Goal: Information Seeking & Learning: Learn about a topic

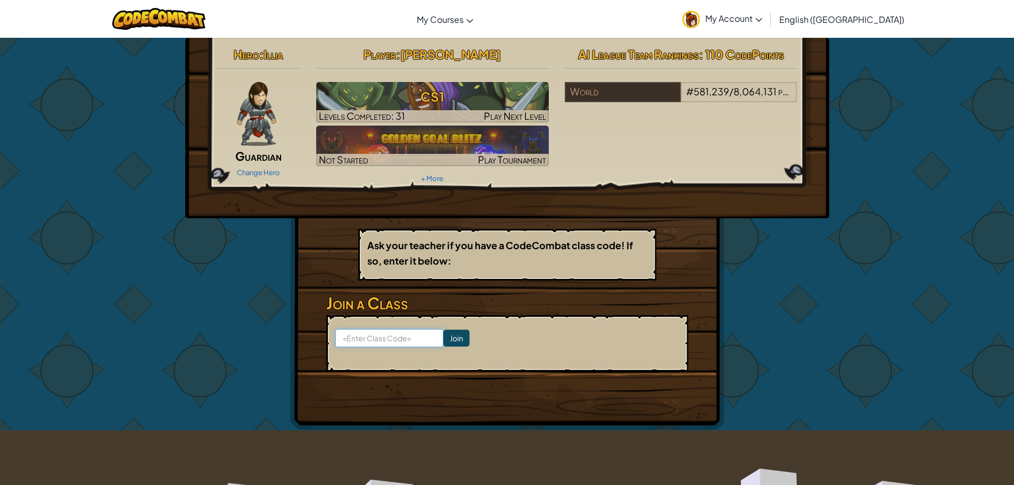
click at [403, 337] on input at bounding box center [389, 338] width 108 height 18
type input "BirdPigLife"
click at [443, 339] on input "Join" at bounding box center [456, 337] width 26 height 17
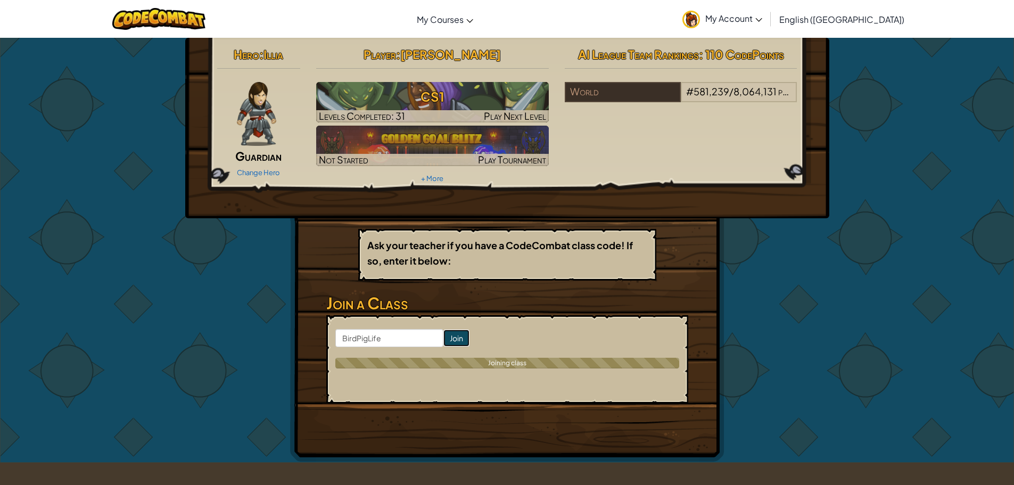
click at [443, 342] on input "Join" at bounding box center [456, 337] width 26 height 17
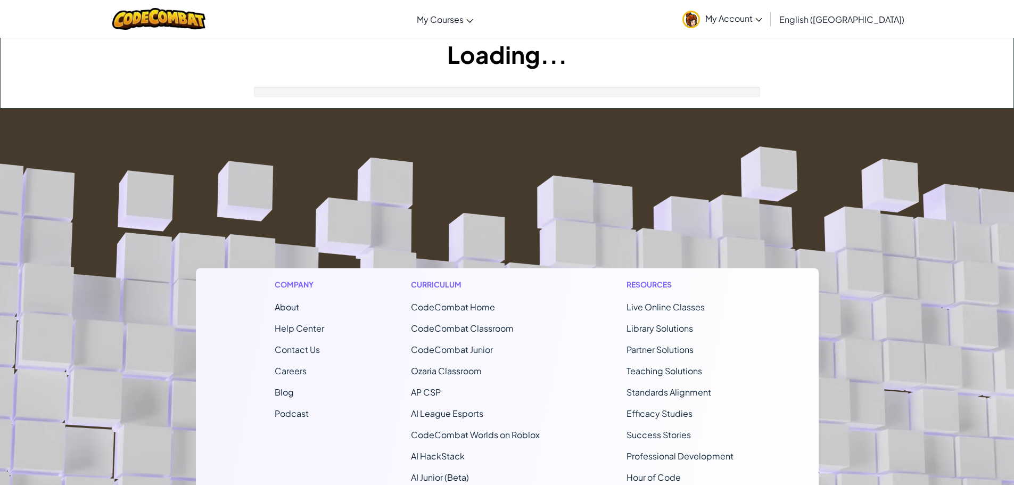
click at [443, 362] on ul "CodeCombat Home CodeCombat Classroom CodeCombat Junior Ozaria Classroom AP CSP …" at bounding box center [475, 392] width 129 height 183
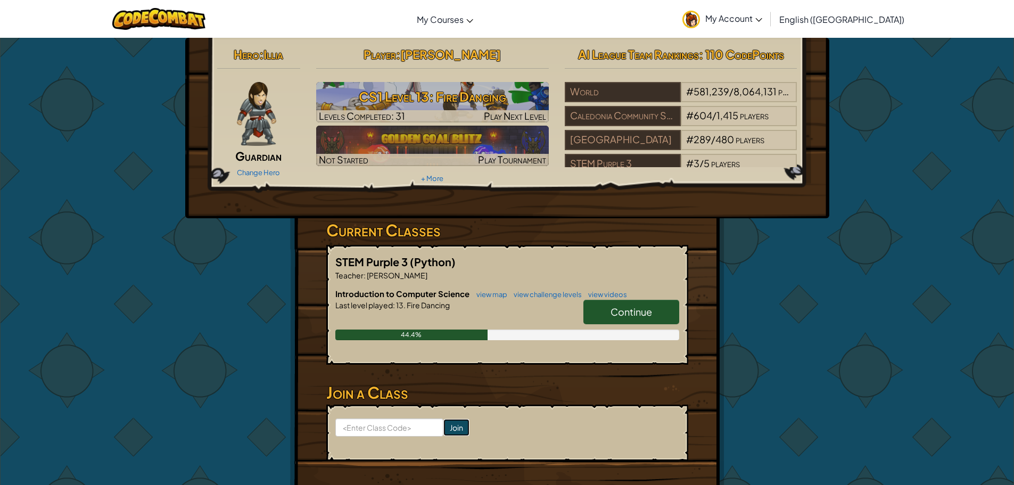
click at [444, 425] on input "Join" at bounding box center [456, 427] width 26 height 17
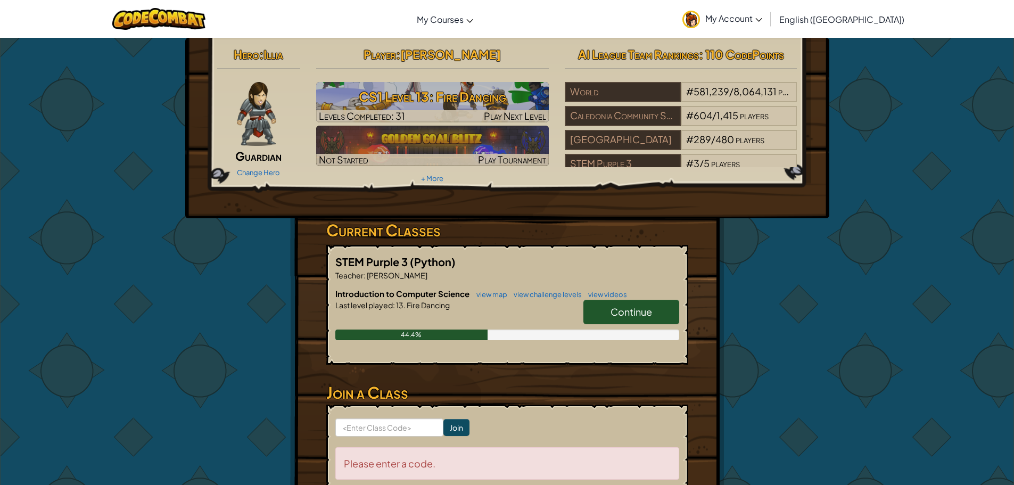
scroll to position [106, 0]
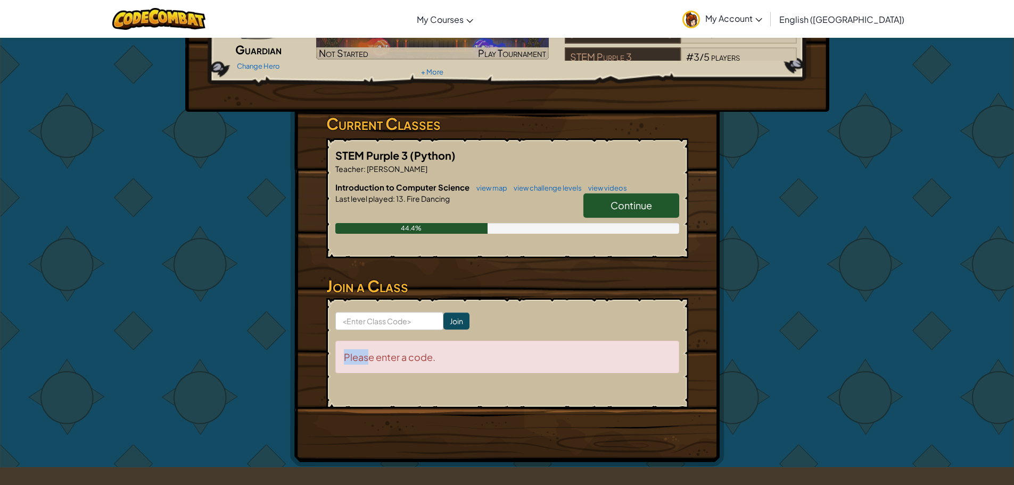
drag, startPoint x: 367, startPoint y: 340, endPoint x: 79, endPoint y: 405, distance: 295.6
click at [79, 405] on div "Hero : Illia Guardian Change Hero Player : Anna b CS1 Level 13: Fire Dancing Le…" at bounding box center [507, 199] width 1014 height 536
click at [357, 323] on input at bounding box center [389, 321] width 108 height 18
type input "BirdPigLife"
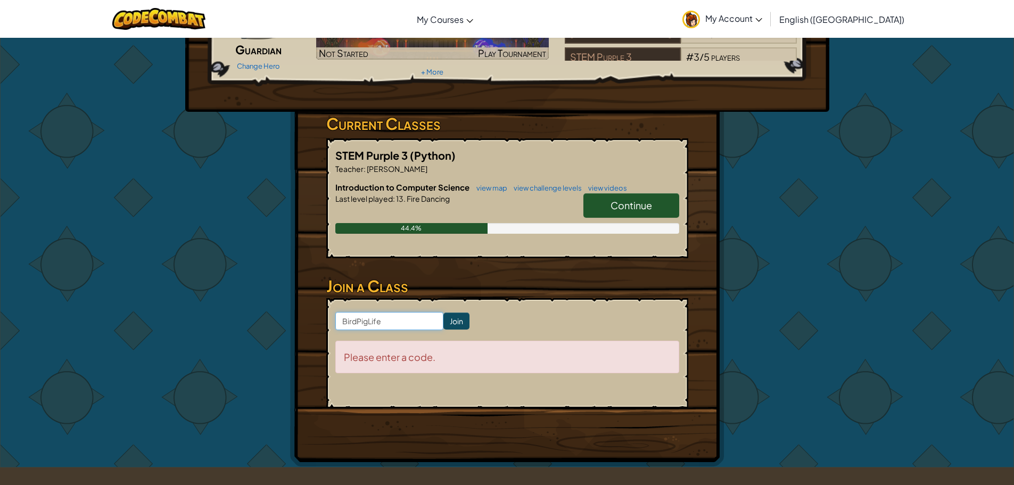
click input "Join" at bounding box center [456, 320] width 26 height 17
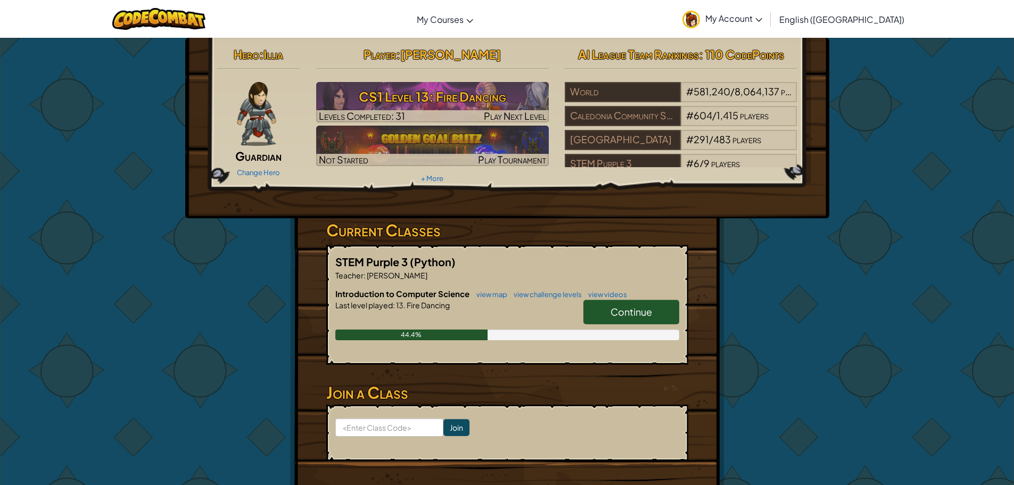
drag, startPoint x: 798, startPoint y: 123, endPoint x: 797, endPoint y: 128, distance: 5.4
click at [797, 128] on div "AI League Team Rankings : 110 CodePoints World # 581,240 / 8,064,137 players Ca…" at bounding box center [681, 105] width 248 height 124
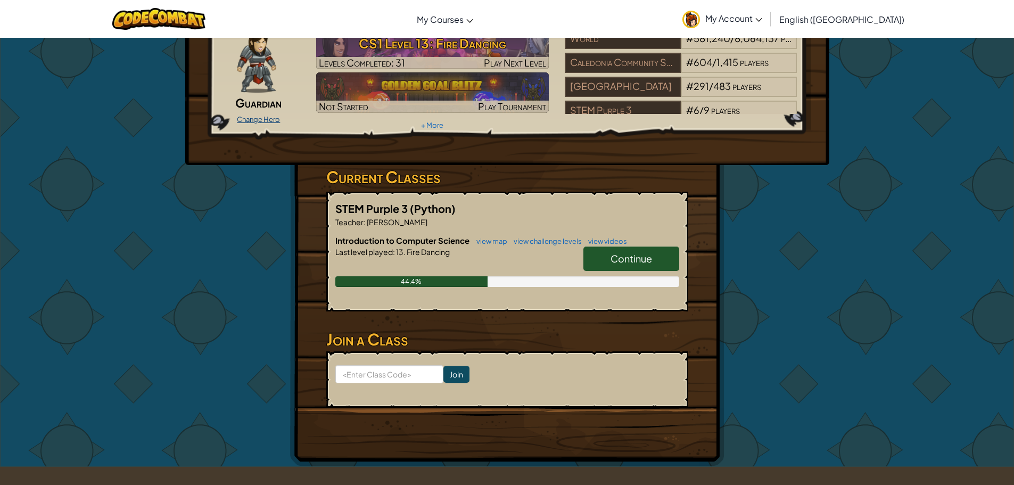
click at [277, 118] on link "Change Hero" at bounding box center [258, 119] width 43 height 9
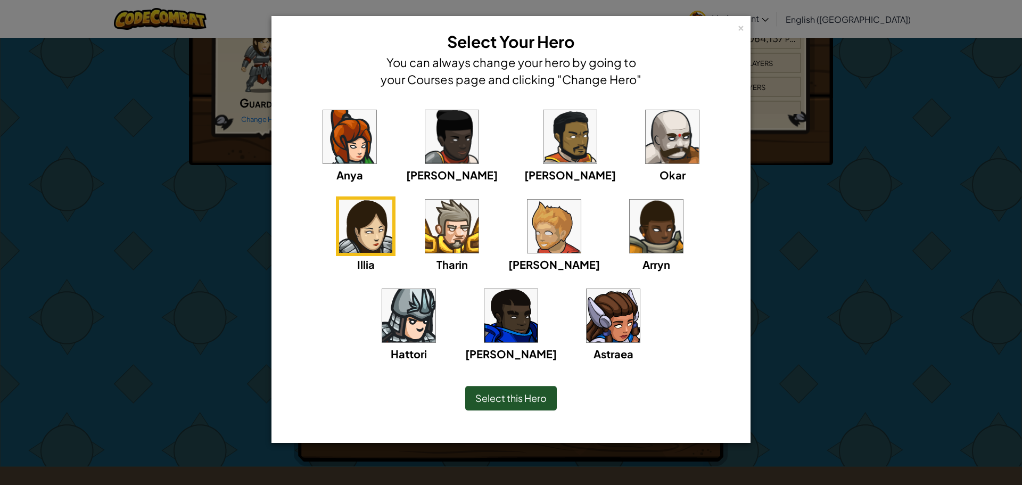
click at [339, 156] on img at bounding box center [349, 136] width 53 height 53
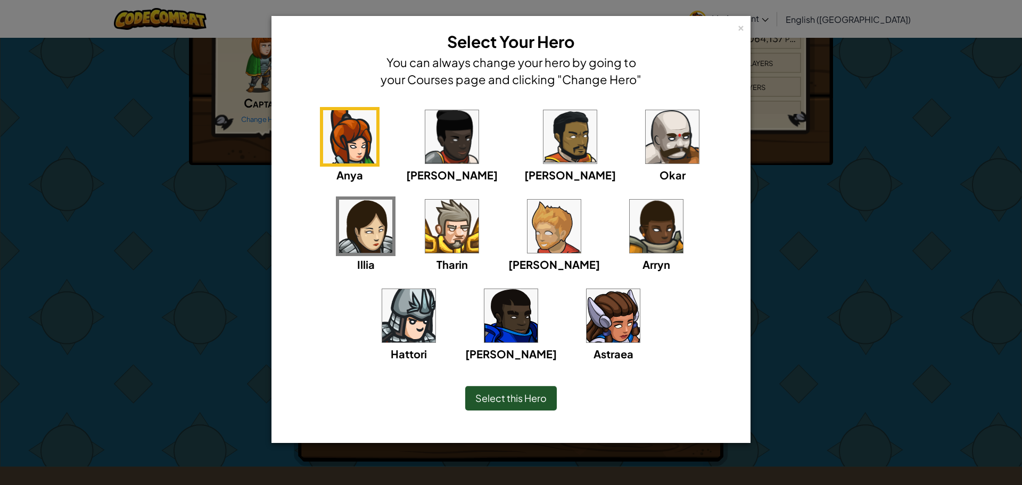
click at [504, 396] on span "Select this Hero" at bounding box center [510, 398] width 71 height 12
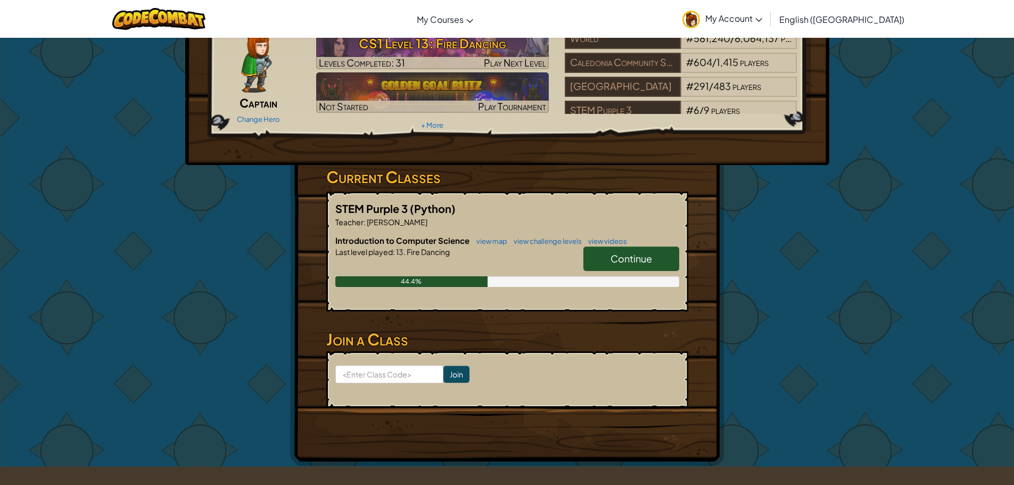
scroll to position [0, 0]
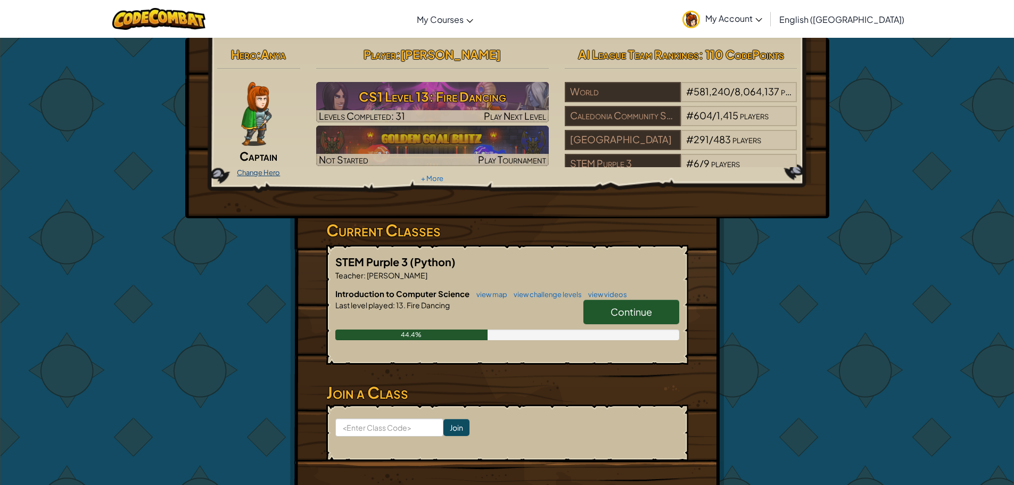
click at [245, 170] on link "Change Hero" at bounding box center [258, 172] width 43 height 9
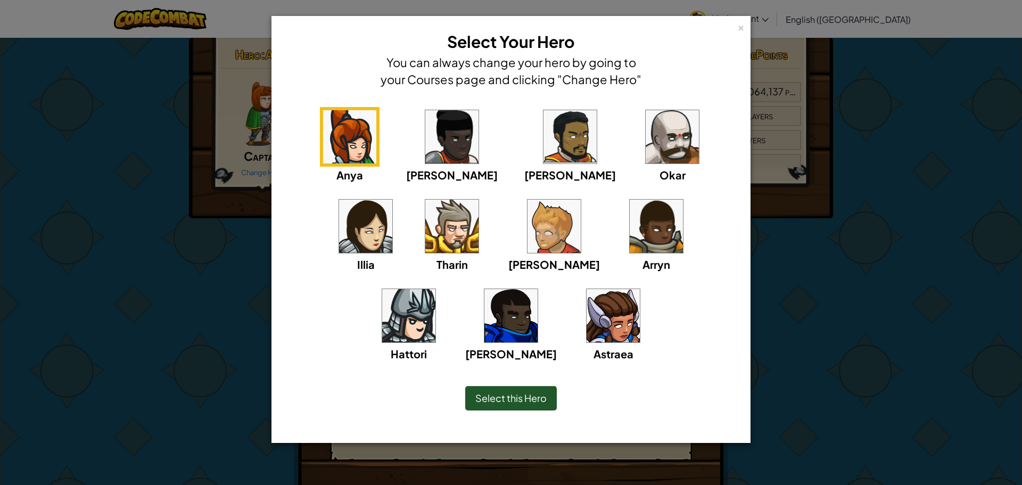
click at [586, 323] on img at bounding box center [612, 315] width 53 height 53
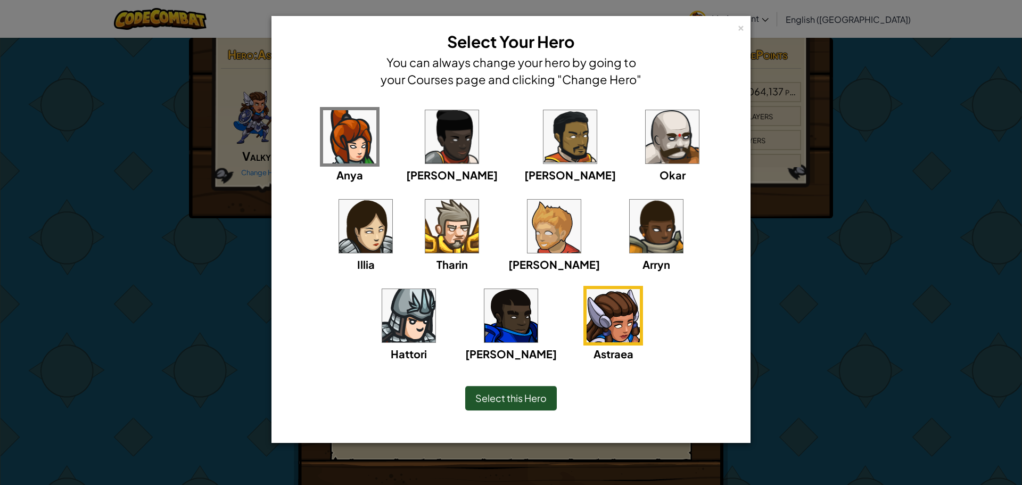
click at [530, 398] on span "Select this Hero" at bounding box center [510, 398] width 71 height 12
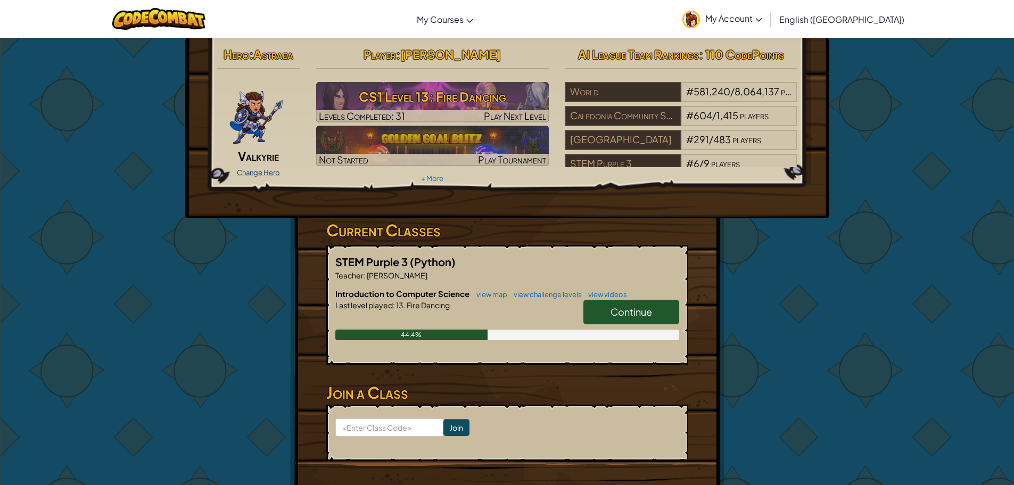
click at [258, 171] on link "Change Hero" at bounding box center [258, 172] width 43 height 9
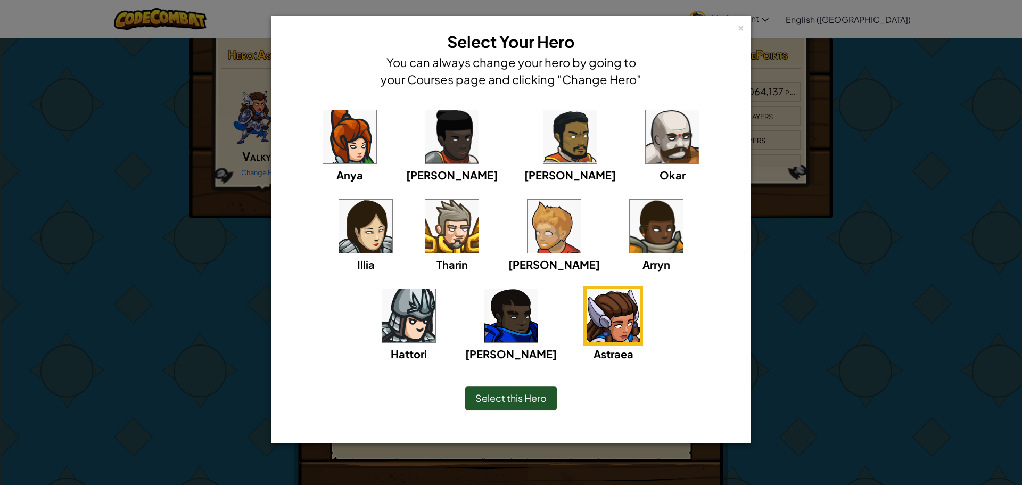
click at [328, 129] on img at bounding box center [349, 136] width 53 height 53
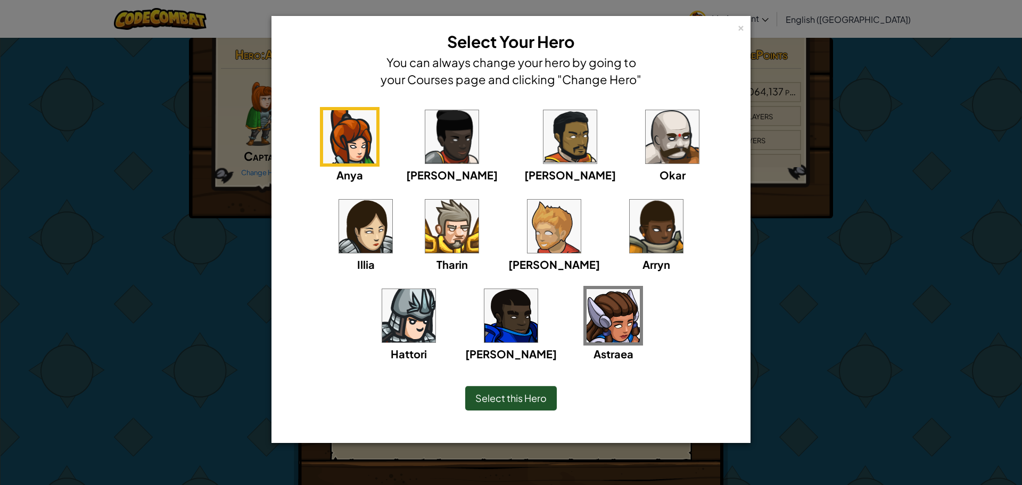
click at [537, 397] on span "Select this Hero" at bounding box center [510, 398] width 71 height 12
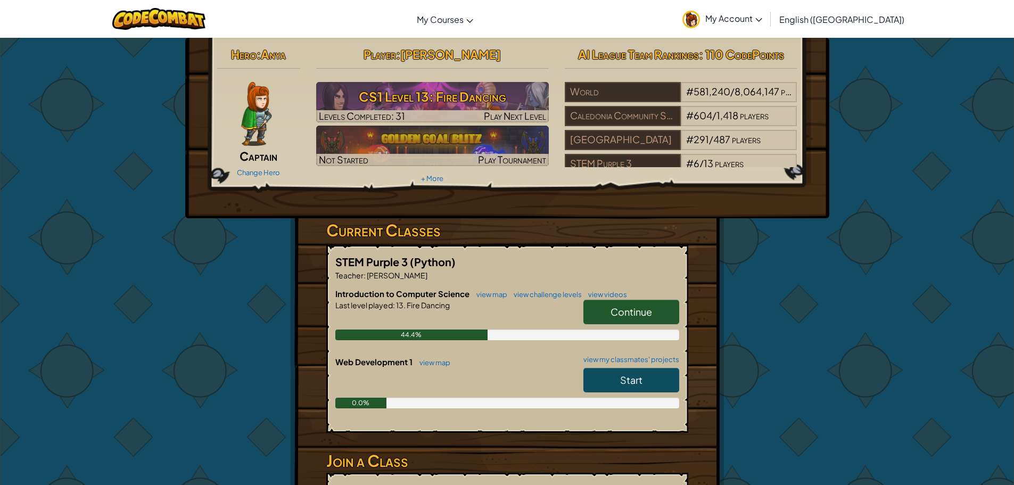
scroll to position [53, 0]
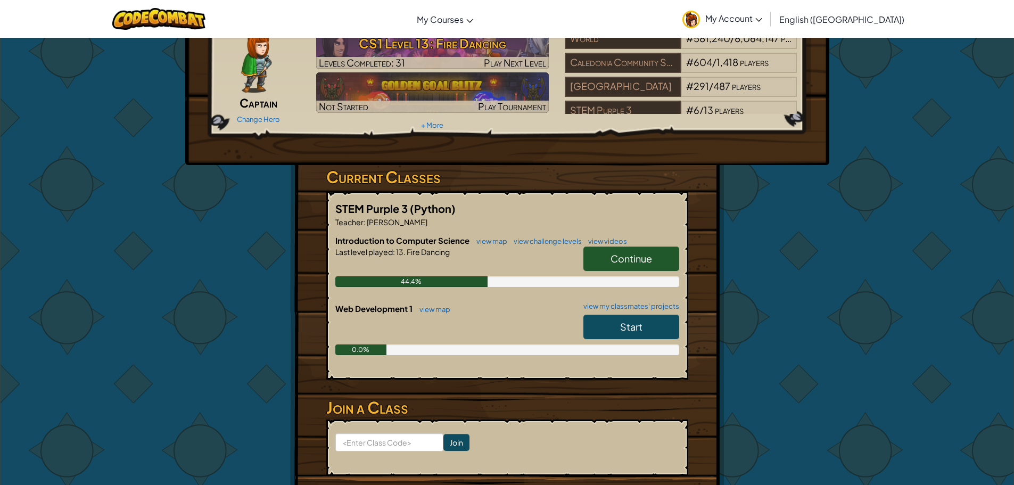
click at [608, 327] on link "Start" at bounding box center [631, 326] width 96 height 24
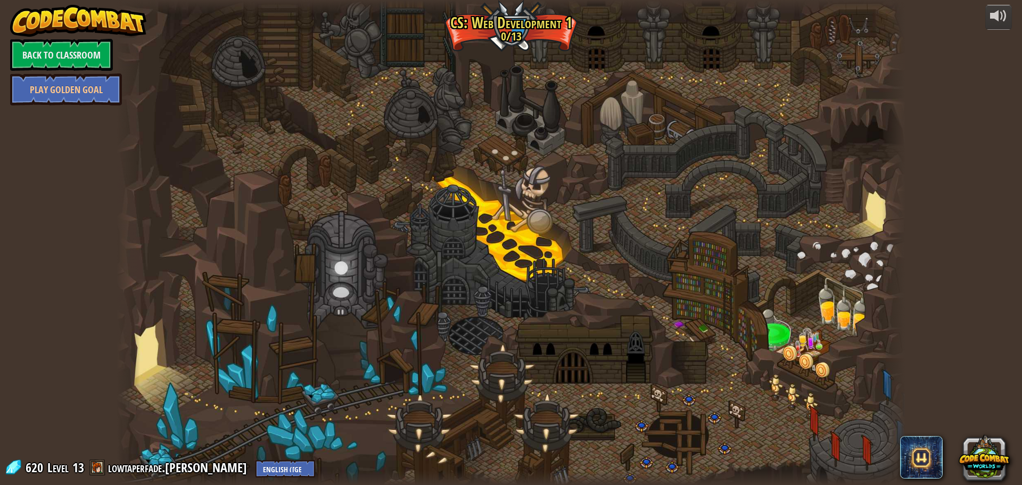
drag, startPoint x: 585, startPoint y: 353, endPoint x: 602, endPoint y: 376, distance: 27.8
click at [599, 382] on div at bounding box center [511, 242] width 789 height 485
drag, startPoint x: 602, startPoint y: 376, endPoint x: 512, endPoint y: 274, distance: 135.7
click at [512, 274] on div at bounding box center [511, 242] width 789 height 485
click at [211, 408] on img at bounding box center [215, 394] width 21 height 49
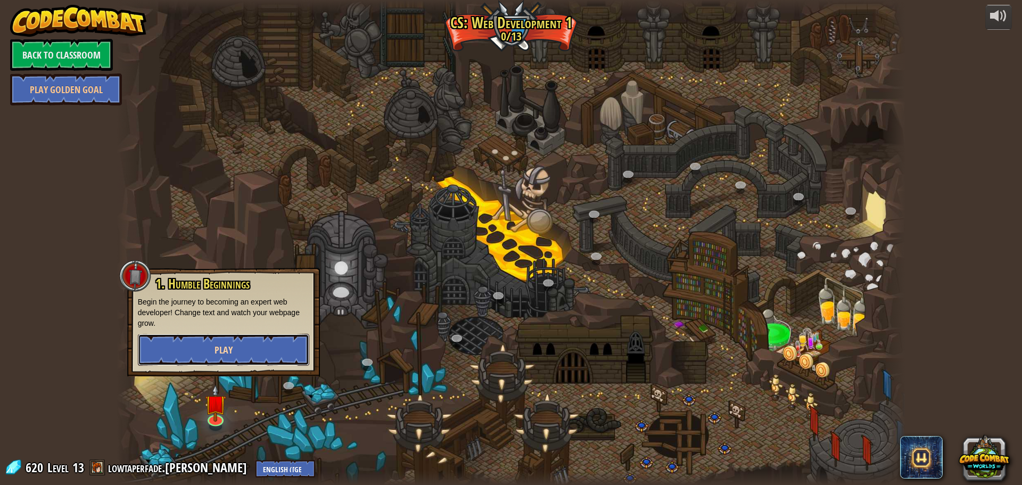
click at [229, 343] on span "Play" at bounding box center [223, 349] width 18 height 13
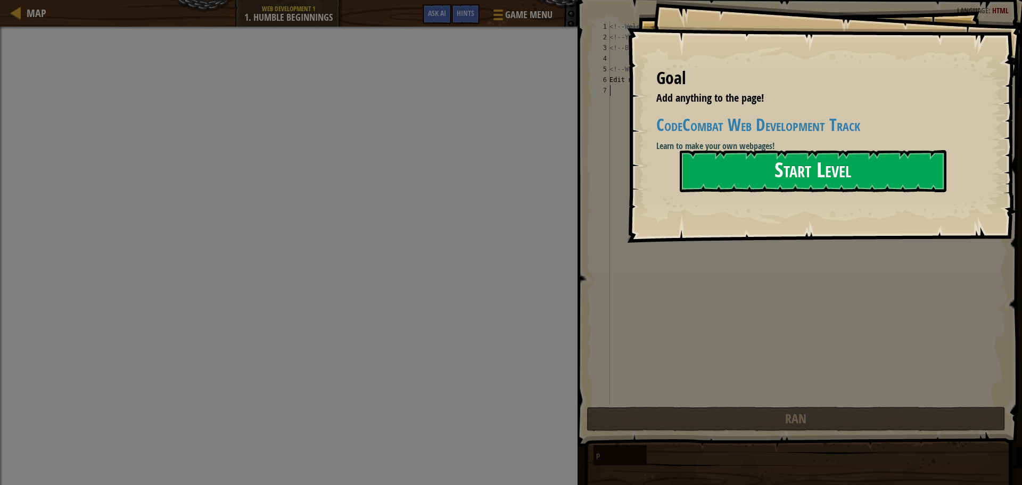
click at [727, 167] on button "Start Level" at bounding box center [812, 171] width 267 height 42
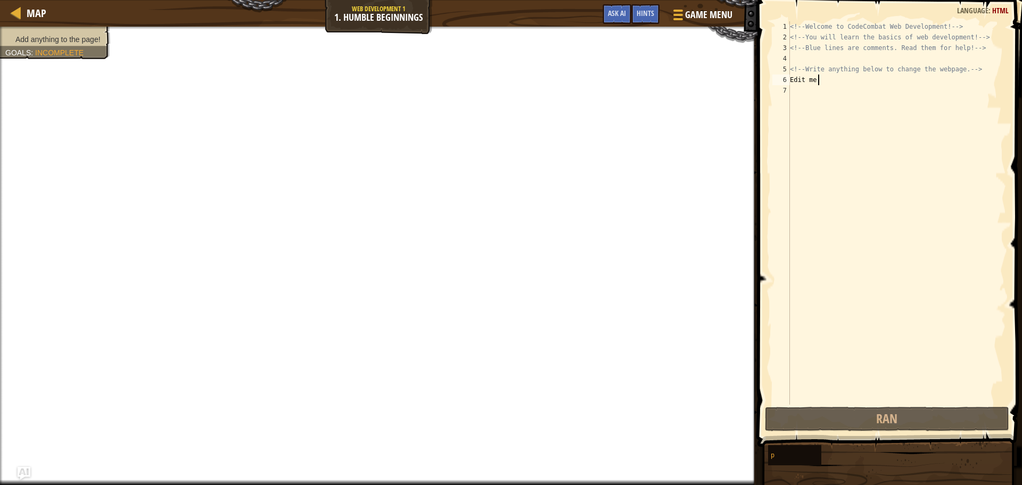
click at [830, 81] on div "<!-- Welcome to CodeCombat Web Development! --> <!-- You will learn the basics …" at bounding box center [896, 223] width 218 height 404
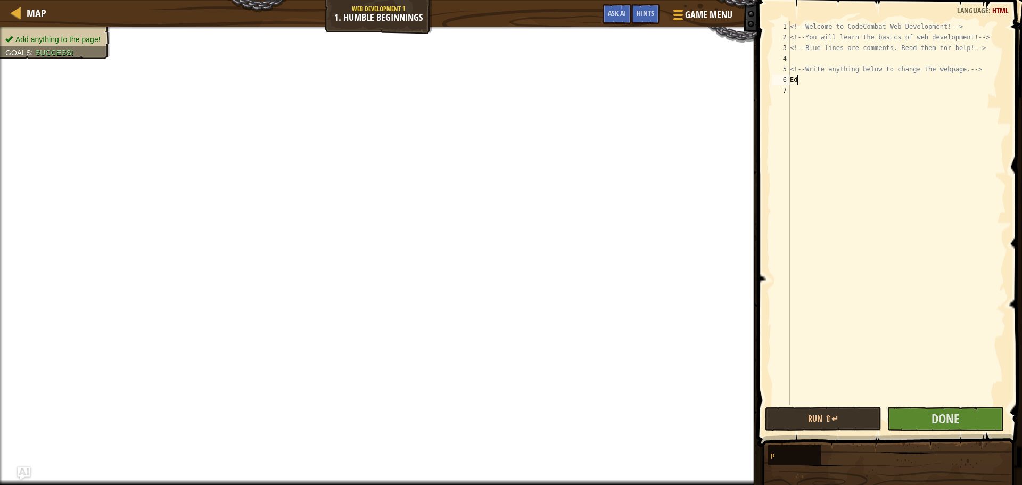
type textarea "E"
type textarea "hey"
click at [955, 420] on span "Done" at bounding box center [945, 418] width 28 height 17
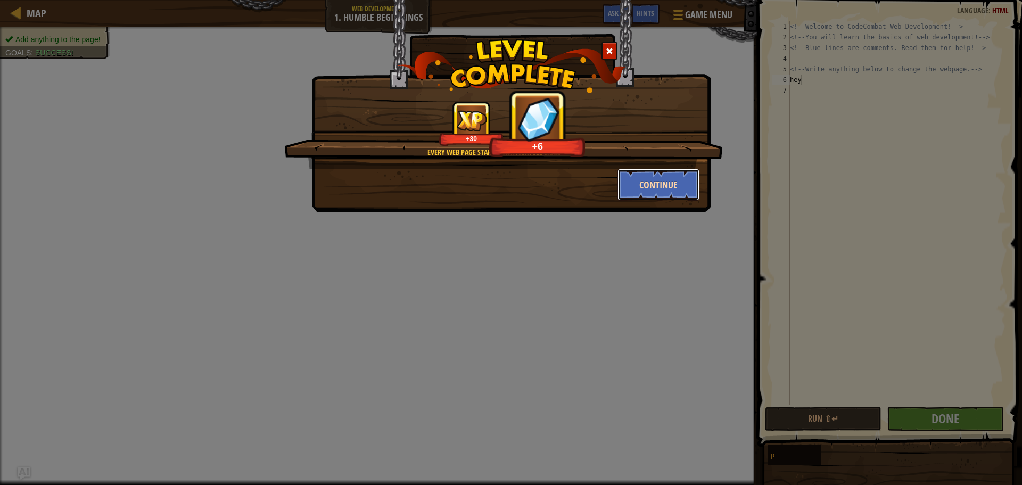
click at [637, 186] on button "Continue" at bounding box center [658, 185] width 82 height 32
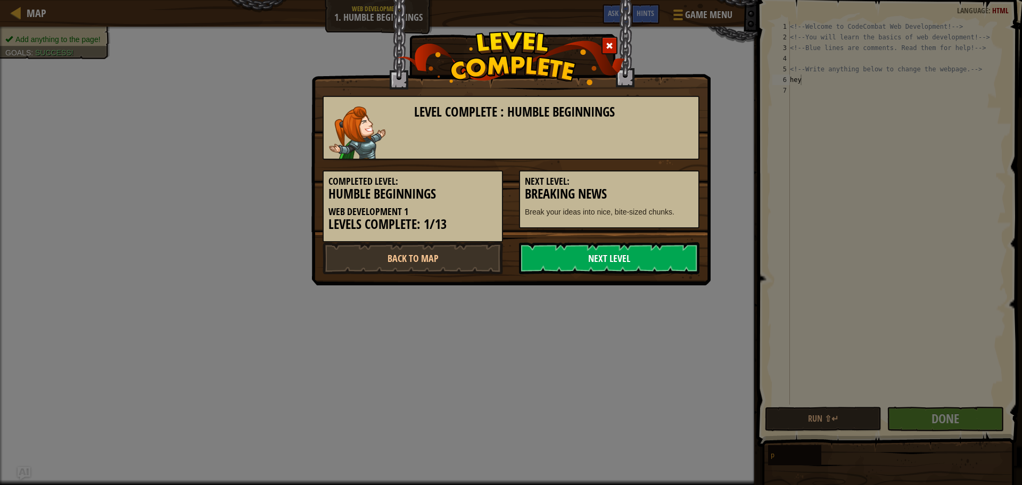
click at [604, 258] on link "Next Level" at bounding box center [609, 258] width 180 height 32
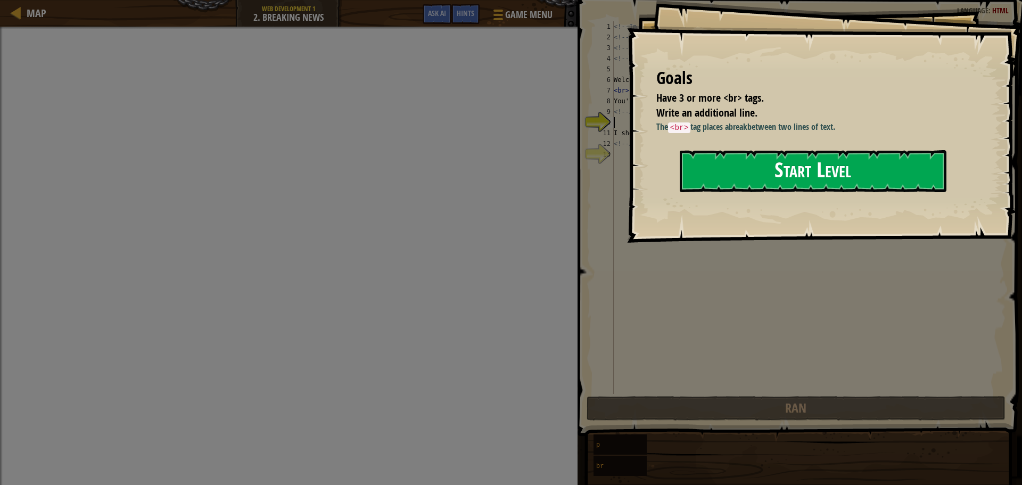
click at [827, 172] on button "Start Level" at bounding box center [812, 171] width 267 height 42
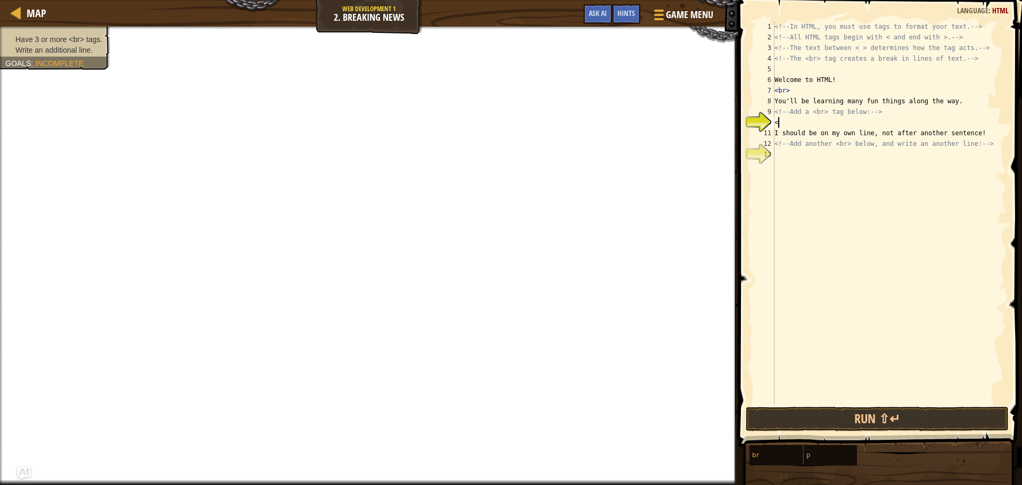
scroll to position [5, 0]
type textarea "<br>"
click at [803, 160] on div "<!-- In HTML, you must use tags to format your text. --> <!-- All HTML tags beg…" at bounding box center [889, 223] width 234 height 404
type textarea "<br>"
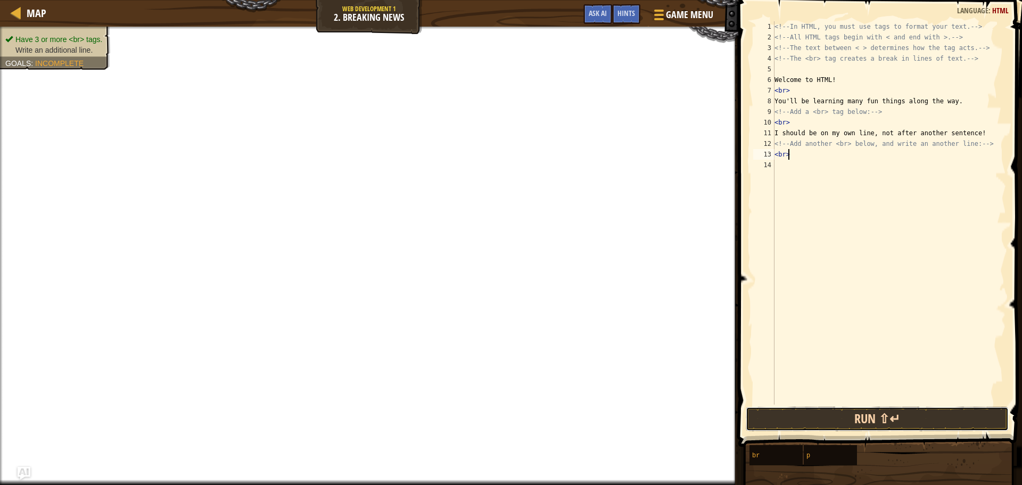
click at [837, 409] on button "Run ⇧↵" at bounding box center [876, 418] width 263 height 24
click at [828, 413] on button "Run ⇧↵" at bounding box center [876, 418] width 263 height 24
click at [828, 409] on button "Run ⇧↵" at bounding box center [876, 418] width 263 height 24
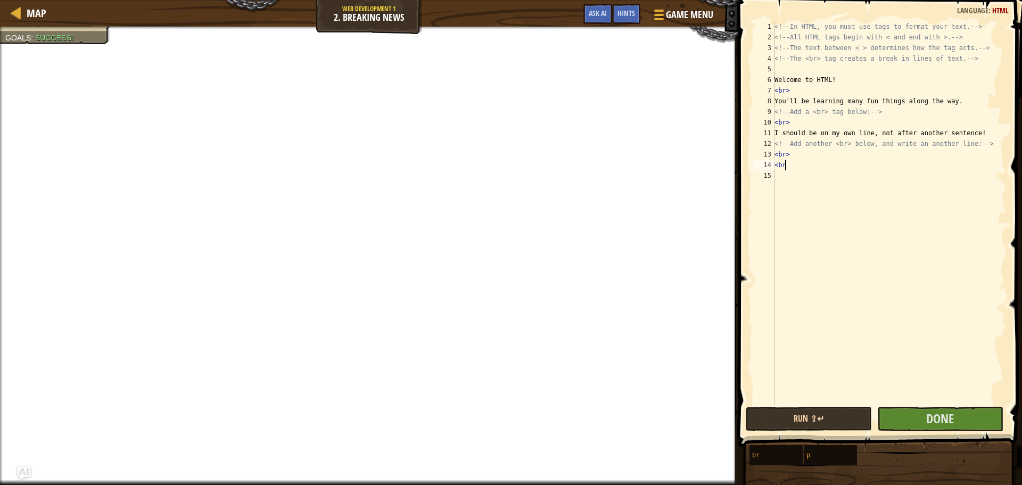
type textarea "<br"
click at [834, 414] on button "Run ⇧↵" at bounding box center [808, 418] width 126 height 24
click at [912, 417] on button "Done" at bounding box center [940, 418] width 126 height 24
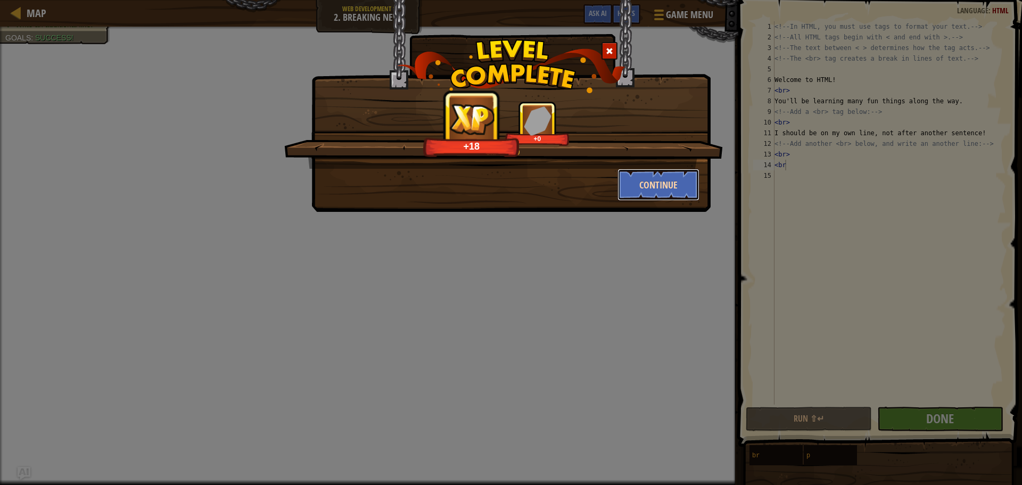
click at [677, 188] on button "Continue" at bounding box center [658, 185] width 82 height 32
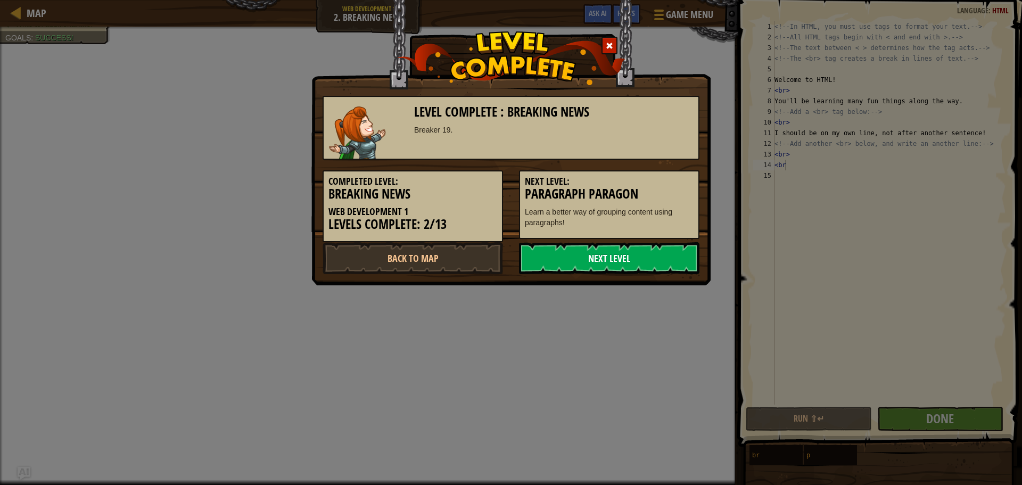
click at [638, 256] on link "Next Level" at bounding box center [609, 258] width 180 height 32
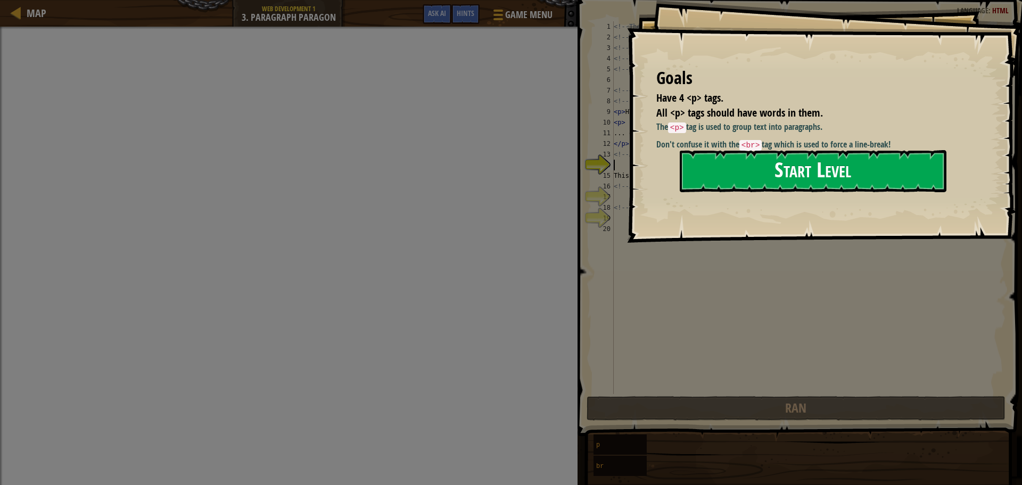
click at [725, 169] on button "Start Level" at bounding box center [812, 171] width 267 height 42
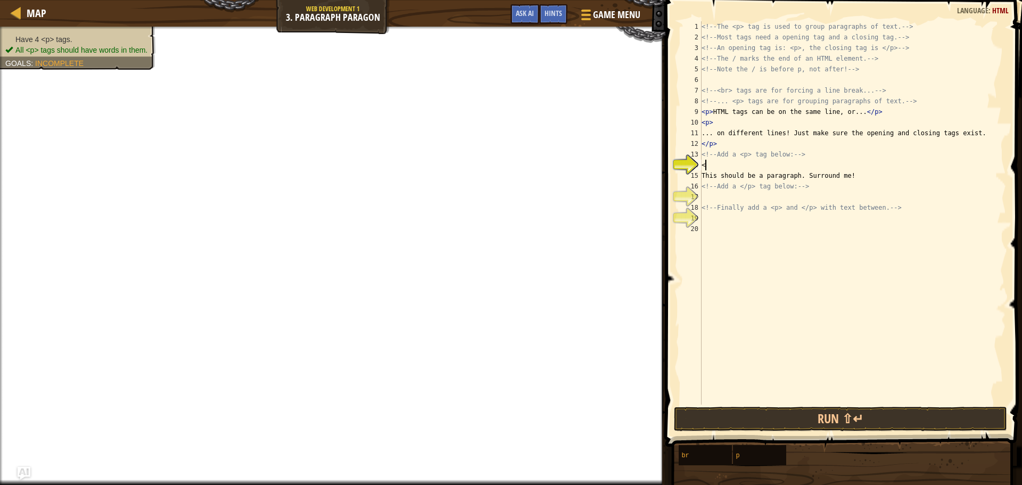
scroll to position [5, 0]
type textarea "<p>"
click at [718, 198] on div "<!-- The <p> tag is used to group paragraphs of text. --> <!-- Most tags need a…" at bounding box center [852, 223] width 306 height 404
click at [704, 200] on div "<!-- The <p> tag is used to group paragraphs of text. --> <!-- Most tags need a…" at bounding box center [852, 223] width 306 height 404
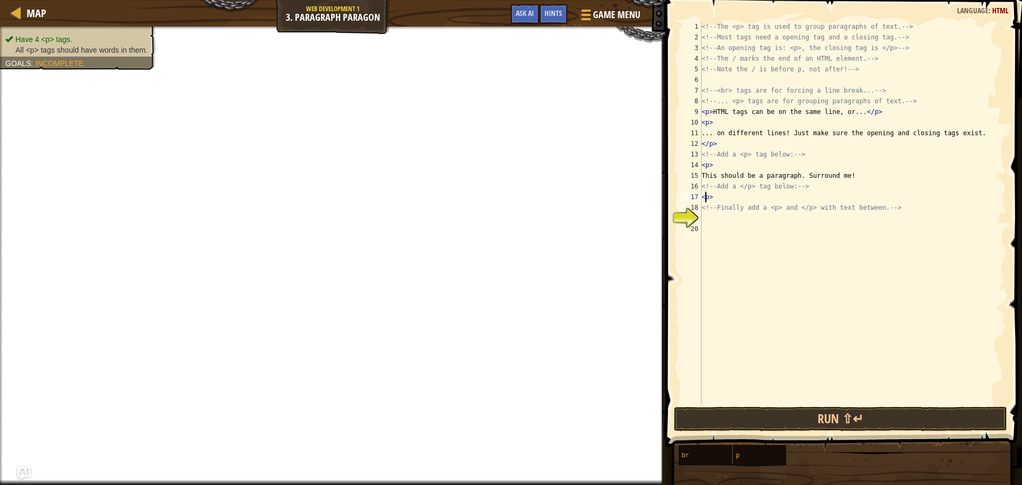
type textarea "</p>"
click at [717, 217] on div "<!-- The <p> tag is used to group paragraphs of text. --> <!-- Most tags need a…" at bounding box center [852, 223] width 306 height 404
click at [711, 217] on div "<!-- The <p> tag is used to group paragraphs of text. --> <!-- Most tags need a…" at bounding box center [852, 223] width 306 height 404
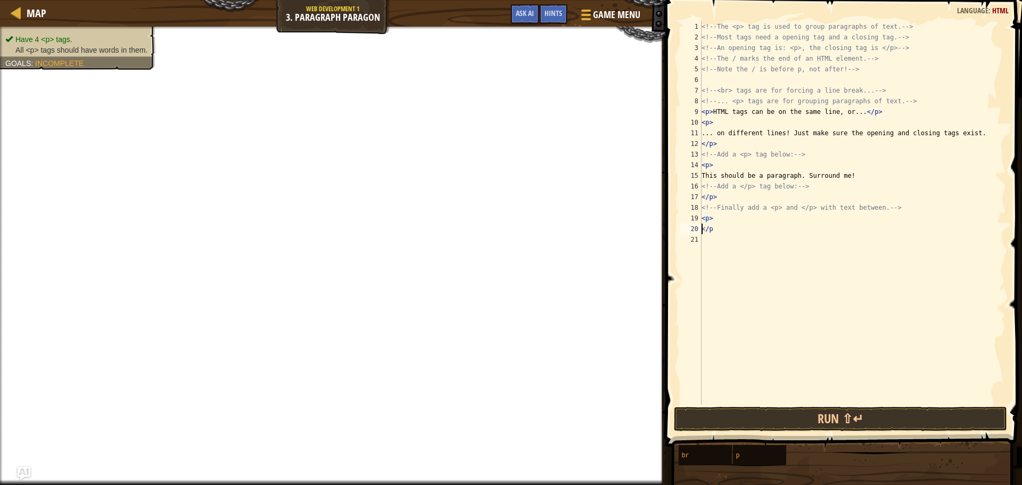
click at [710, 230] on div "<!-- The <p> tag is used to group paragraphs of text. --> <!-- Most tags need a…" at bounding box center [852, 223] width 306 height 404
click at [721, 216] on div "<!-- The <p> tag is used to group paragraphs of text. --> <!-- Most tags need a…" at bounding box center [852, 223] width 306 height 404
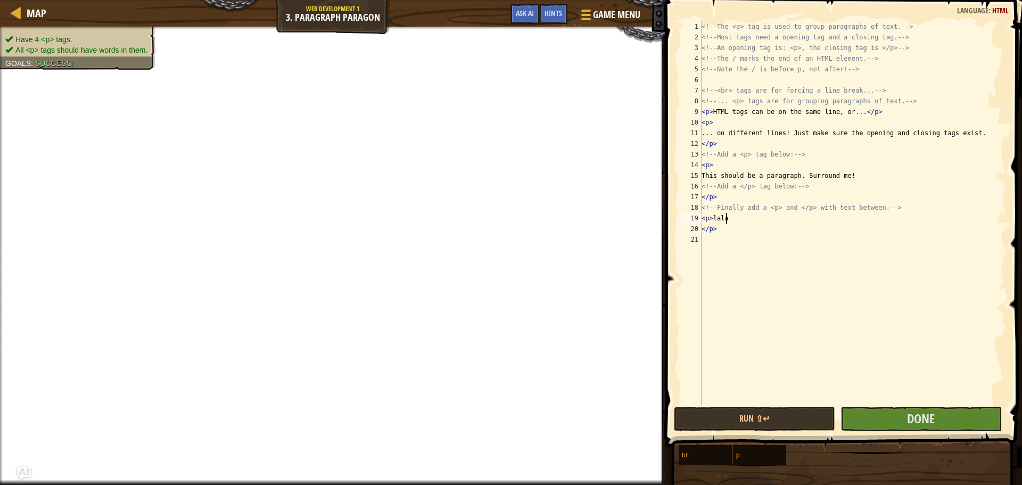
scroll to position [5, 2]
type textarea "<p>lala"
click at [932, 413] on span "Done" at bounding box center [921, 418] width 28 height 17
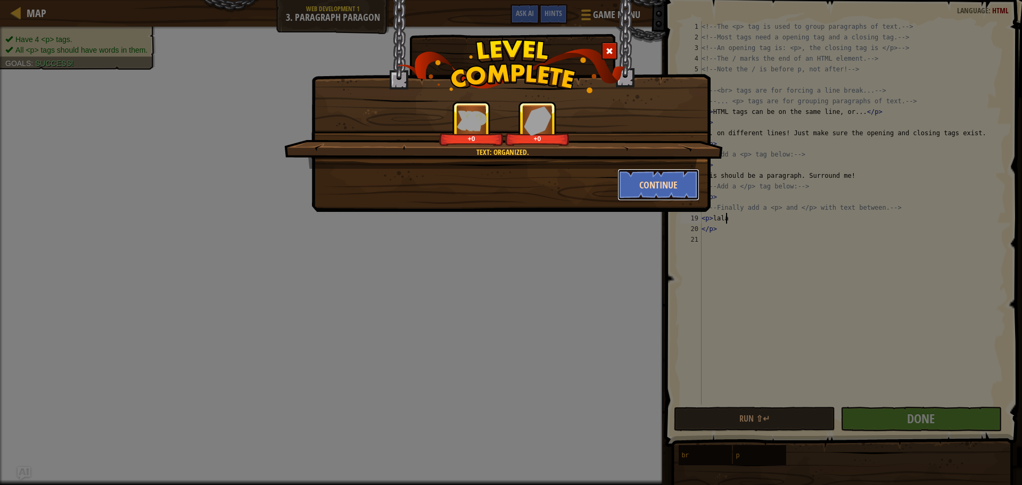
click at [655, 178] on button "Continue" at bounding box center [658, 185] width 82 height 32
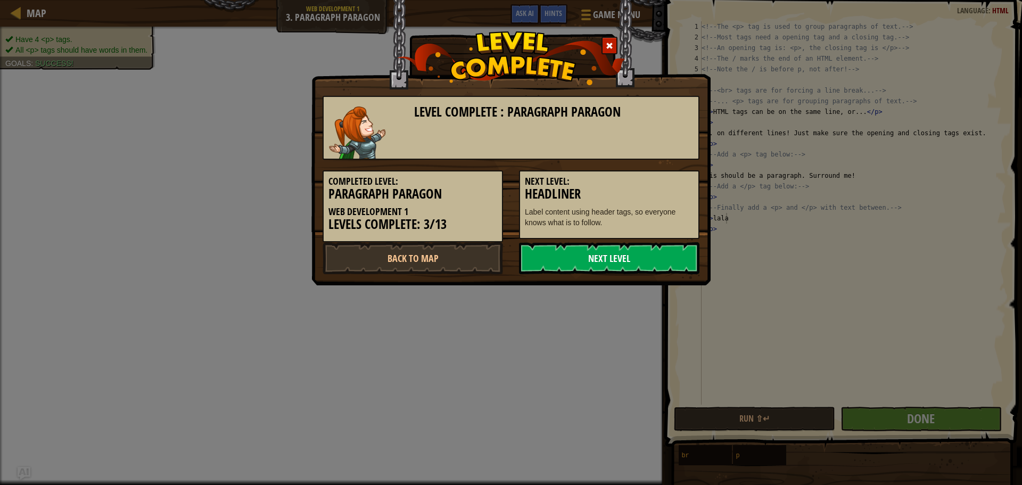
click at [610, 255] on link "Next Level" at bounding box center [609, 258] width 180 height 32
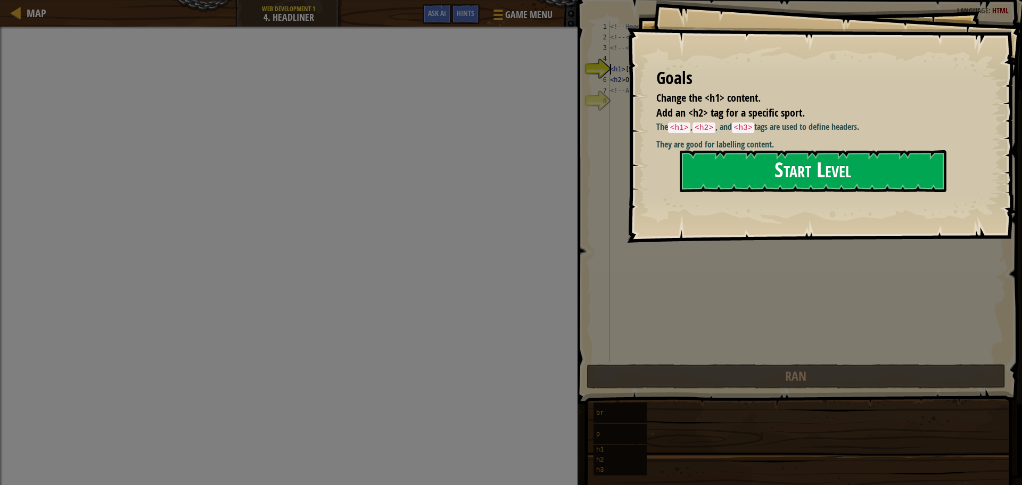
click at [709, 167] on button "Start Level" at bounding box center [812, 171] width 267 height 42
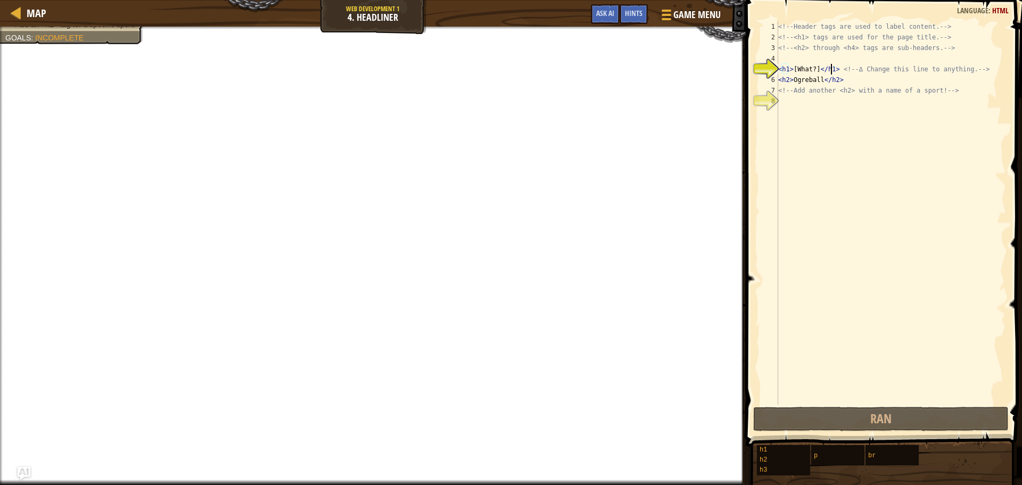
click at [831, 69] on div "<!-- Header tags are used to label content. --> <!-- <h1> tags are used for the…" at bounding box center [891, 223] width 230 height 404
click at [789, 145] on div "<!-- Header tags are used to label content. --> <!-- <h1> tags are used for the…" at bounding box center [891, 223] width 230 height 404
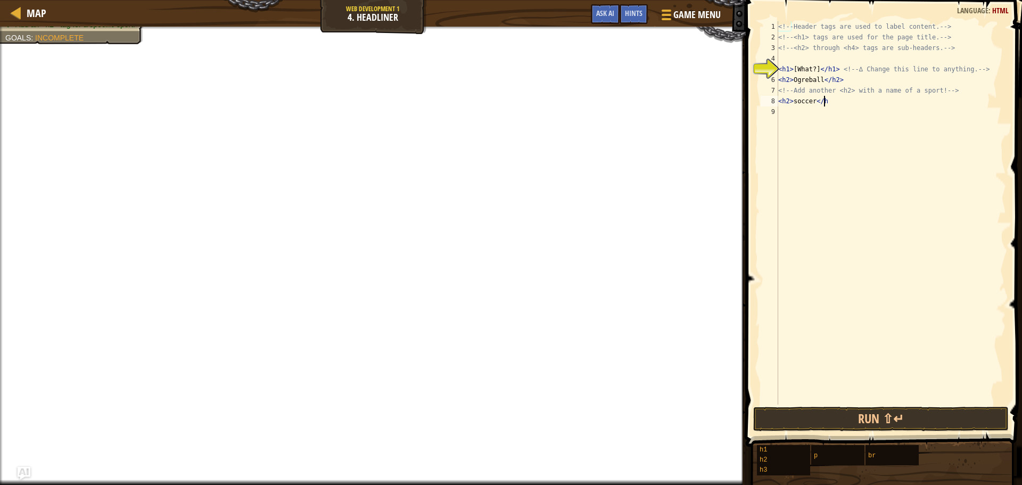
scroll to position [5, 4]
click at [787, 64] on div "<!-- Header tags are used to label content. --> <!-- <h1> tags are used for the…" at bounding box center [891, 223] width 230 height 404
click at [829, 64] on div "<!-- Header tags are used to label content. --> <!-- <h1> tags are used for the…" at bounding box center [891, 223] width 230 height 404
click at [884, 79] on div "<!-- Header tags are used to label content. --> <!-- <h1> tags are used for the…" at bounding box center [891, 223] width 230 height 404
click at [815, 69] on div "<!-- Header tags are used to label content. --> <!-- <h1> tags are used for the…" at bounding box center [891, 223] width 230 height 404
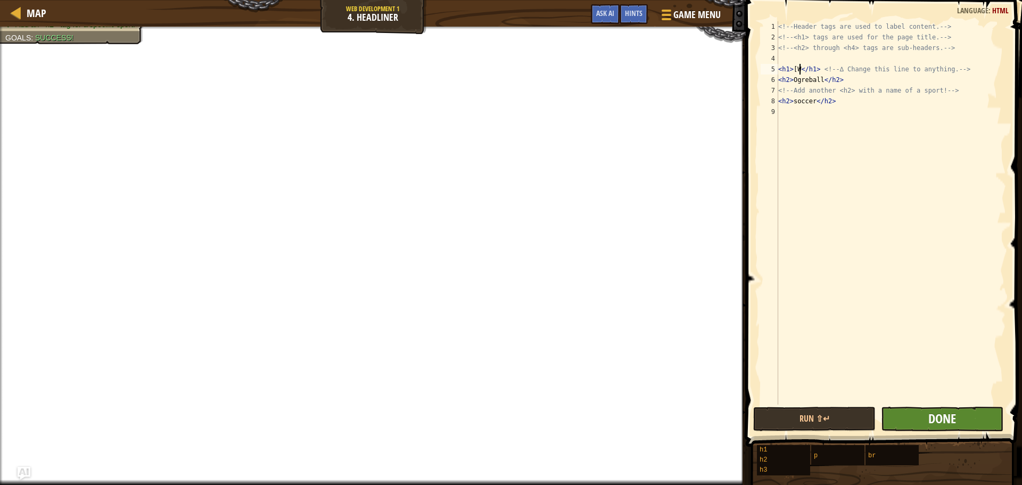
type textarea "<h1>[W</h1> <!-- ∆ Change this line to anything. -->"
click at [943, 412] on span "Done" at bounding box center [942, 418] width 28 height 17
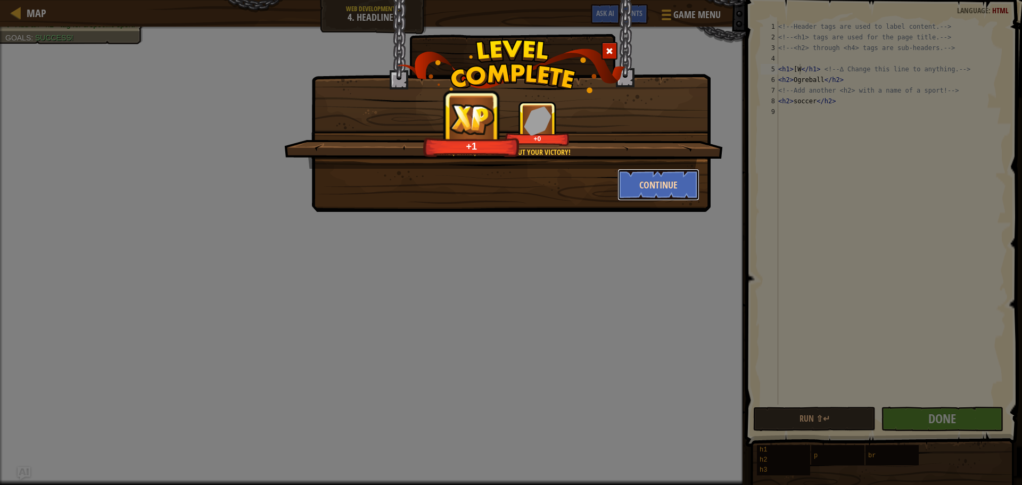
click at [640, 177] on button "Continue" at bounding box center [658, 185] width 82 height 32
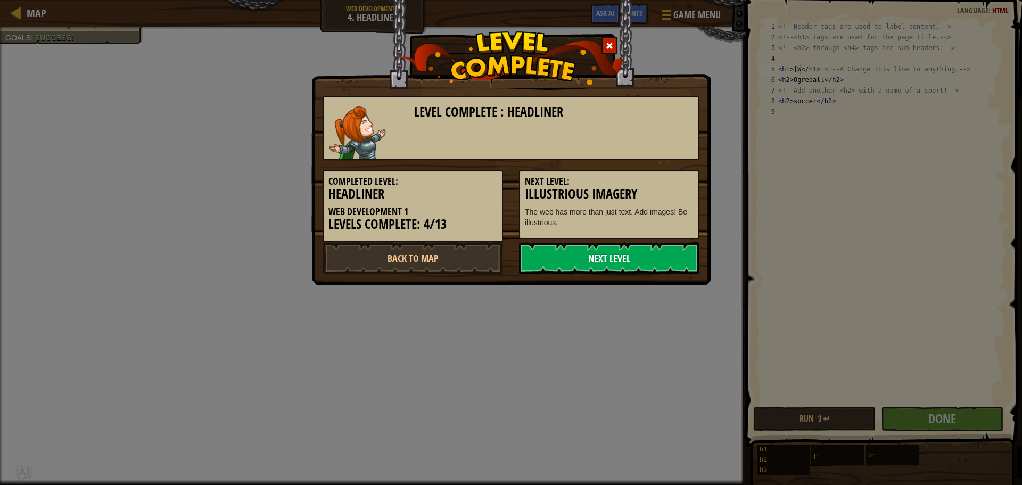
click at [568, 256] on link "Next Level" at bounding box center [609, 258] width 180 height 32
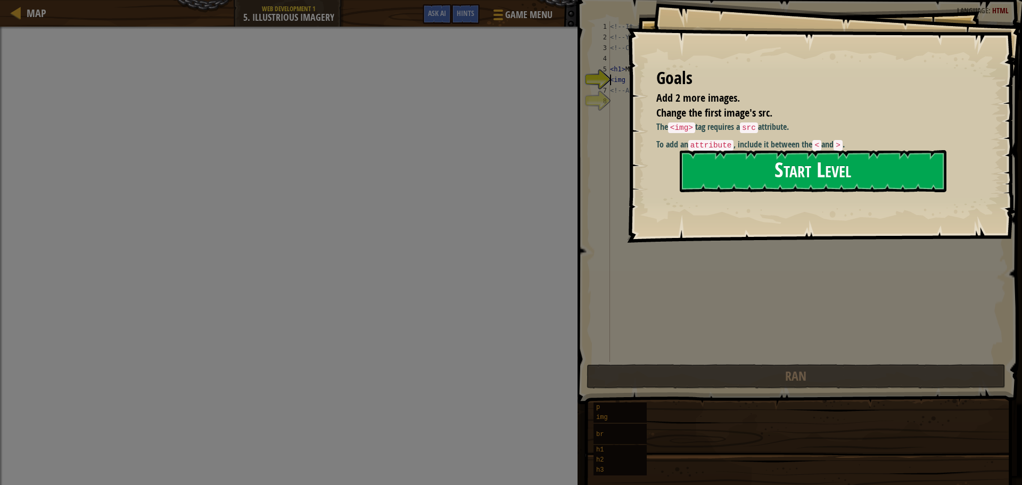
click at [790, 174] on button "Start Level" at bounding box center [812, 171] width 267 height 42
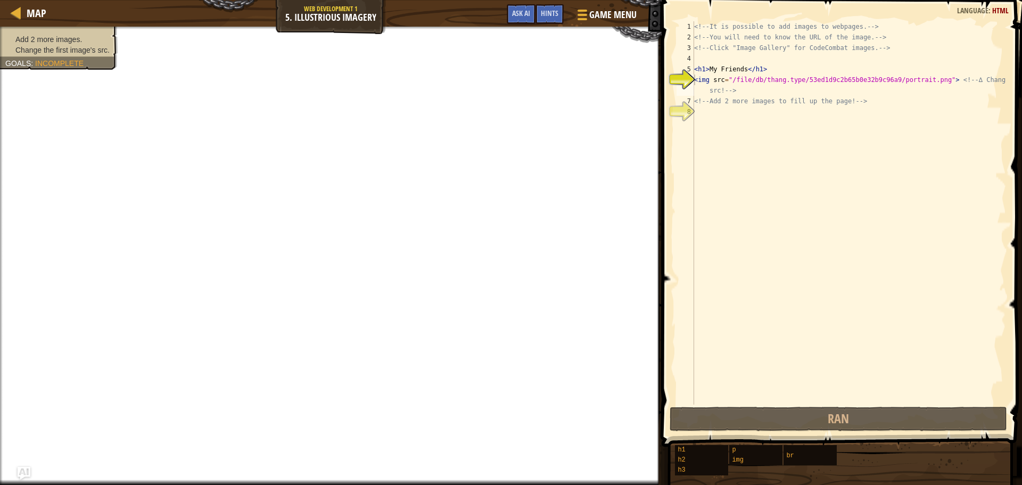
click at [767, 205] on div "<!-- It is possible to add images to webpages. --> <!-- You will need to know t…" at bounding box center [849, 223] width 314 height 404
click at [736, 173] on div "<!-- It is possible to add images to webpages. --> <!-- You will need to know t…" at bounding box center [849, 223] width 314 height 404
click at [554, 12] on span "Hints" at bounding box center [550, 13] width 18 height 10
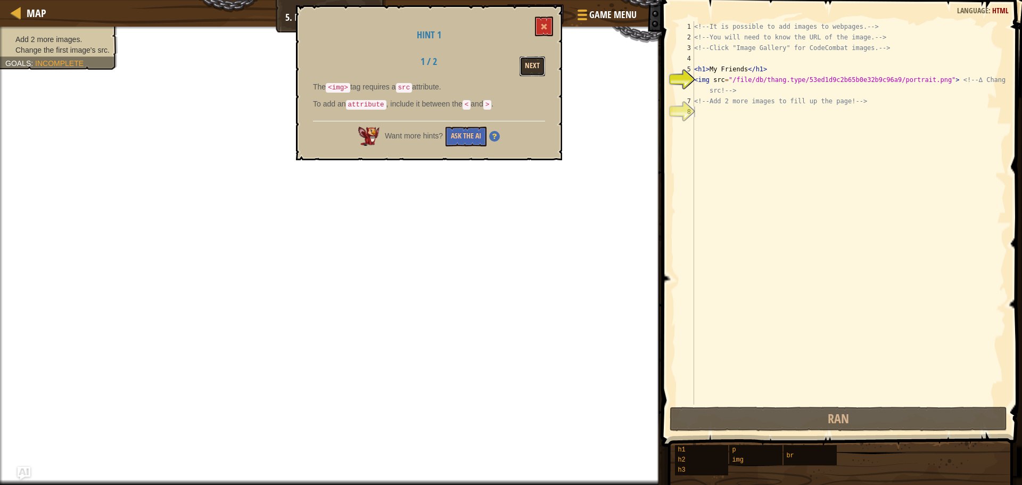
click at [533, 66] on button "Next" at bounding box center [532, 66] width 26 height 20
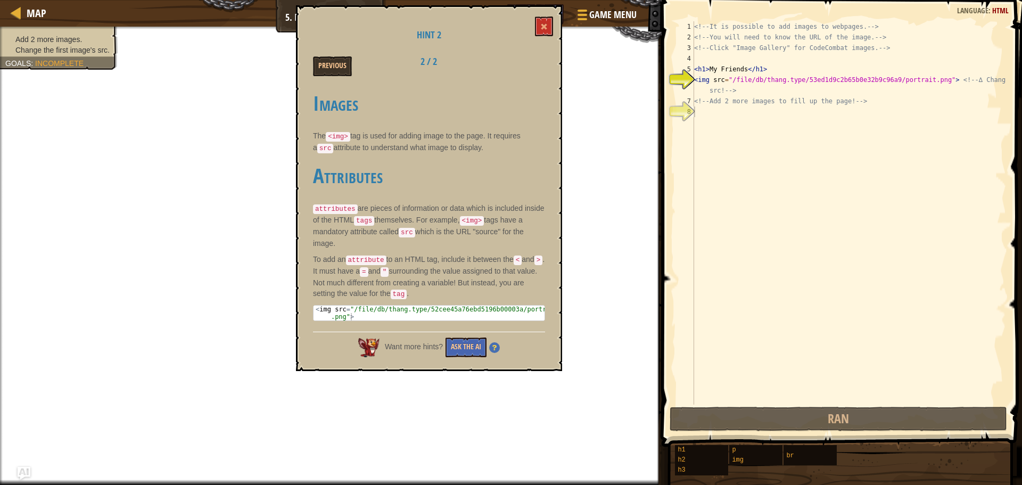
type textarea "<!-- Add 2 more images to fill up the page! -->"
click at [695, 106] on div "<!-- It is possible to add images to webpages. --> <!-- You will need to know t…" at bounding box center [849, 223] width 314 height 404
click at [699, 115] on div "<!-- It is possible to add images to webpages. --> <!-- You will need to know t…" at bounding box center [849, 223] width 314 height 404
click at [322, 63] on button "Previous" at bounding box center [332, 66] width 39 height 20
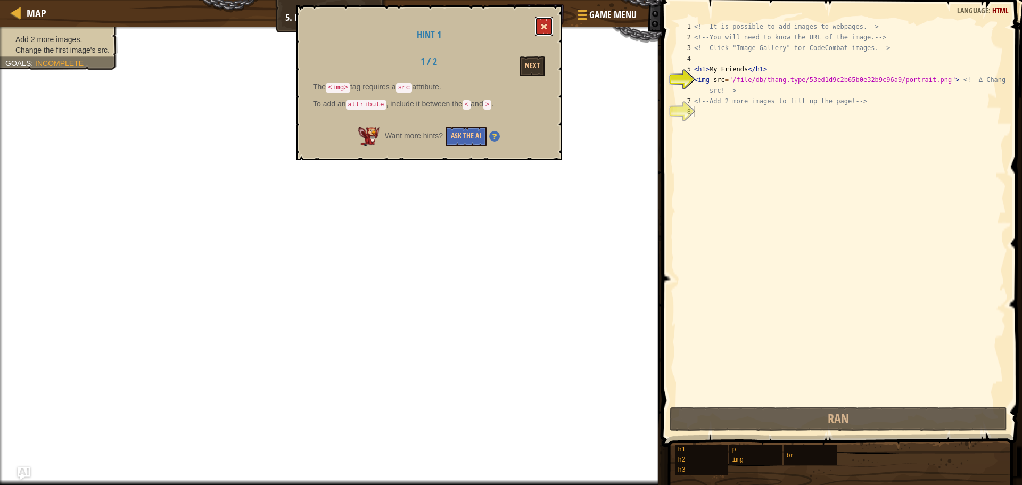
click at [538, 23] on button at bounding box center [544, 26] width 18 height 20
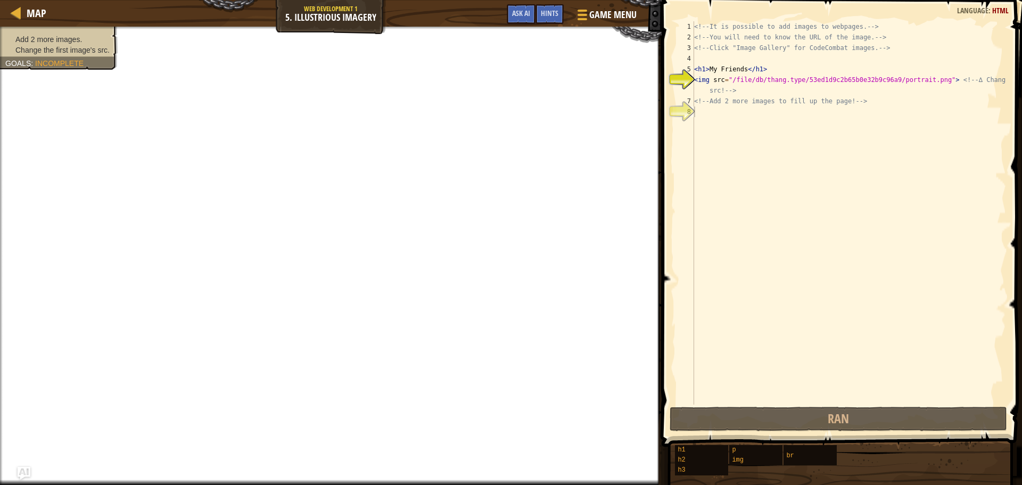
click at [698, 113] on div "<!-- It is possible to add images to webpages. --> <!-- You will need to know t…" at bounding box center [849, 223] width 314 height 404
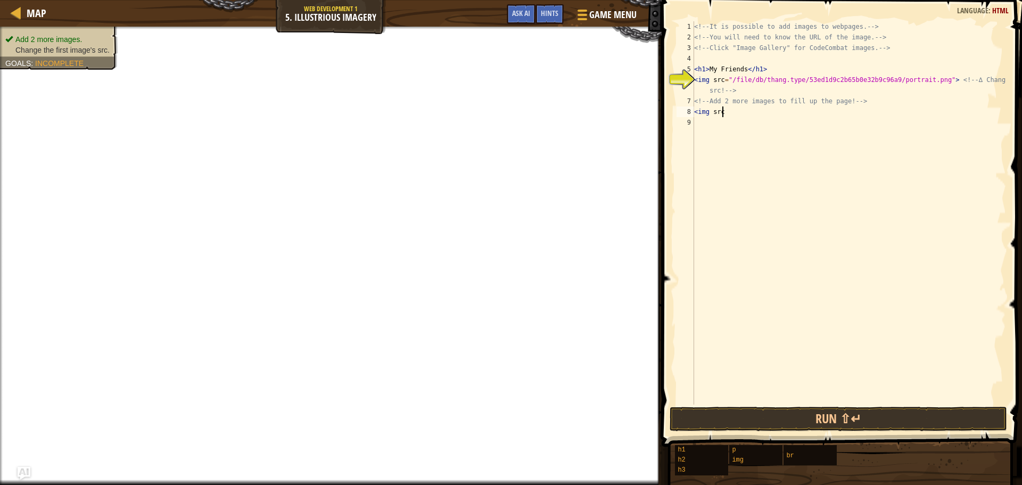
scroll to position [5, 2]
click at [55, 59] on span "Incomplete" at bounding box center [59, 63] width 48 height 9
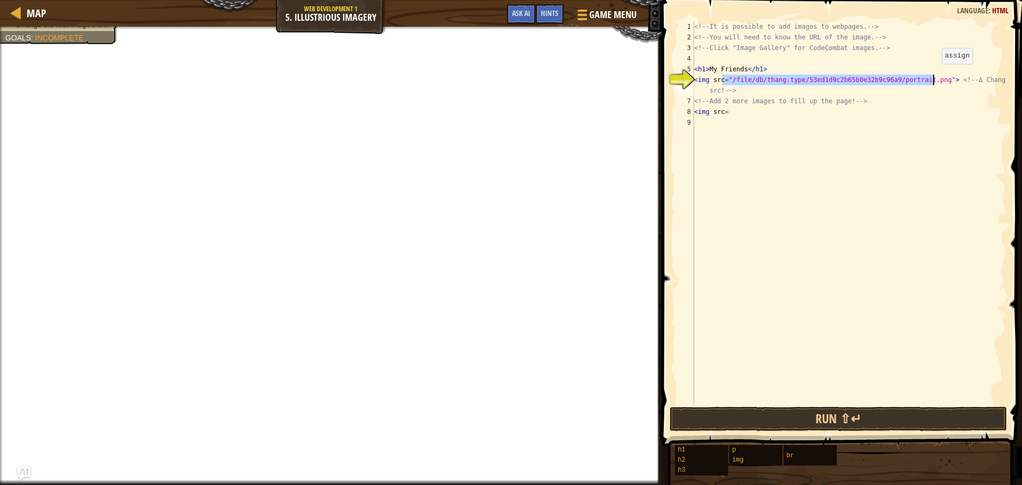
drag, startPoint x: 723, startPoint y: 81, endPoint x: 932, endPoint y: 74, distance: 209.7
click at [932, 74] on div "<!-- It is possible to add images to webpages. --> <!-- You will need to know t…" at bounding box center [849, 223] width 314 height 404
type textarea "<img src> <!-- ∆ Change this src! -->"
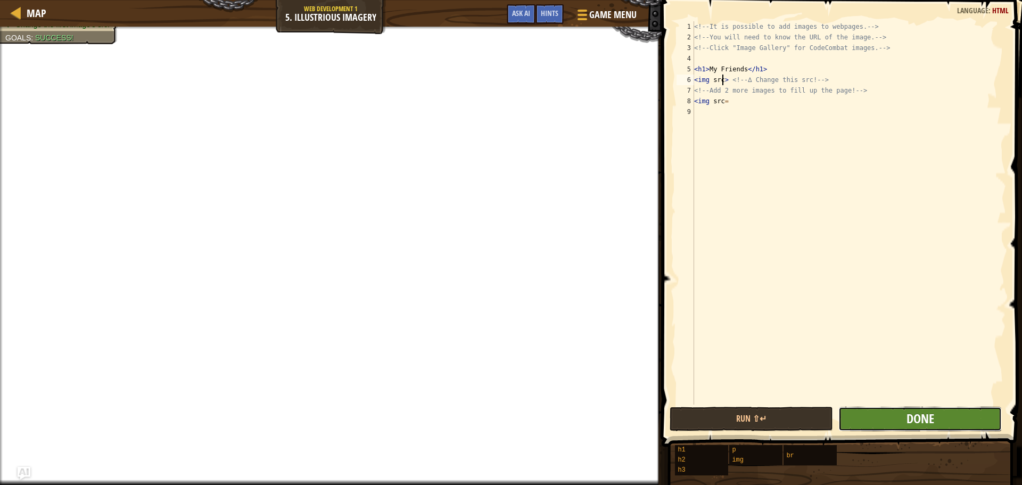
click at [918, 419] on span "Done" at bounding box center [920, 418] width 28 height 17
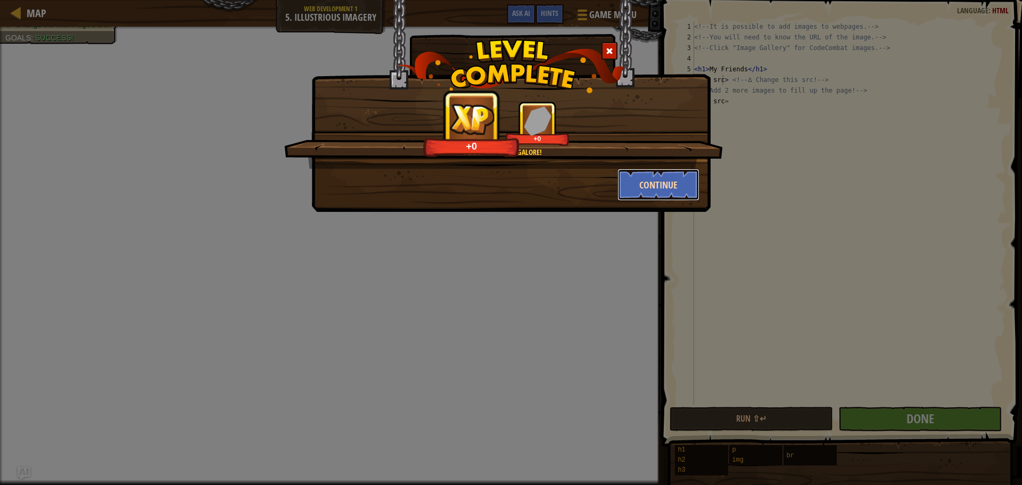
click at [691, 173] on button "Continue" at bounding box center [658, 185] width 82 height 32
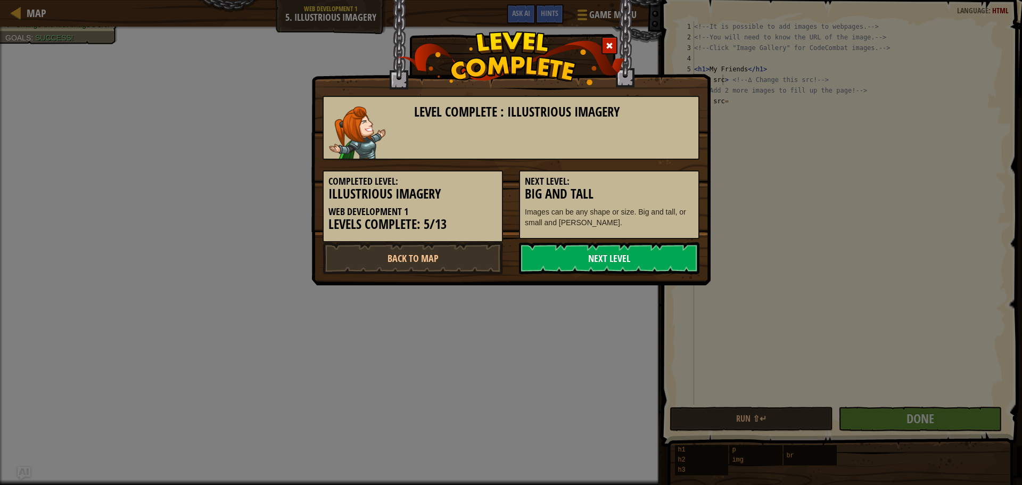
click at [677, 259] on link "Next Level" at bounding box center [609, 258] width 180 height 32
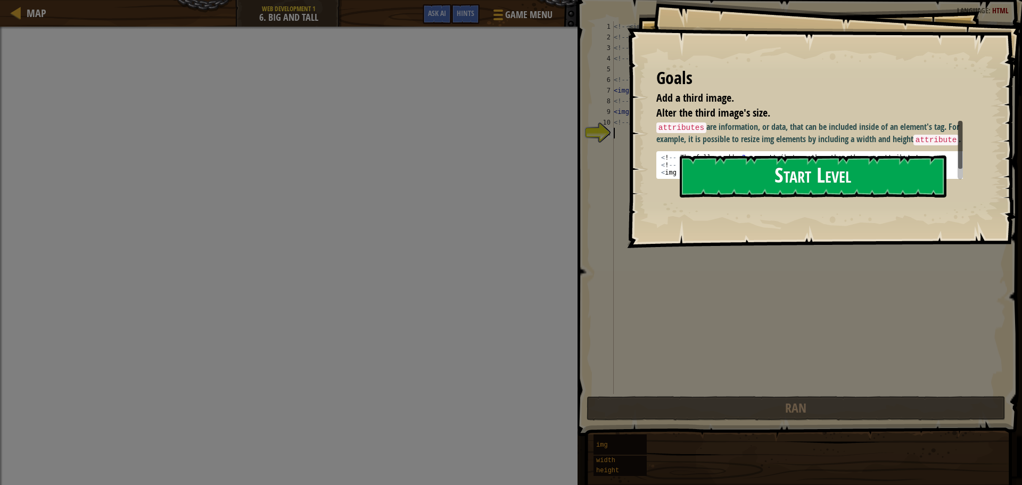
click at [834, 187] on button "Start Level" at bounding box center [812, 176] width 267 height 42
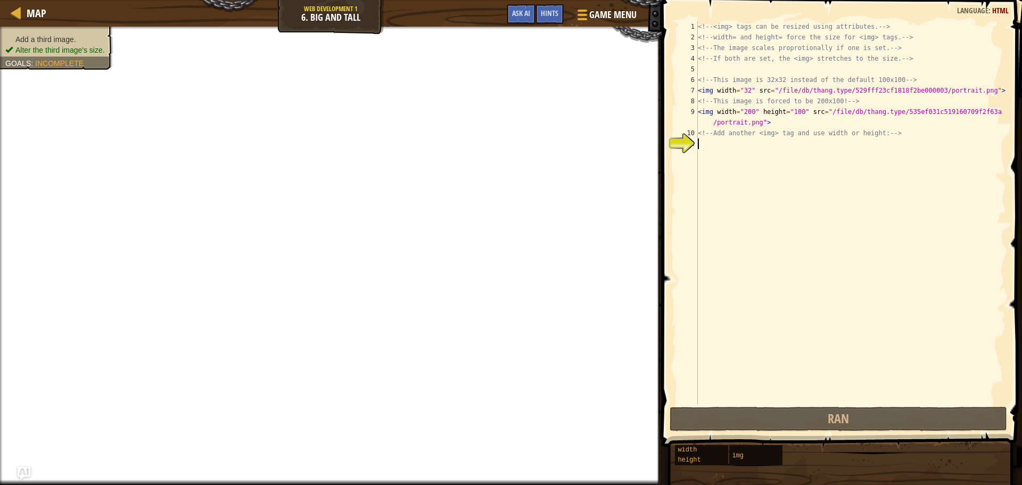
click at [729, 142] on div "<!-- <img> tags can be resized using attributes. --> <!-- width= and height= fo…" at bounding box center [850, 223] width 310 height 404
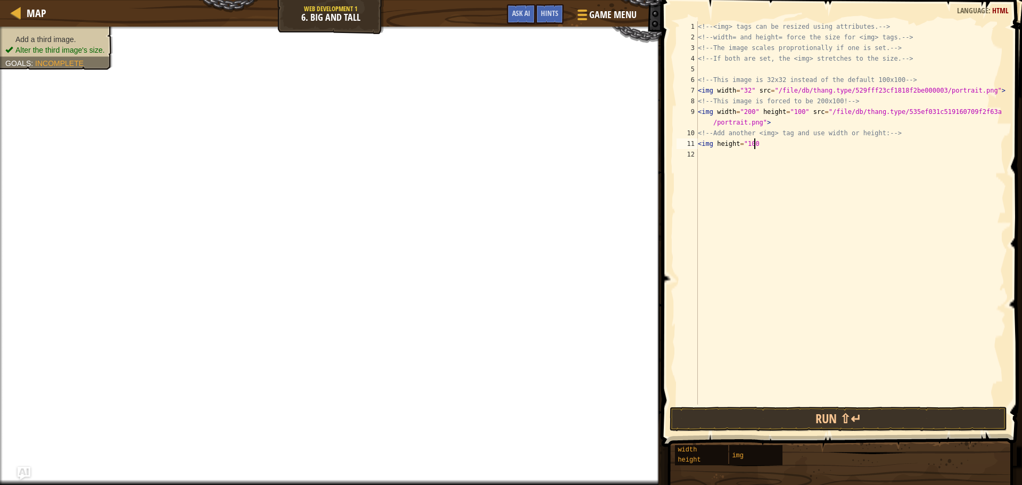
scroll to position [5, 4]
type textarea "<img height="100>"
click at [336, 19] on div "Map Web Development 1 6. Big and Tall Game Menu Done Hints Ask AI" at bounding box center [330, 13] width 661 height 27
click at [325, 9] on div "Map Web Development 1 6. Big and Tall Game Menu Done Hints Ask AI" at bounding box center [330, 13] width 661 height 27
click at [16, 7] on div at bounding box center [16, 12] width 13 height 13
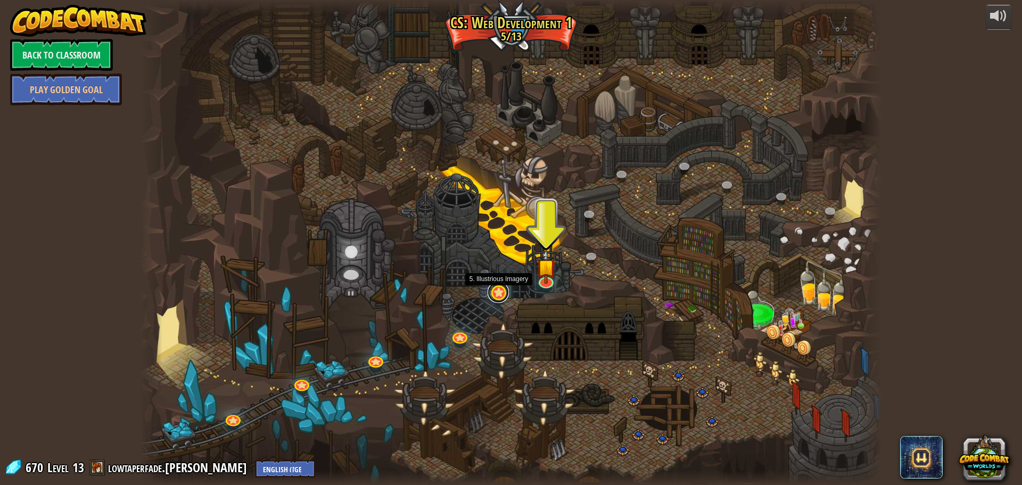
click at [497, 292] on link at bounding box center [497, 291] width 21 height 21
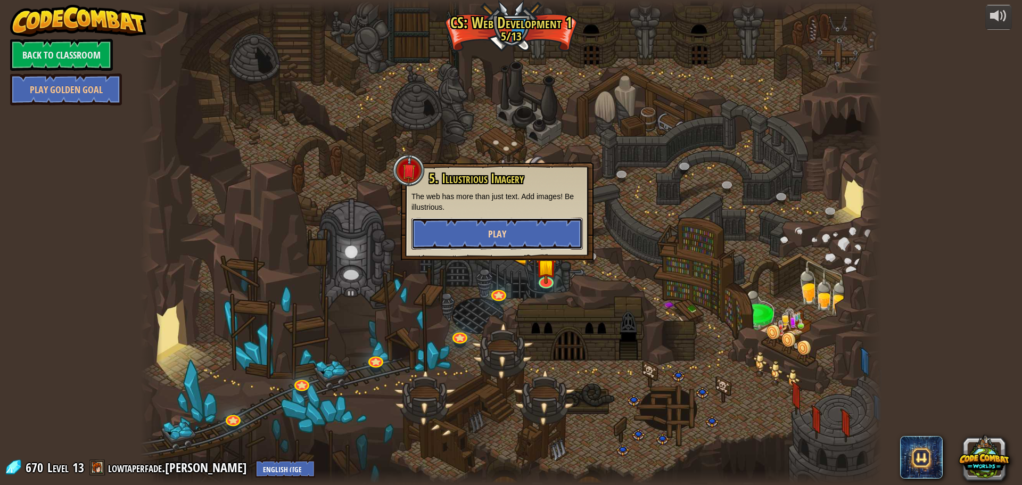
click at [501, 235] on span "Play" at bounding box center [497, 233] width 18 height 13
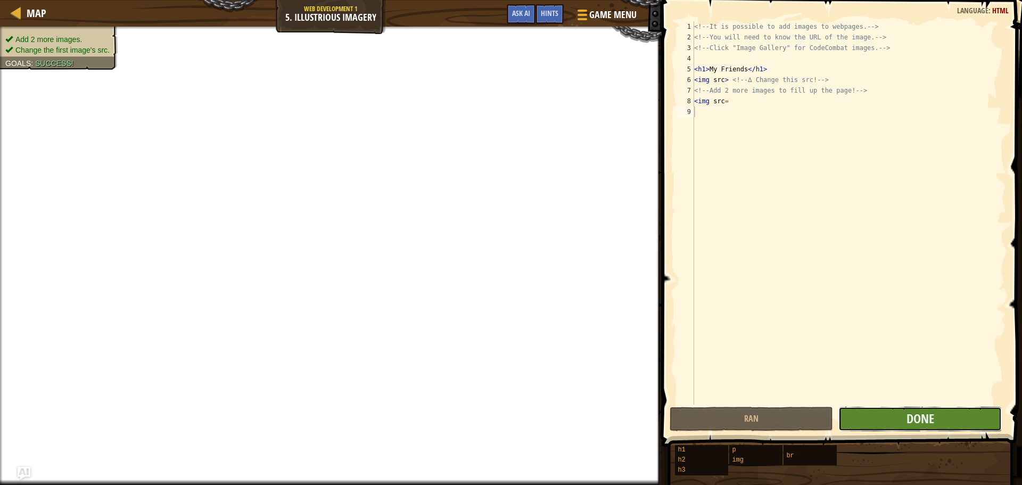
click at [957, 407] on button "Done" at bounding box center [919, 418] width 163 height 24
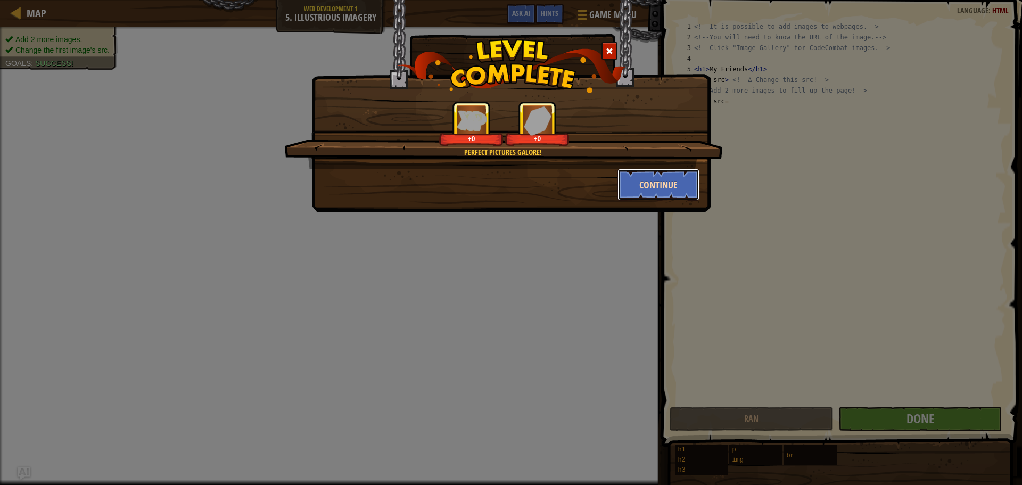
click at [670, 191] on button "Continue" at bounding box center [658, 185] width 82 height 32
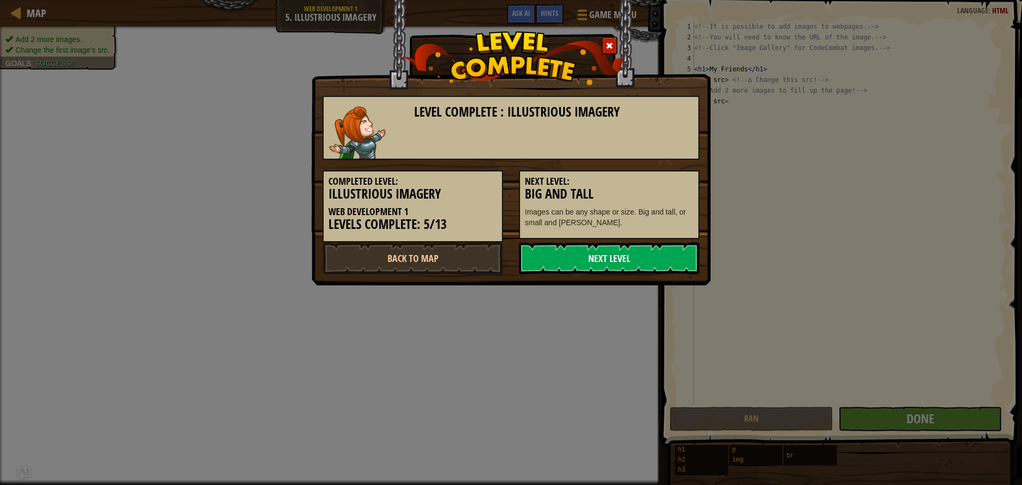
click at [626, 248] on link "Next Level" at bounding box center [609, 258] width 180 height 32
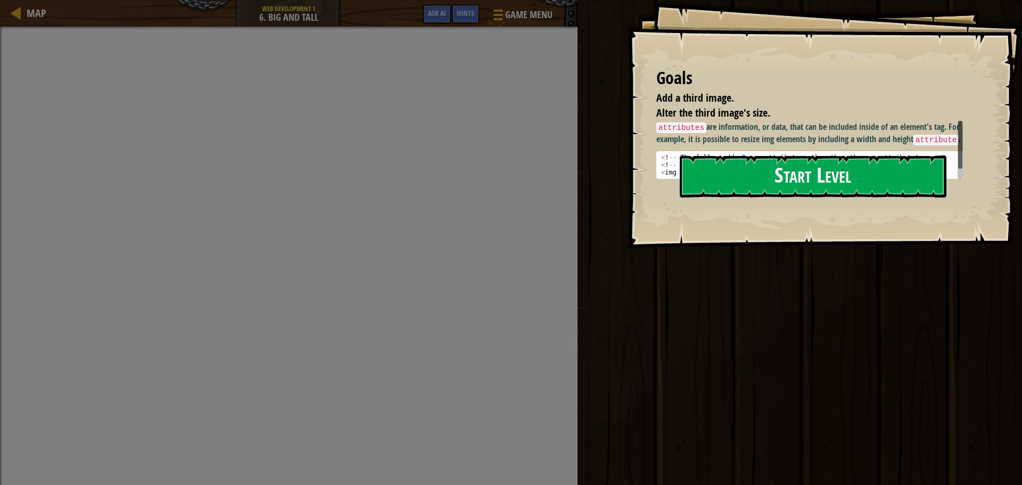
click at [725, 173] on button "Start Level" at bounding box center [812, 176] width 267 height 42
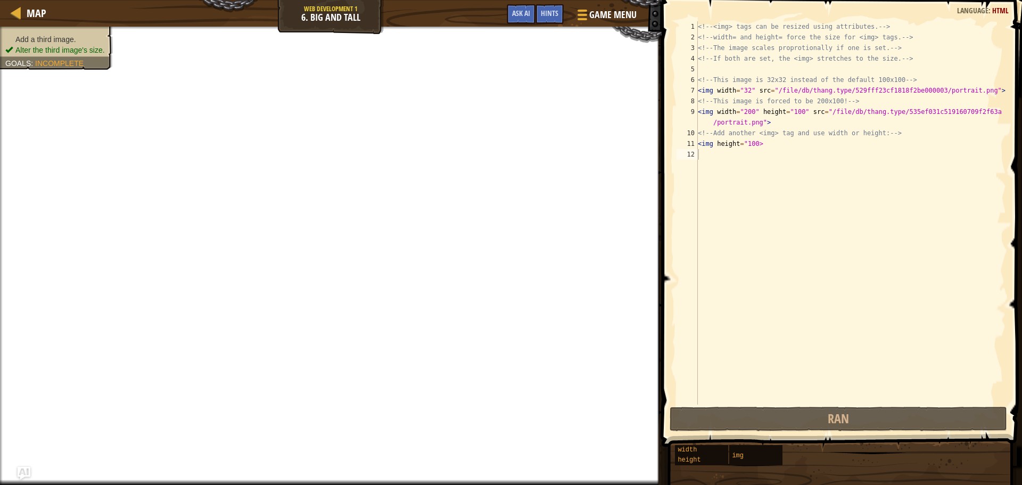
type textarea "<img height="100>"
click at [786, 148] on div "<!-- <img> tags can be resized using attributes. --> <!-- width= and height= fo…" at bounding box center [850, 223] width 310 height 404
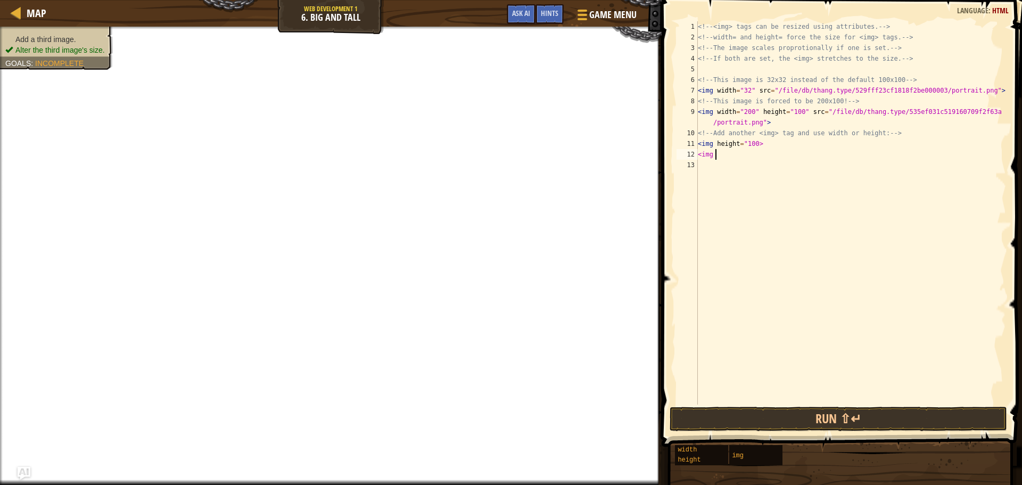
scroll to position [5, 0]
type textarea "<"
type textarea "<img height="100"
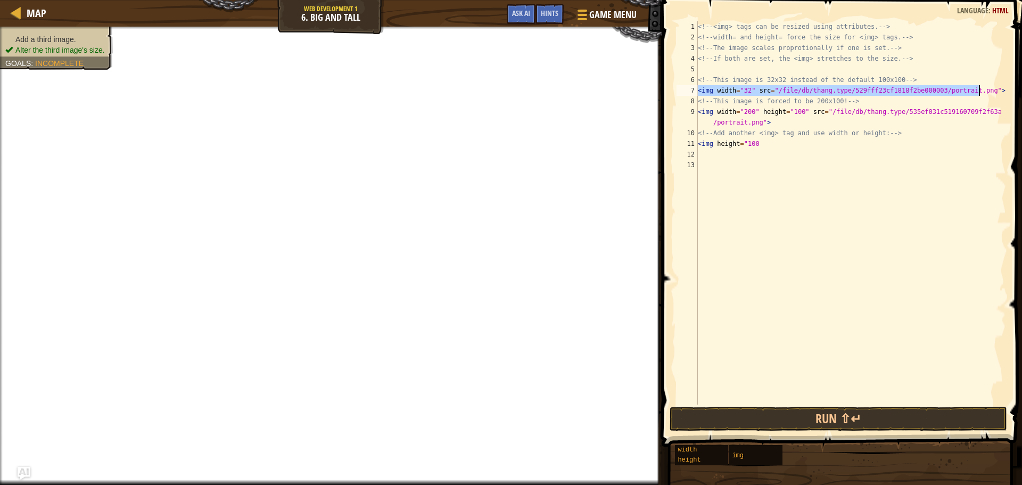
drag, startPoint x: 698, startPoint y: 92, endPoint x: 992, endPoint y: 91, distance: 294.2
click at [992, 91] on div "<!-- <img> tags can be resized using attributes. --> <!-- width= and height= fo…" at bounding box center [850, 223] width 310 height 404
type textarea "<img width="32" src="/file/db/thang.type/529fff23cf1818f2be000003/portrait.png">"
click at [731, 158] on div "<!-- <img> tags can be resized using attributes. --> <!-- width= and height= fo…" at bounding box center [850, 223] width 310 height 404
paste textarea "<img width="32" src="/file/db/thang.type/529fff23cf1818f2be000003/portrait.png">"
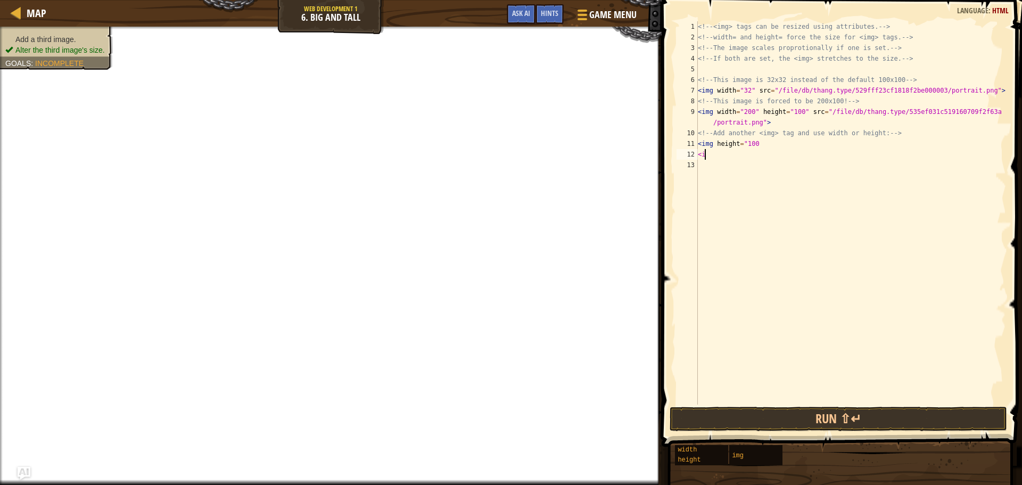
type textarea "<"
paste textarea "<img width="32" src="/file/db/thang.type/529fff23cf1818f2be000003/portrait.png">"
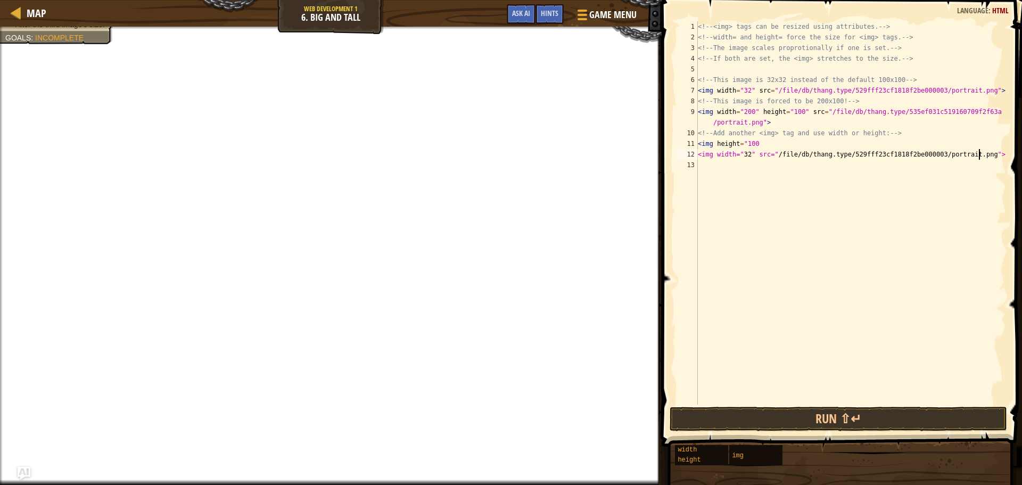
click at [731, 154] on div "<!-- <img> tags can be resized using attributes. --> <!-- width= and height= fo…" at bounding box center [850, 223] width 310 height 404
drag, startPoint x: 759, startPoint y: 143, endPoint x: 695, endPoint y: 145, distance: 64.4
click at [695, 145] on div "<img height="32" src="/file/db/thang.type/529fff23cf1818f2be000003/portrait.png…" at bounding box center [839, 212] width 331 height 383
type textarea "<img height="100"
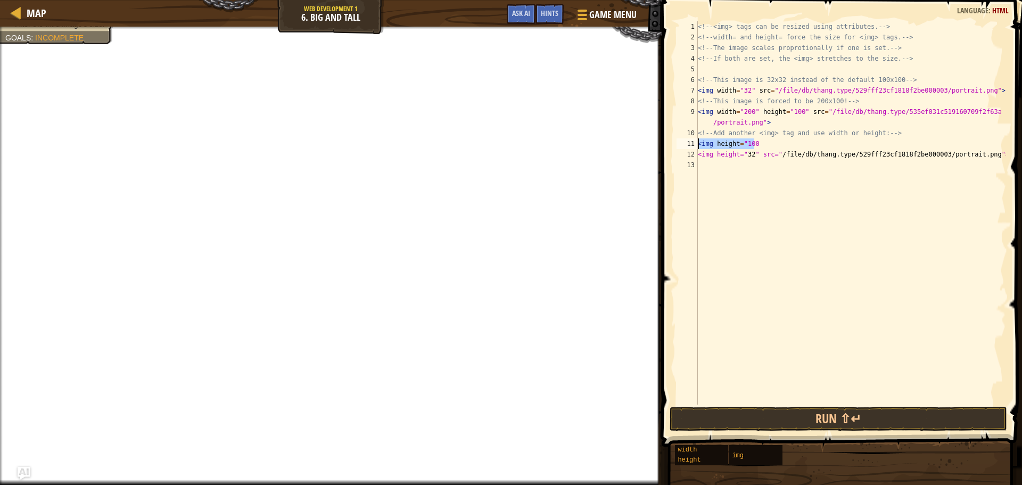
click at [718, 177] on div "<!-- <img> tags can be resized using attributes. --> <!-- width= and height= fo…" at bounding box center [850, 223] width 310 height 404
paste textarea "<img height="100"
type textarea "<img height="100"
drag, startPoint x: 776, startPoint y: 147, endPoint x: 693, endPoint y: 142, distance: 83.1
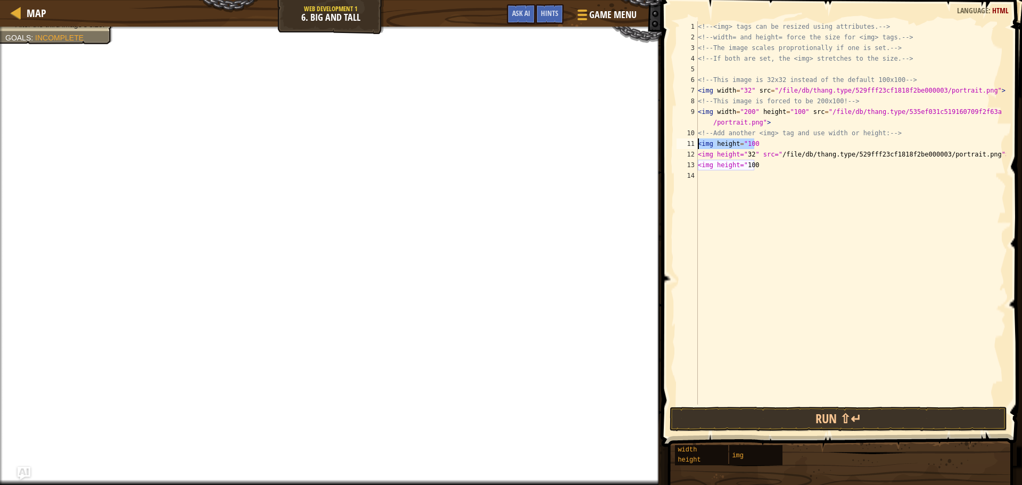
click at [693, 142] on div "<img height="100 1 2 3 4 5 6 7 8 9 10 11 12 13 14 <!-- <img> tags can be resize…" at bounding box center [839, 212] width 331 height 383
click at [778, 214] on div "<!-- <img> tags can be resized using attributes. --> <!-- width= and height= fo…" at bounding box center [850, 223] width 310 height 404
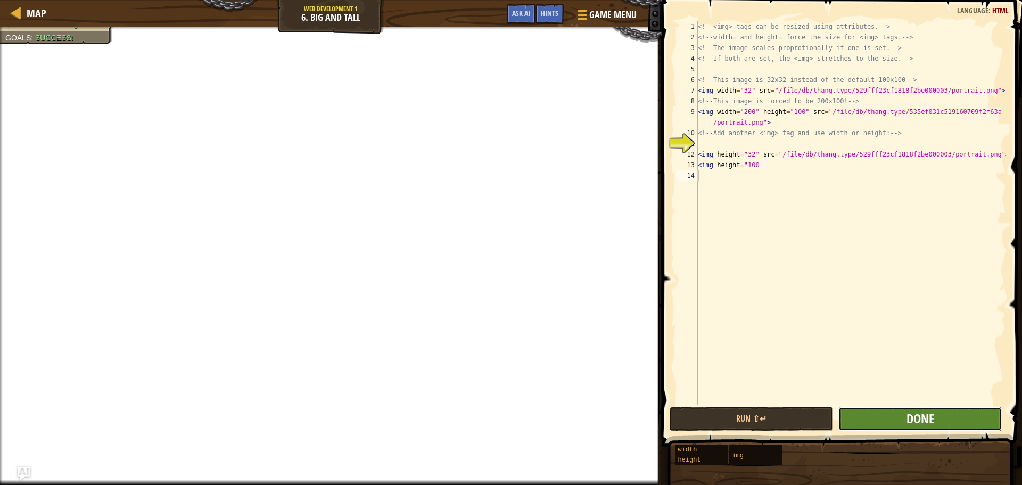
click at [910, 411] on span "Done" at bounding box center [920, 418] width 28 height 17
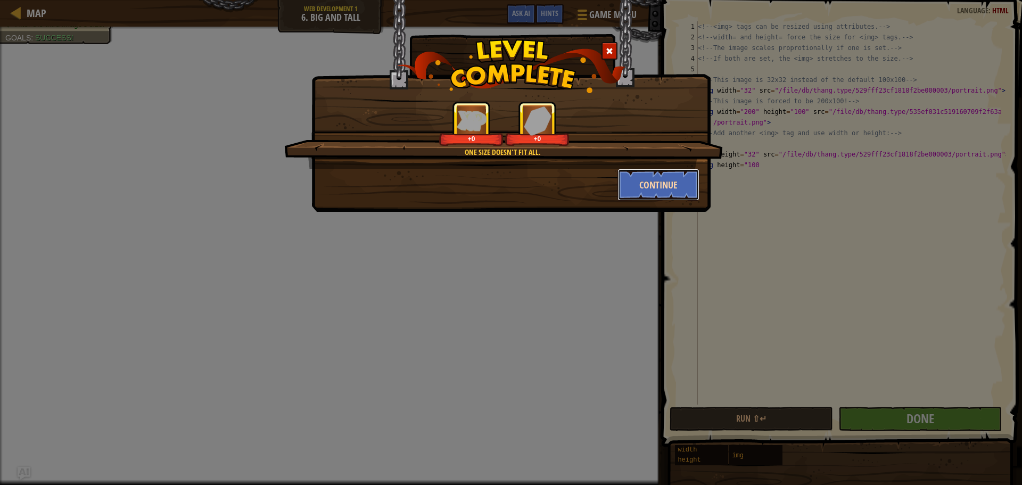
click at [644, 185] on button "Continue" at bounding box center [658, 185] width 82 height 32
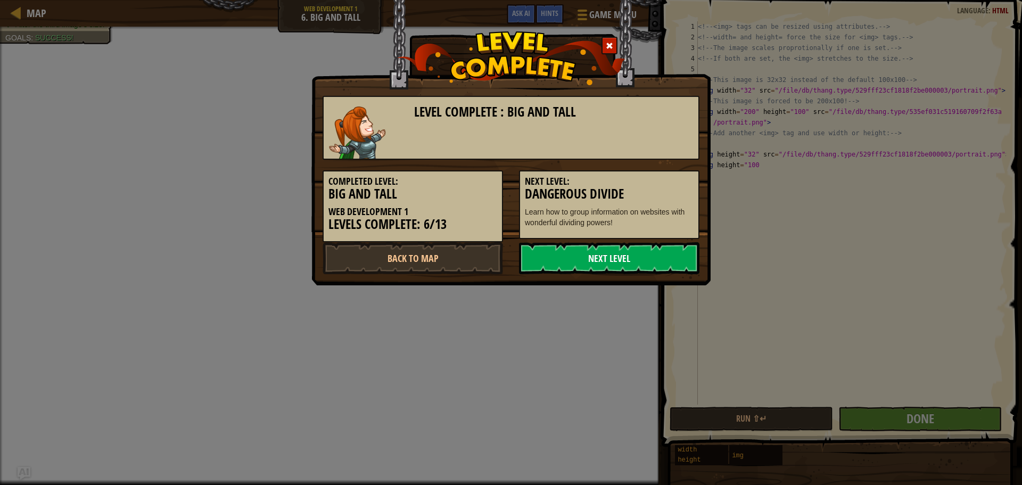
click at [657, 256] on link "Next Level" at bounding box center [609, 258] width 180 height 32
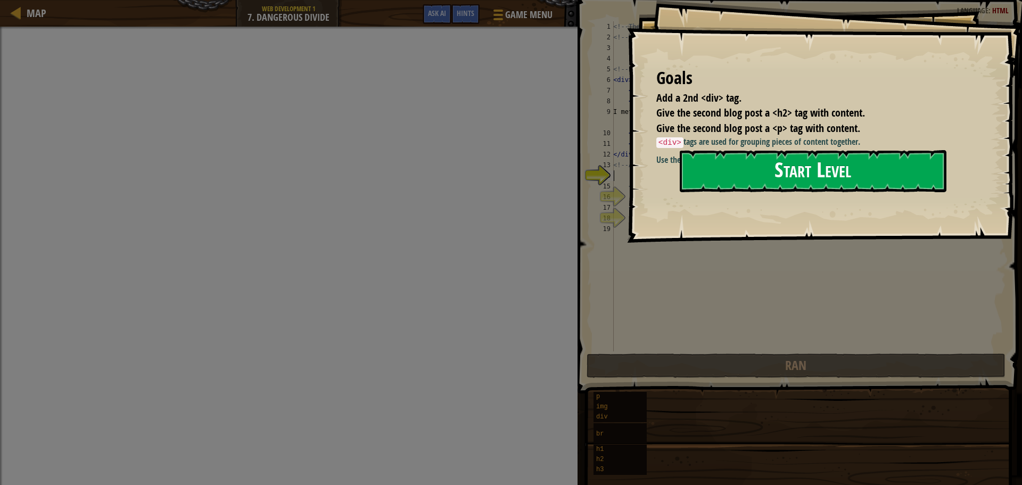
click at [748, 192] on button "Start Level" at bounding box center [812, 171] width 267 height 42
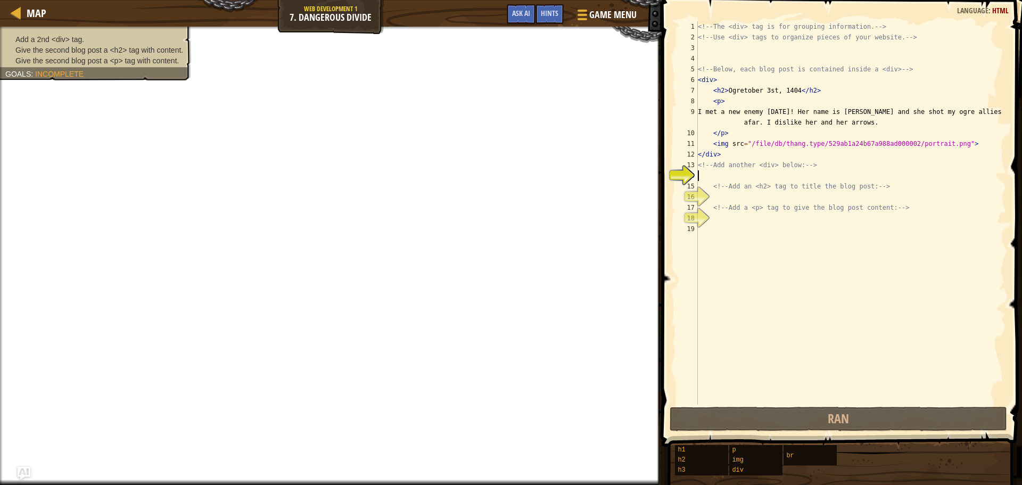
click at [707, 172] on div "<!-- The <div> tag is for grouping information. --> <!-- Use <div> tags to orga…" at bounding box center [850, 223] width 310 height 404
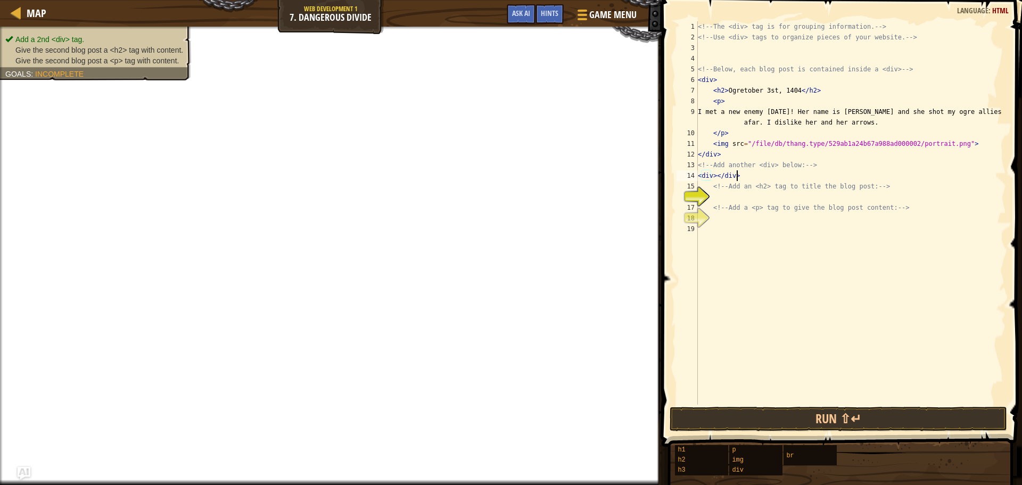
scroll to position [5, 3]
click at [724, 204] on div "<!-- The <div> tag is for grouping information. --> <!-- Use <div> tags to orga…" at bounding box center [850, 223] width 310 height 404
type textarea "<!-- Add a <p> tag to give the blog post content: -->"
click at [718, 196] on div "<!-- The <div> tag is for grouping information. --> <!-- Use <div> tags to orga…" at bounding box center [850, 223] width 310 height 404
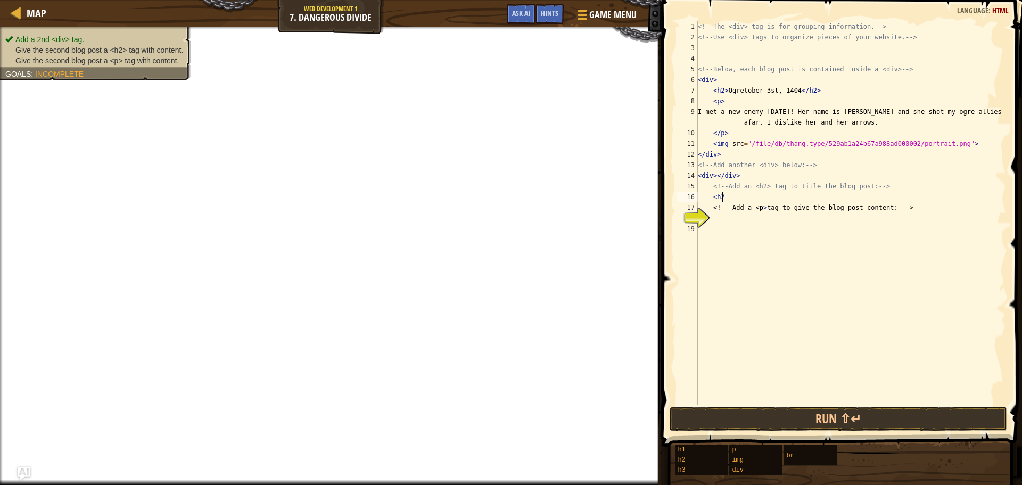
type textarea "<h2>"
click at [726, 220] on div "<!-- The <div> tag is for grouping information. --> <!-- Use <div> tags to orga…" at bounding box center [850, 223] width 310 height 404
type textarea "<p>hi"
click at [761, 276] on div "<!-- The <div> tag is for grouping information. --> <!-- Use <div> tags to orga…" at bounding box center [850, 223] width 310 height 404
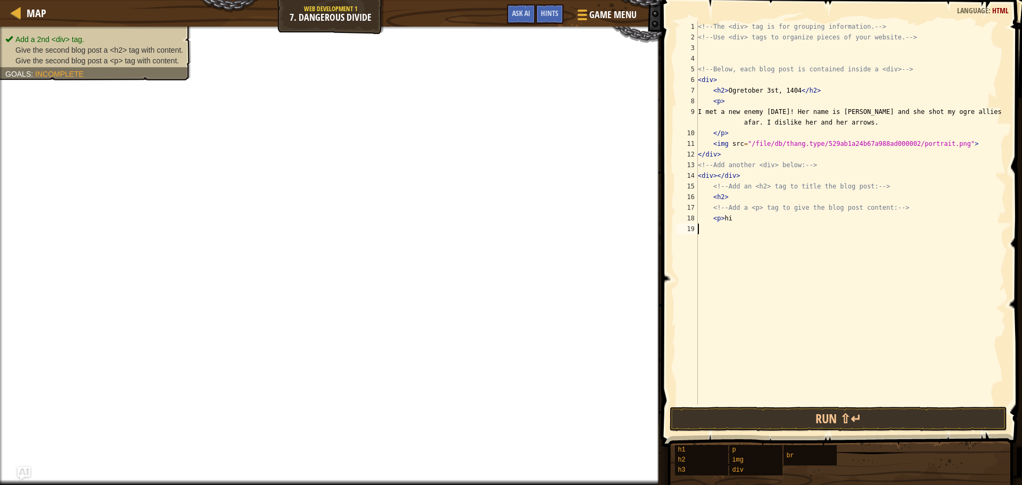
scroll to position [5, 0]
click at [742, 196] on div "<!-- The <div> tag is for grouping information. --> <!-- Use <div> tags to orga…" at bounding box center [850, 223] width 310 height 404
click at [743, 217] on div "<!-- The <div> tag is for grouping information. --> <!-- Use <div> tags to orga…" at bounding box center [850, 223] width 310 height 404
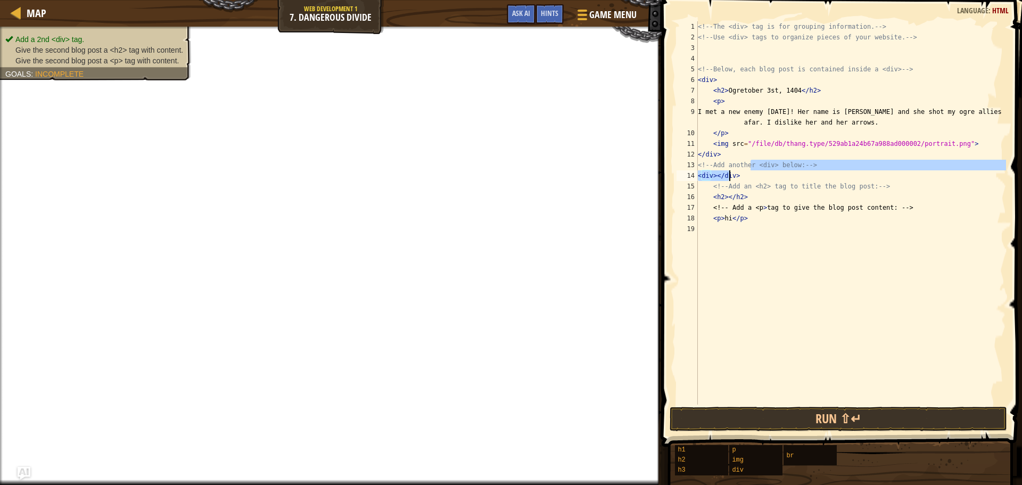
drag, startPoint x: 746, startPoint y: 171, endPoint x: 729, endPoint y: 174, distance: 17.3
click at [729, 174] on div "<!-- The <div> tag is for grouping information. --> <!-- Use <div> tags to orga…" at bounding box center [850, 223] width 310 height 404
click at [733, 175] on div "<!-- The <div> tag is for grouping information. --> <!-- Use <div> tags to orga…" at bounding box center [850, 223] width 310 height 404
drag, startPoint x: 734, startPoint y: 175, endPoint x: 721, endPoint y: 176, distance: 12.9
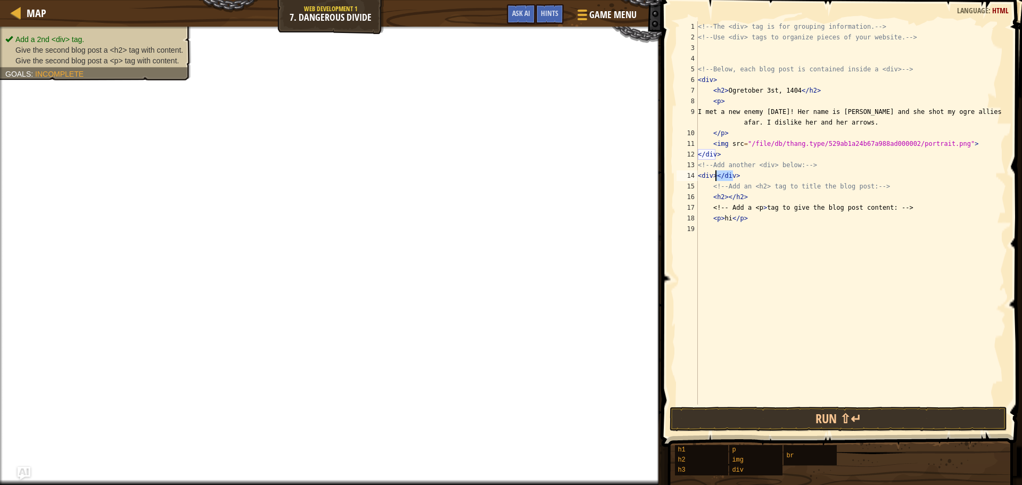
click at [721, 176] on div "<!-- The <div> tag is for grouping information. --> <!-- Use <div> tags to orga…" at bounding box center [850, 223] width 310 height 404
drag, startPoint x: 737, startPoint y: 178, endPoint x: 716, endPoint y: 178, distance: 21.8
click at [716, 178] on div "<!-- The <div> tag is for grouping information. --> <!-- Use <div> tags to orga…" at bounding box center [850, 223] width 310 height 404
drag, startPoint x: 744, startPoint y: 197, endPoint x: 727, endPoint y: 202, distance: 17.6
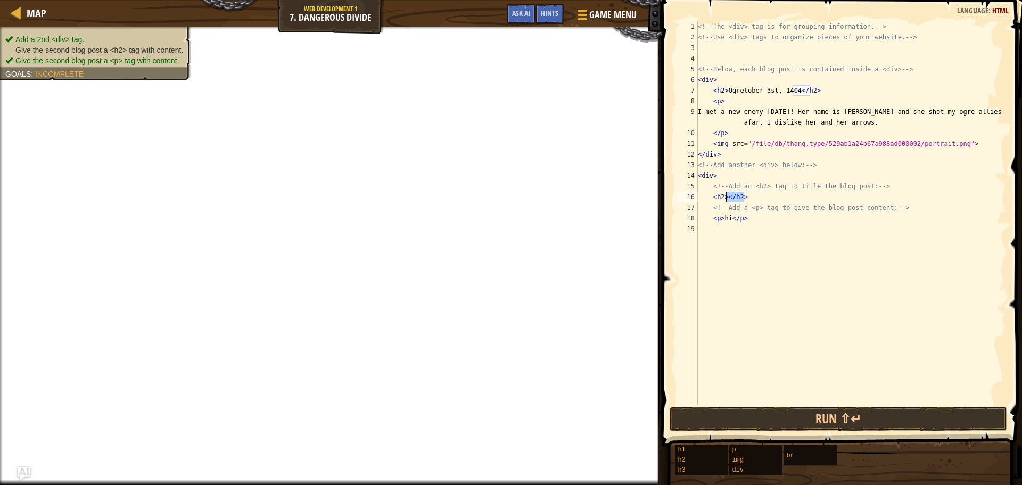
click at [727, 202] on div "<!-- The <div> tag is for grouping information. --> <!-- Use <div> tags to orga…" at bounding box center [850, 223] width 310 height 404
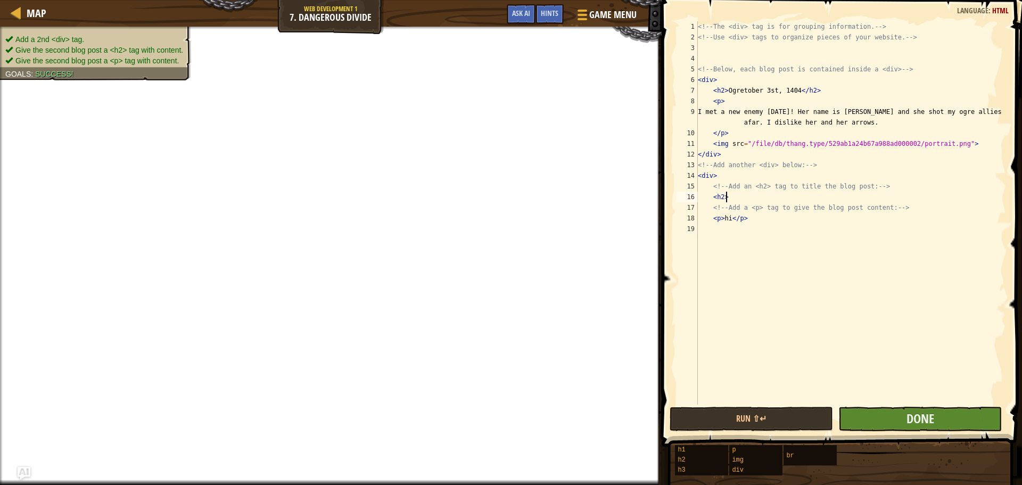
type textarea "<h2>"
click at [875, 410] on button "Done" at bounding box center [919, 418] width 163 height 24
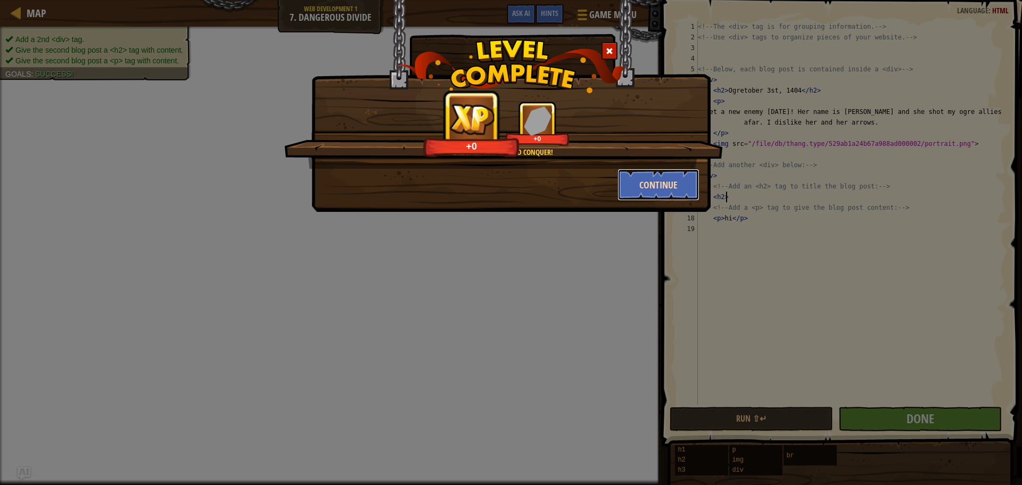
click at [630, 177] on button "Continue" at bounding box center [658, 185] width 82 height 32
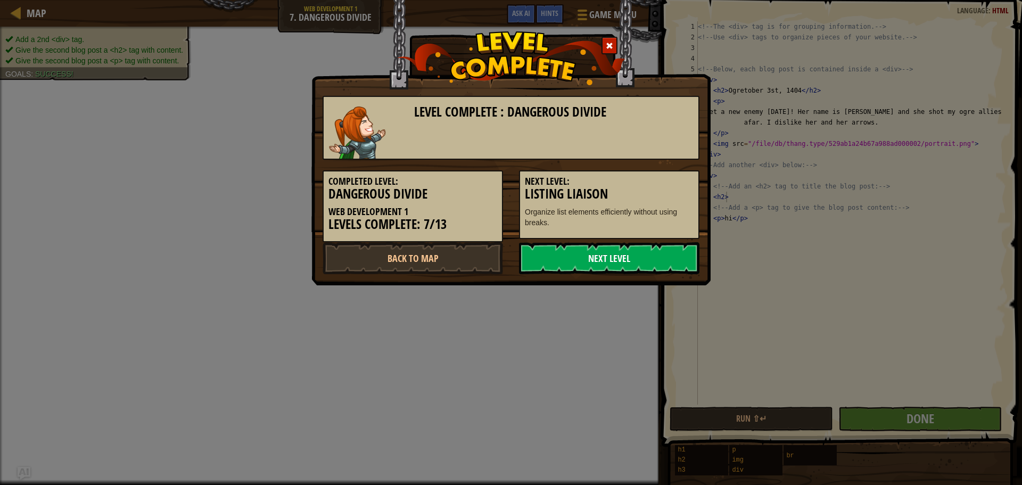
click at [613, 251] on link "Next Level" at bounding box center [609, 258] width 180 height 32
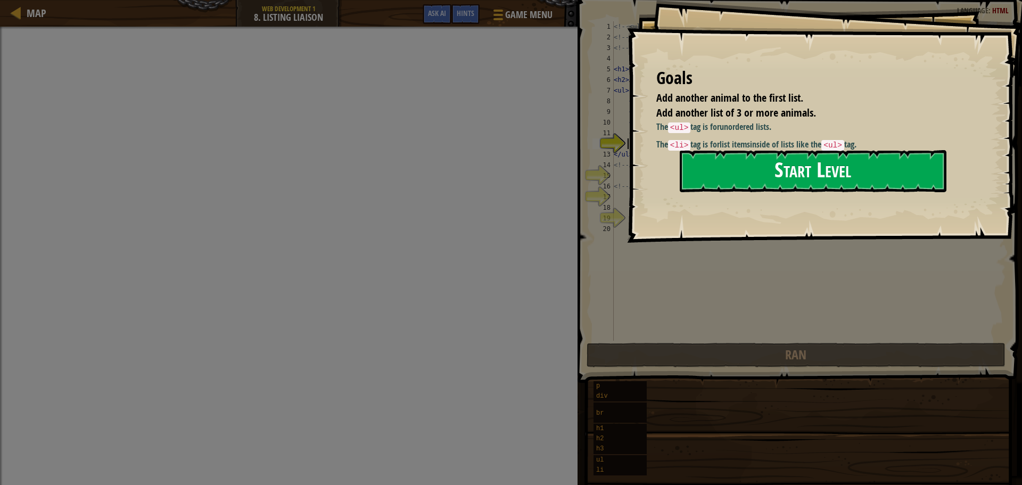
click at [821, 172] on button "Start Level" at bounding box center [812, 171] width 267 height 42
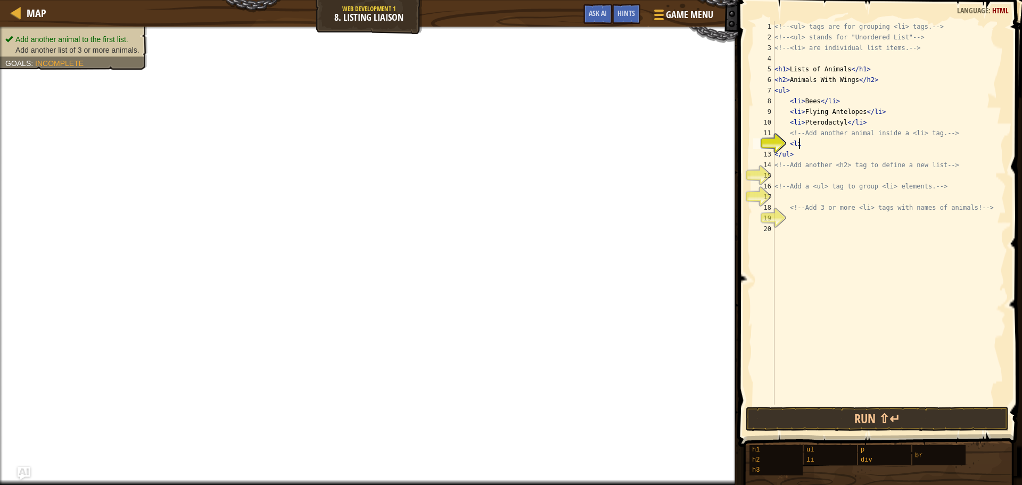
type textarea "<li>"
click at [793, 179] on div "<!-- <ul> tags are for grouping <li> tags. --> <!-- <ul> stands for "Unordered …" at bounding box center [889, 223] width 234 height 404
type textarea "<h2>"
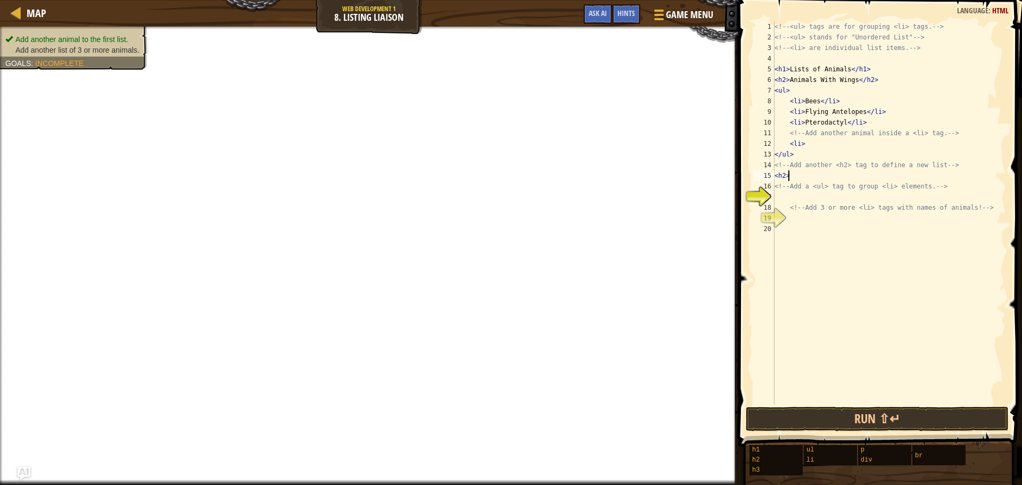
scroll to position [5, 1]
click at [801, 202] on div "<!-- <ul> tags are for grouping <li> tags. --> <!-- <ul> stands for "Unordered …" at bounding box center [889, 223] width 234 height 404
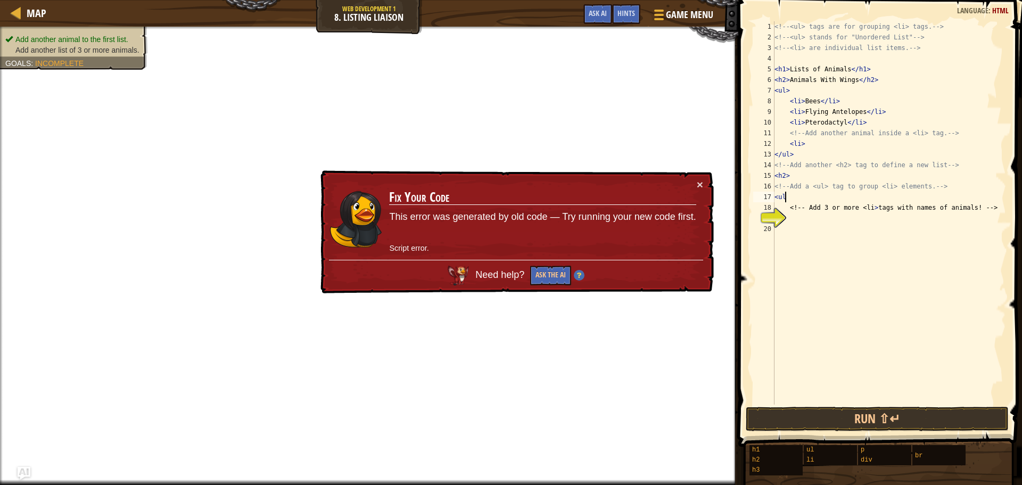
type textarea "<ul>"
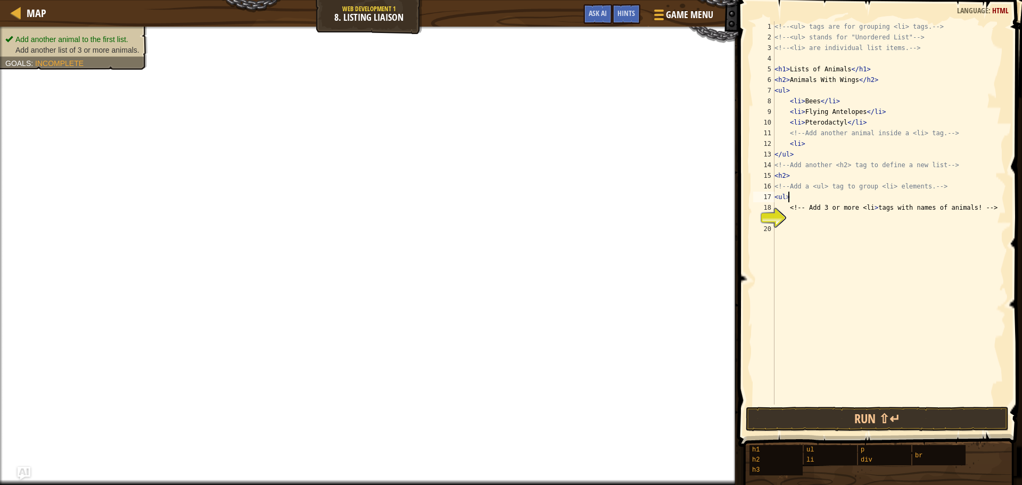
scroll to position [5, 1]
click at [817, 221] on div "<!-- <ul> tags are for grouping <li> tags. --> <!-- <ul> stands for "Unordered …" at bounding box center [889, 223] width 234 height 404
type textarea "<li>cat"
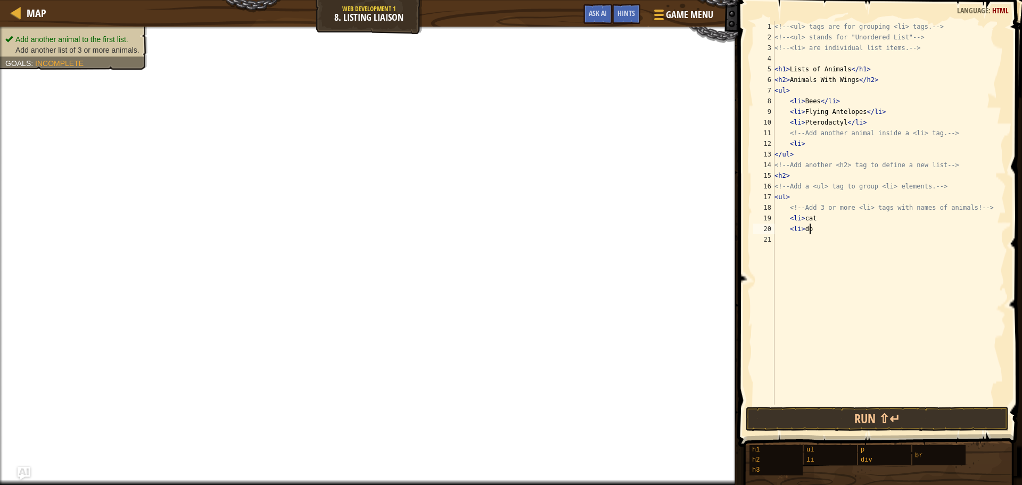
type textarea "<li>dog"
type textarea "<li"
click at [920, 416] on button "Done" at bounding box center [940, 418] width 126 height 24
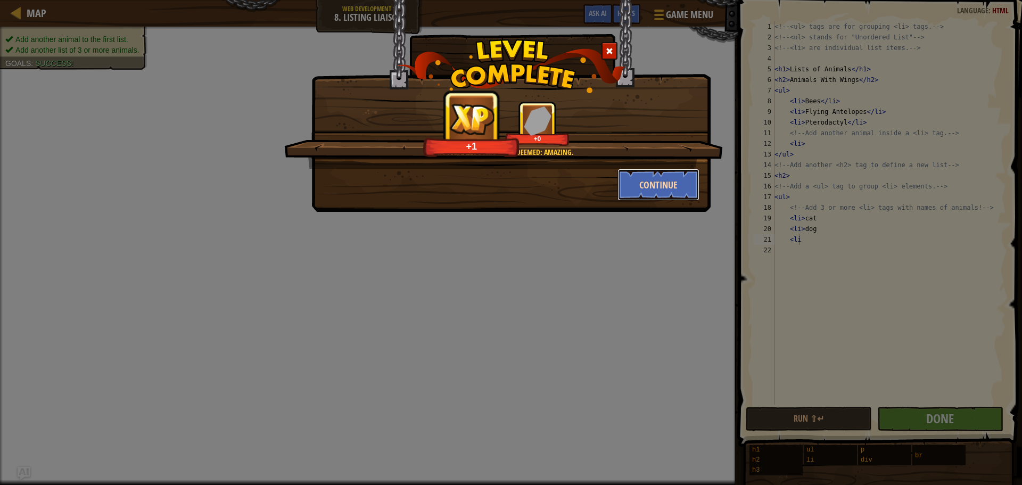
click at [666, 175] on button "Continue" at bounding box center [658, 185] width 82 height 32
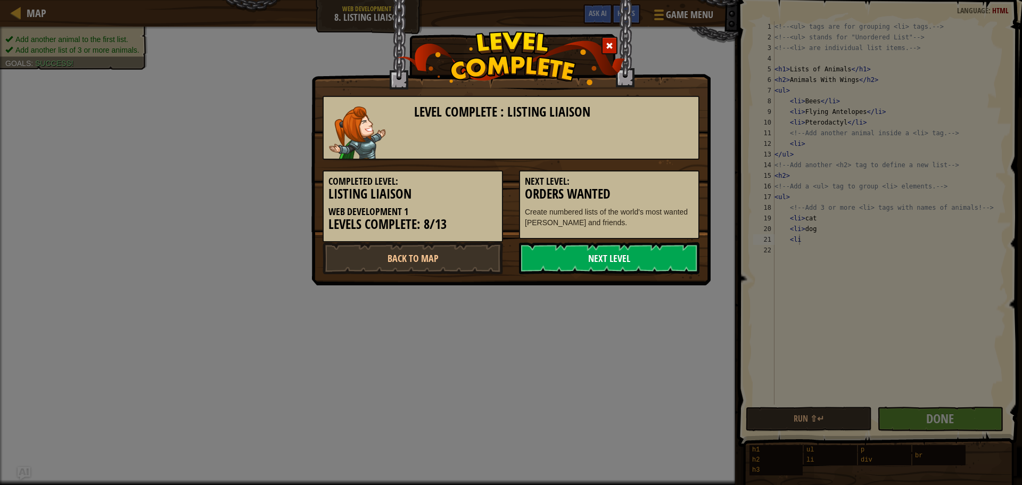
click at [621, 257] on link "Next Level" at bounding box center [609, 258] width 180 height 32
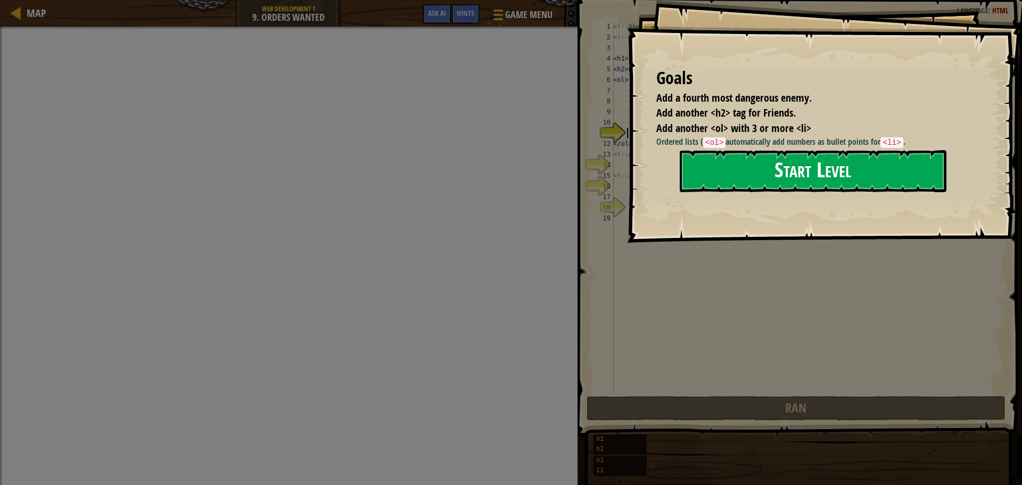
click at [709, 189] on button "Start Level" at bounding box center [812, 171] width 267 height 42
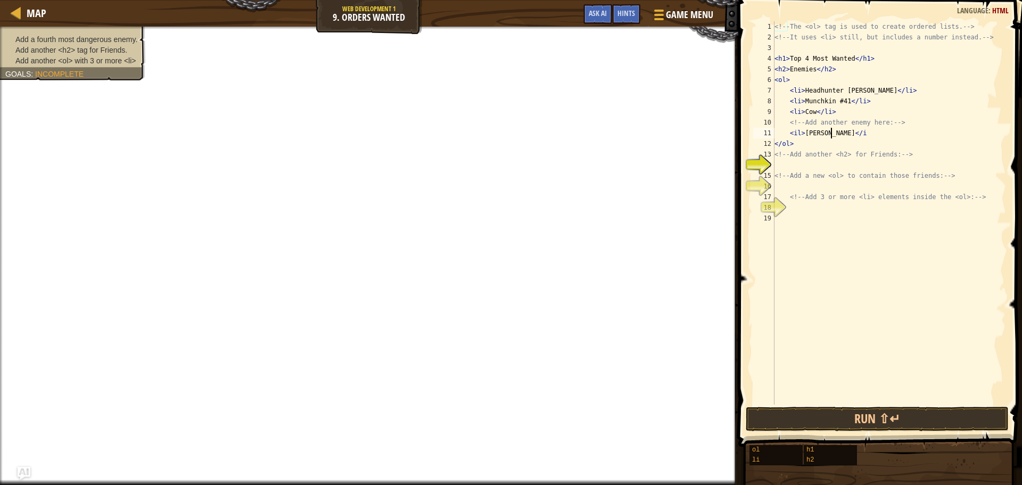
scroll to position [5, 4]
click at [816, 170] on div "<!-- The <ol> tag is used to create ordered lists. --> <!-- It uses <li> still,…" at bounding box center [889, 223] width 234 height 404
type textarea "<!-- Add a new <ol> to contain those friends: -->"
click at [795, 166] on div "<!-- The <ol> tag is used to create ordered lists. --> <!-- It uses <li> still,…" at bounding box center [889, 223] width 234 height 404
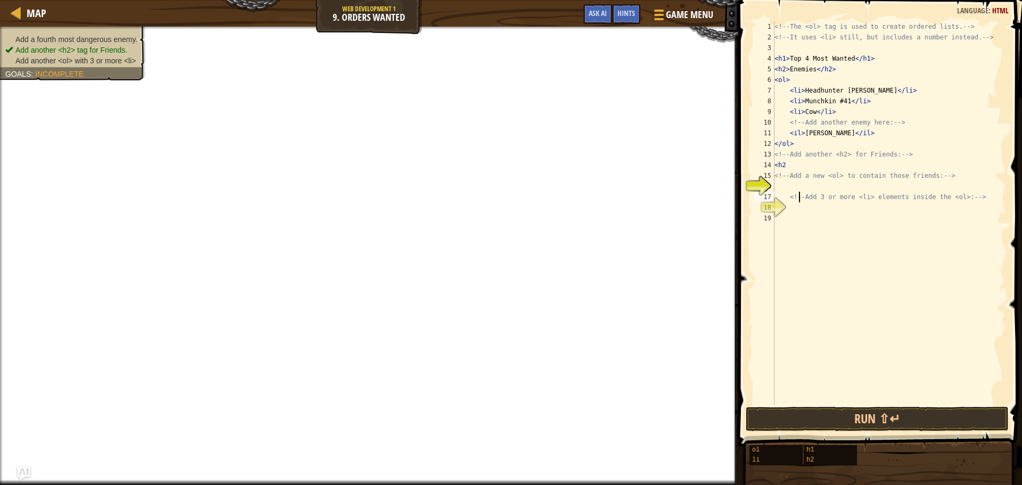
click at [798, 195] on div "<!-- The <ol> tag is used to create ordered lists. --> <!-- It uses <li> still,…" at bounding box center [889, 223] width 234 height 404
type textarea "<!-- Add 3 or more <li> elements inside the <ol>: -->"
click at [795, 186] on div "<!-- The <ol> tag is used to create ordered lists. --> <!-- It uses <li> still,…" at bounding box center [889, 223] width 234 height 404
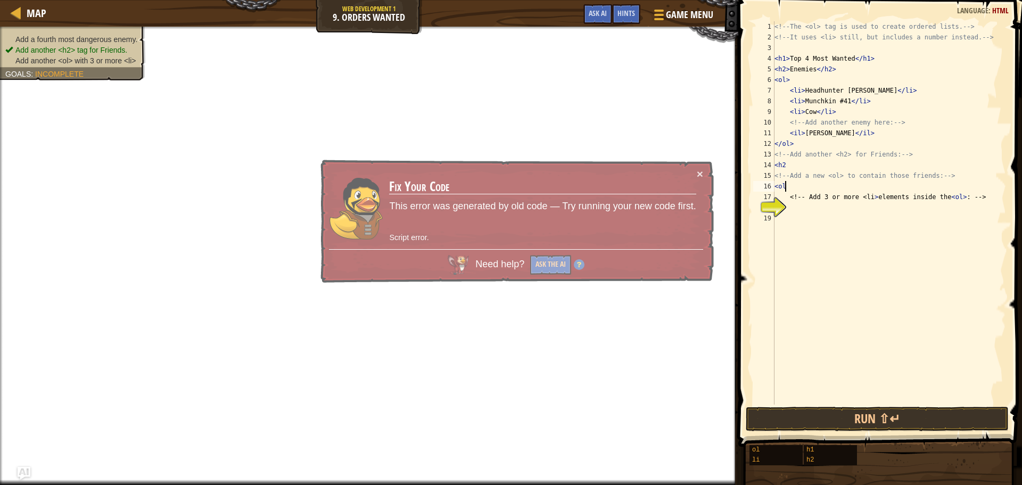
type textarea "<ol>"
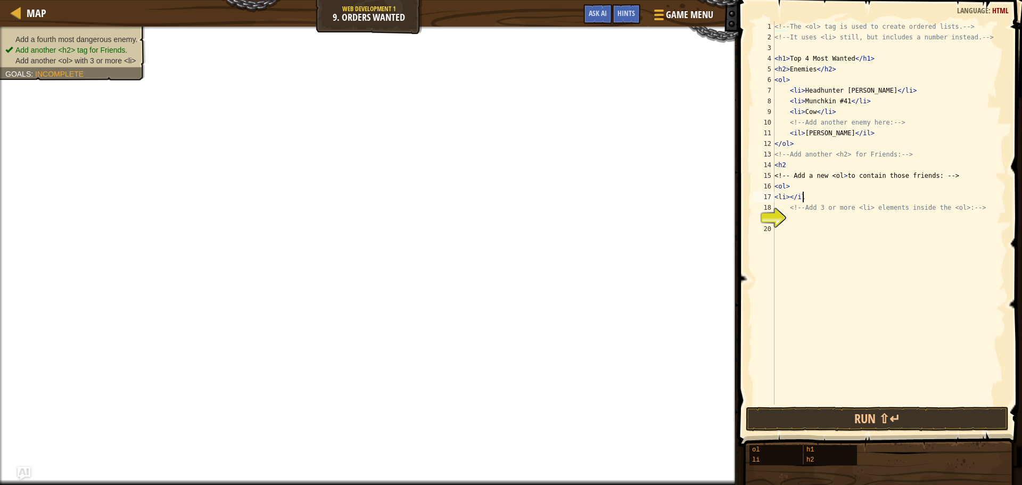
scroll to position [5, 2]
type textarea "<li></il>"
type textarea "<il></il>"
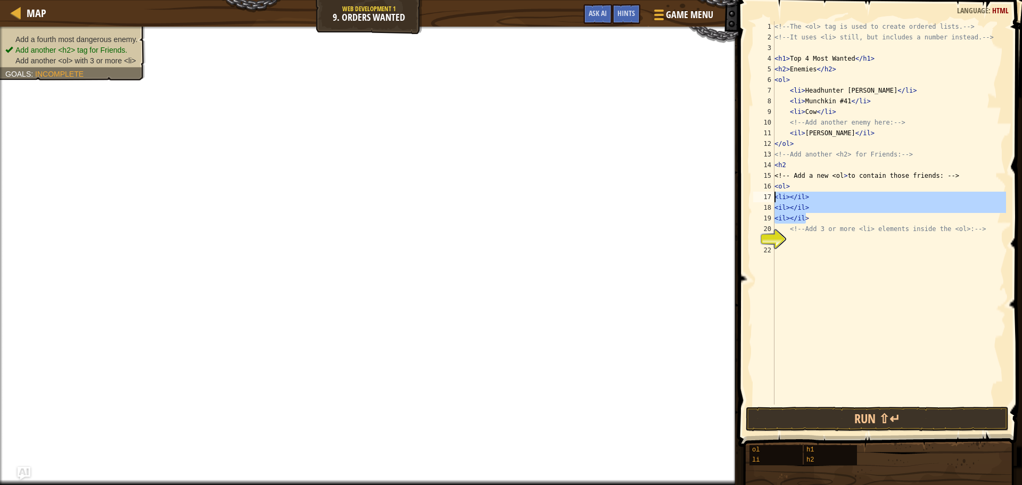
drag, startPoint x: 810, startPoint y: 220, endPoint x: 775, endPoint y: 198, distance: 41.6
click at [775, 198] on div "<!-- The <ol> tag is used to create ordered lists. --> <!-- It uses <li> still,…" at bounding box center [889, 223] width 234 height 404
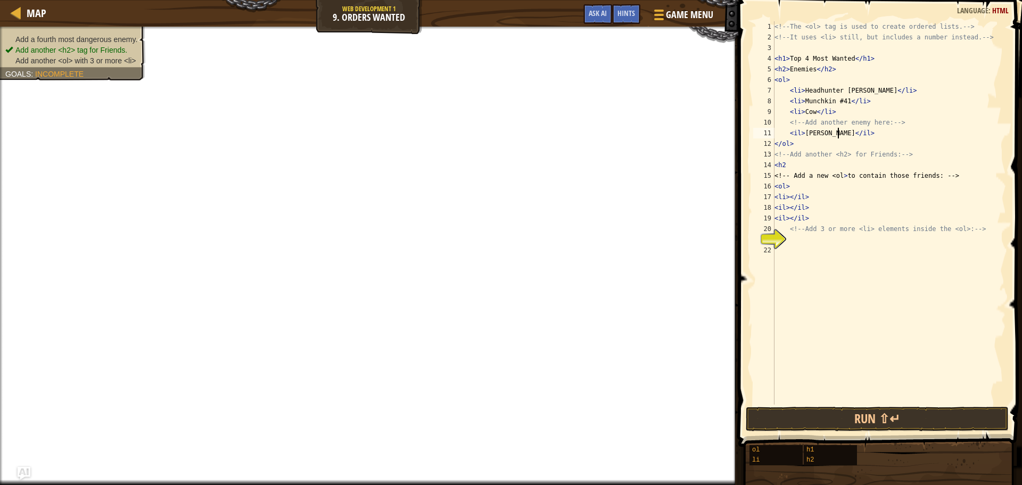
click at [851, 132] on div "<!-- The <ol> tag is used to create ordered lists. --> <!-- It uses <li> still,…" at bounding box center [889, 223] width 234 height 404
click at [796, 132] on div "<!-- The <ol> tag is used to create ordered lists. --> <!-- It uses <li> still,…" at bounding box center [889, 223] width 234 height 404
click at [799, 131] on div "<!-- The <ol> tag is used to create ordered lists. --> <!-- It uses <li> still,…" at bounding box center [889, 223] width 234 height 404
click at [833, 135] on div "<!-- The <ol> tag is used to create ordered lists. --> <!-- It uses <li> still,…" at bounding box center [889, 223] width 234 height 404
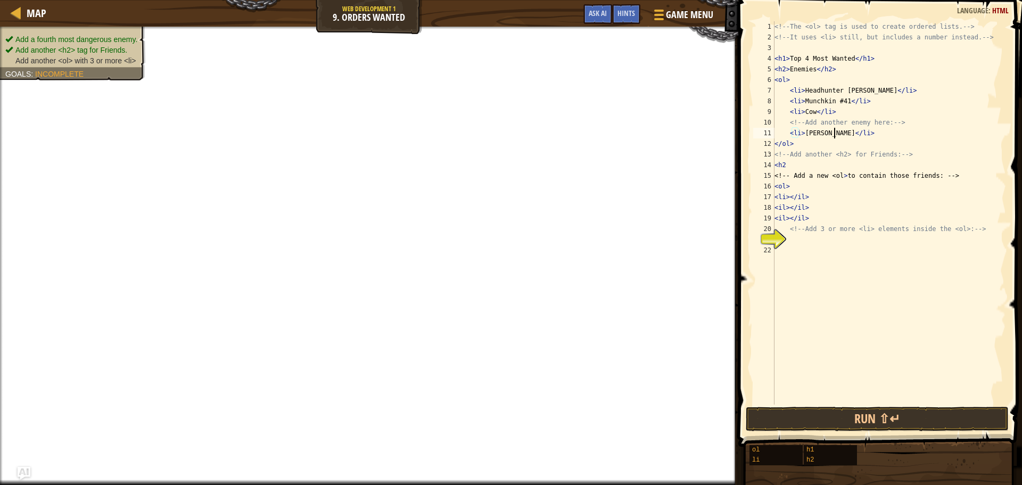
click at [784, 196] on div "<!-- The <ol> tag is used to create ordered lists. --> <!-- It uses <li> still,…" at bounding box center [889, 223] width 234 height 404
click at [801, 198] on div "<!-- The <ol> tag is used to create ordered lists. --> <!-- It uses <li> still,…" at bounding box center [889, 223] width 234 height 404
click at [783, 207] on div "<!-- The <ol> tag is used to create ordered lists. --> <!-- It uses <li> still,…" at bounding box center [889, 223] width 234 height 404
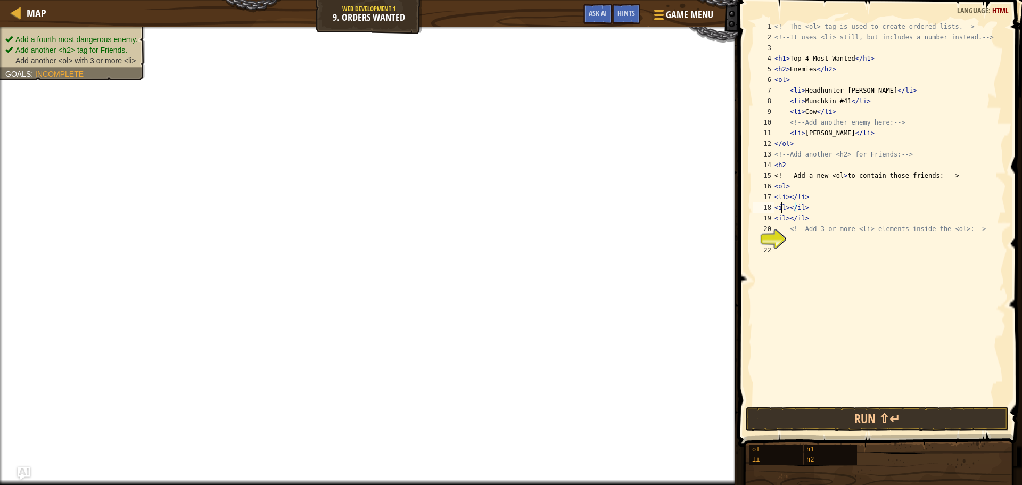
click at [784, 207] on div "<!-- The <ol> tag is used to create ordered lists. --> <!-- It uses <li> still,…" at bounding box center [889, 223] width 234 height 404
click at [801, 208] on div "<!-- The <ol> tag is used to create ordered lists. --> <!-- It uses <li> still,…" at bounding box center [889, 223] width 234 height 404
click at [785, 218] on div "<!-- The <ol> tag is used to create ordered lists. --> <!-- It uses <li> still,…" at bounding box center [889, 223] width 234 height 404
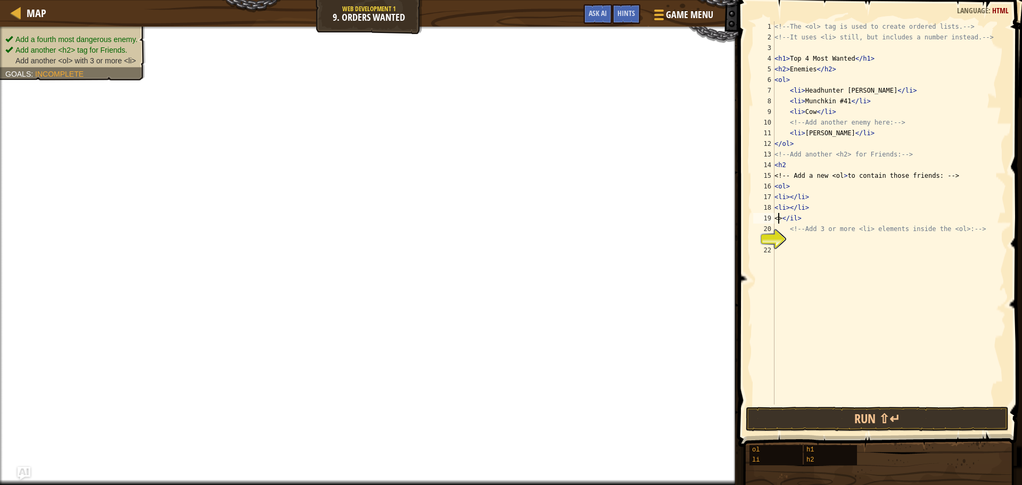
scroll to position [5, 1]
type textarea "<li></il>"
click at [924, 421] on button "Done" at bounding box center [940, 418] width 126 height 24
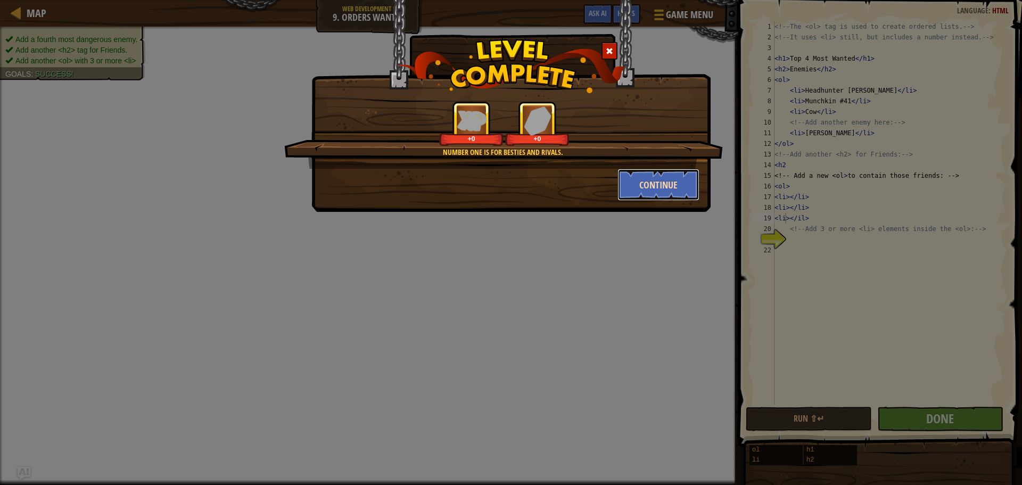
click at [656, 192] on button "Continue" at bounding box center [658, 185] width 82 height 32
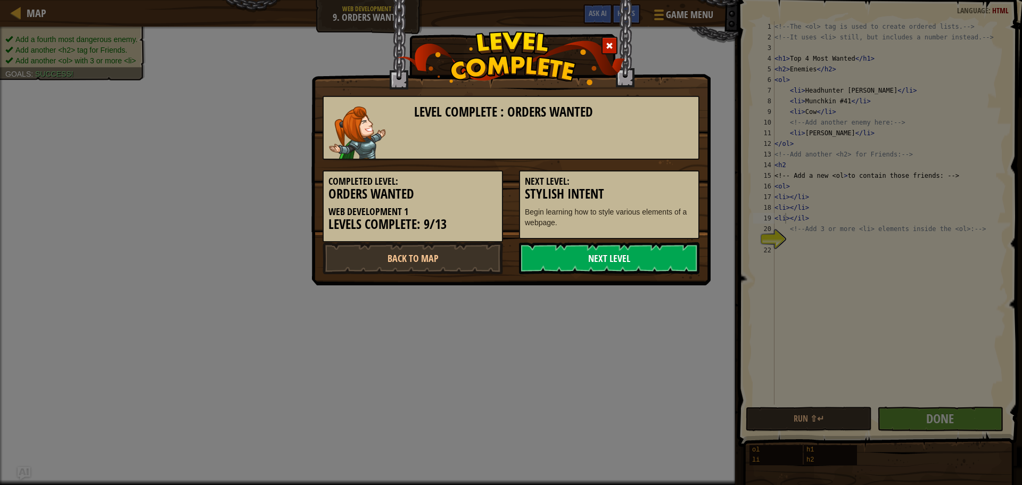
click at [637, 250] on link "Next Level" at bounding box center [609, 258] width 180 height 32
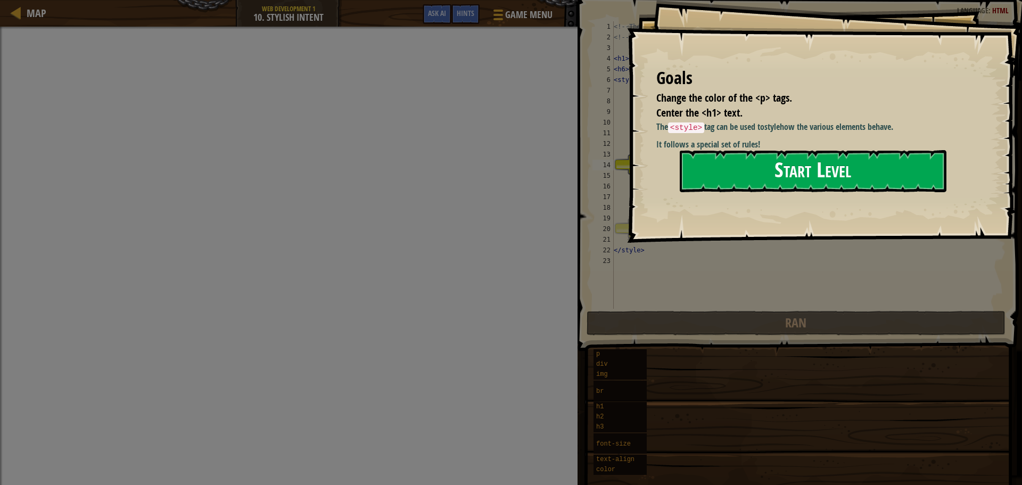
click at [782, 180] on button "Start Level" at bounding box center [812, 171] width 267 height 42
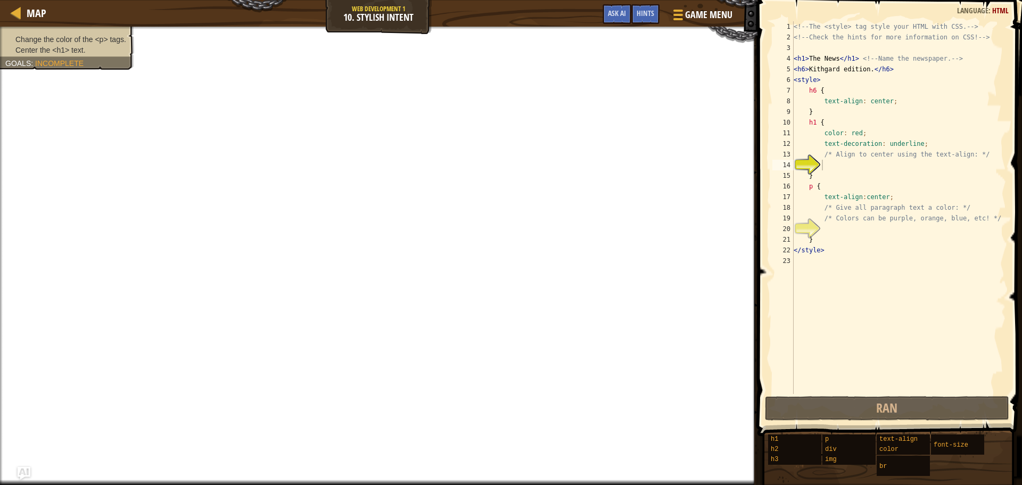
click at [793, 165] on div "14" at bounding box center [782, 165] width 21 height 11
click at [820, 162] on div "<!-- The <style> tag style your HTML with CSS. --> <!-- Check the hints for mor…" at bounding box center [898, 218] width 214 height 394
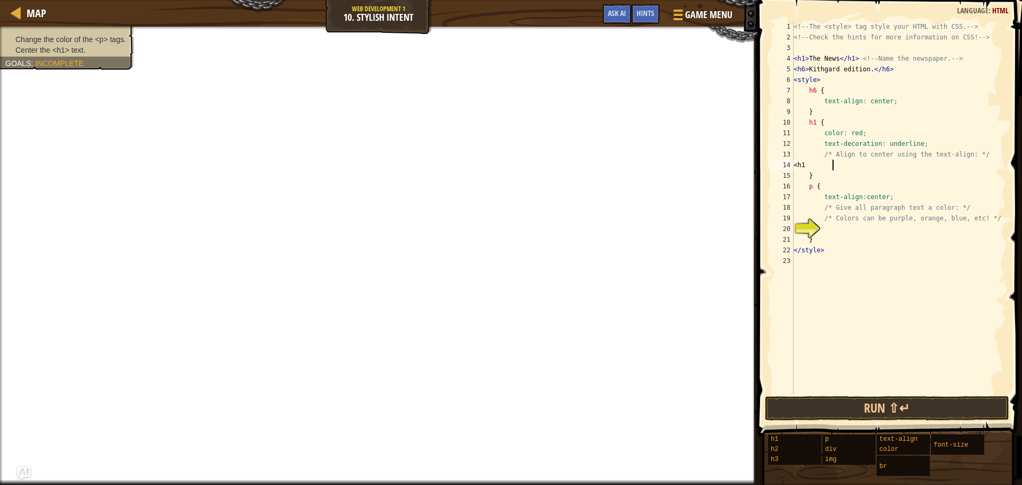
scroll to position [5, 3]
type textarea "<"
click at [828, 169] on div "<!-- The <style> tag style your HTML with CSS. --> <!-- Check the hints for mor…" at bounding box center [898, 218] width 214 height 394
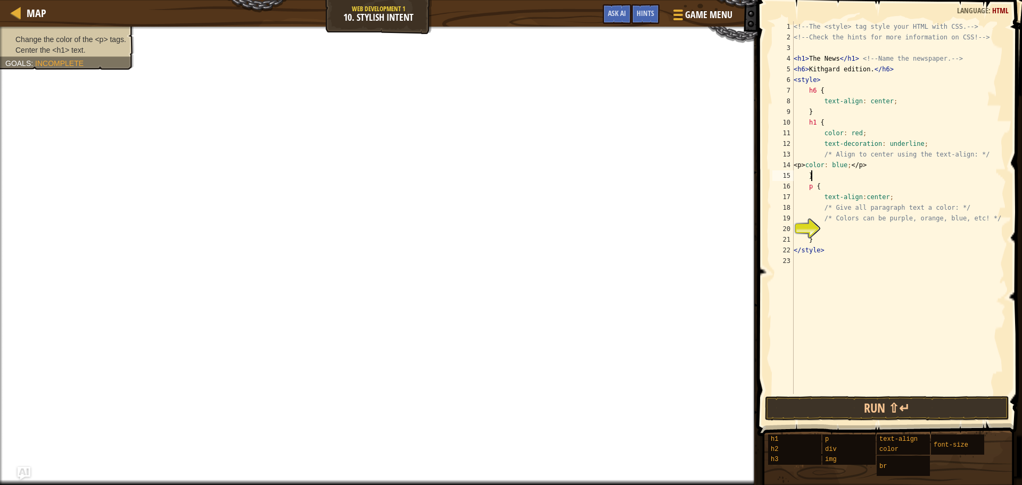
click at [939, 176] on div "<!-- The <style> tag style your HTML with CSS. --> <!-- Check the hints for mor…" at bounding box center [898, 218] width 214 height 394
click at [623, 7] on button "Ask AI" at bounding box center [616, 14] width 29 height 20
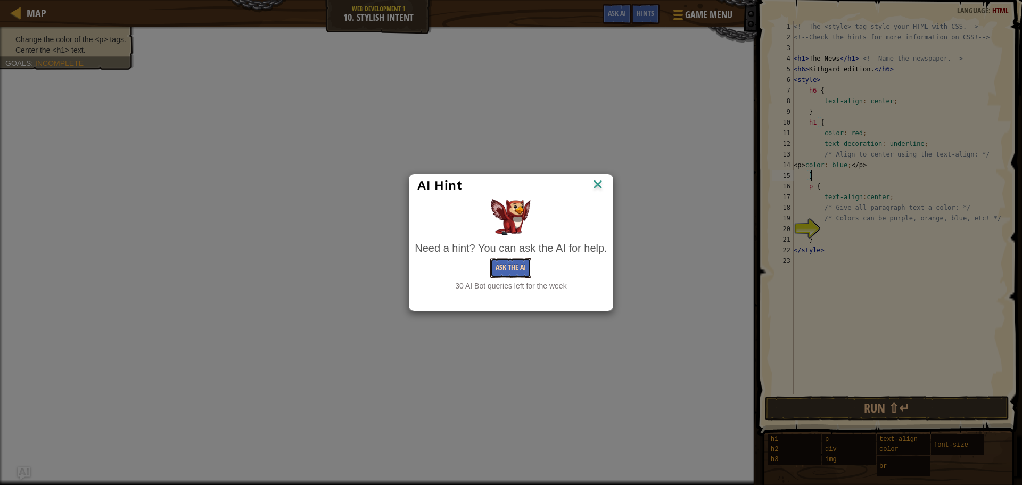
click at [520, 270] on button "Ask the AI" at bounding box center [510, 268] width 41 height 20
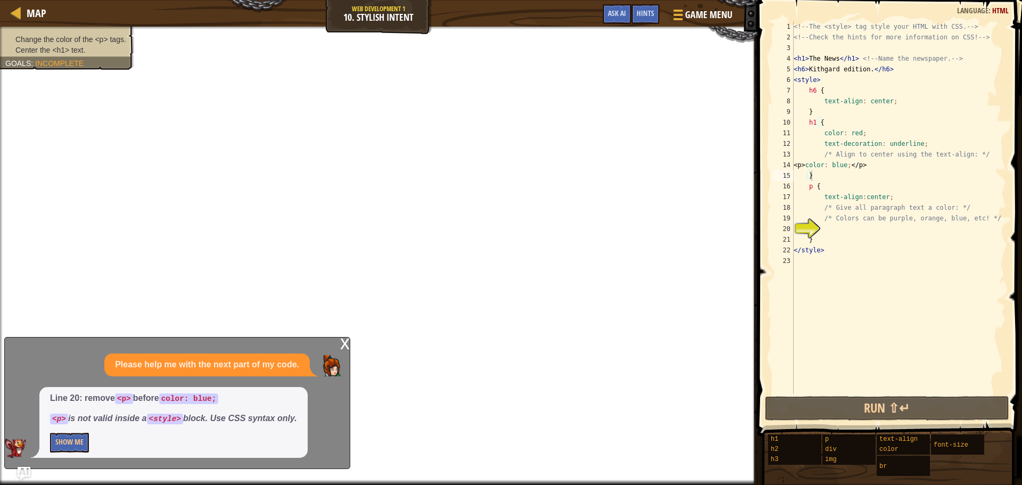
drag, startPoint x: 191, startPoint y: 428, endPoint x: 285, endPoint y: 411, distance: 95.6
click at [281, 413] on div "Line 20: remove <p> before color: blue; <p> is not valid inside a <style> block…" at bounding box center [173, 422] width 268 height 71
click at [62, 438] on button "Show Me" at bounding box center [69, 443] width 39 height 20
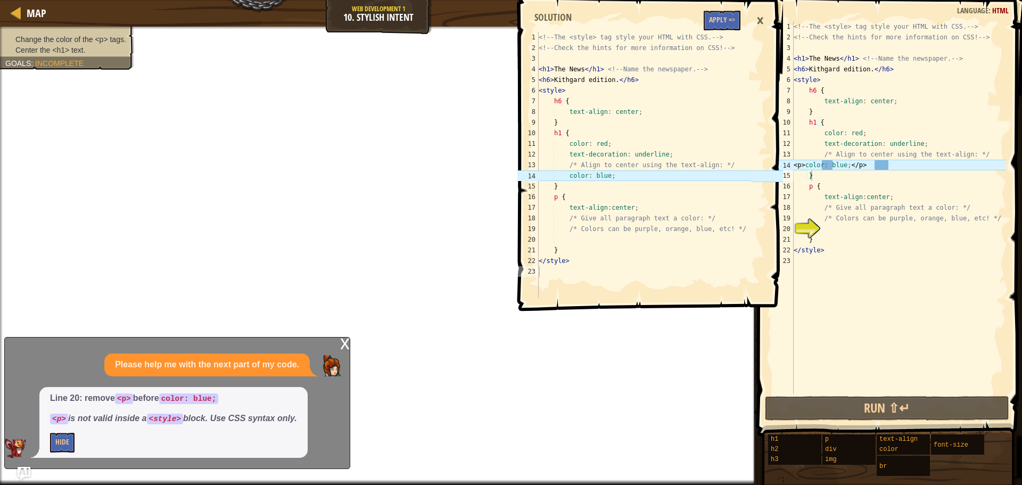
click at [344, 344] on div "x" at bounding box center [345, 342] width 10 height 11
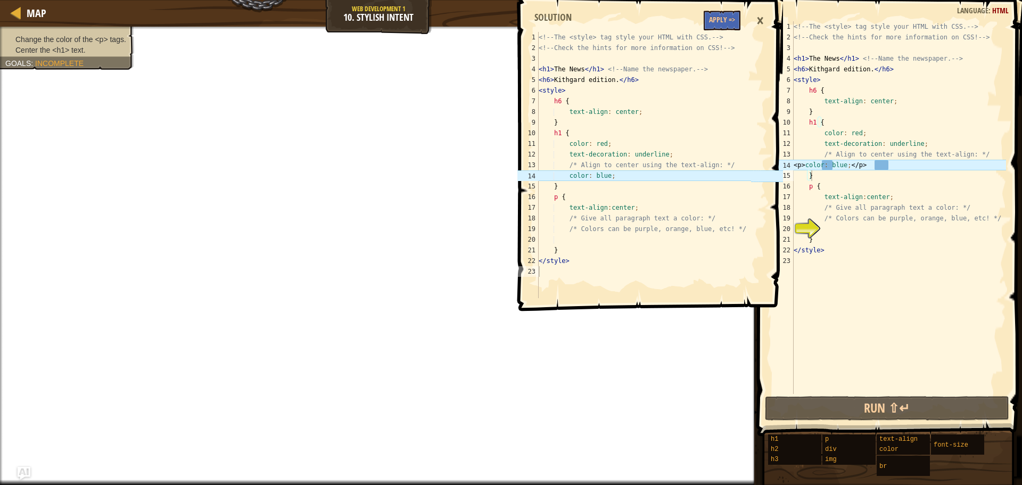
type textarea "<p>color: blue;</p>"
drag, startPoint x: 892, startPoint y: 167, endPoint x: 815, endPoint y: 167, distance: 76.6
click at [815, 167] on div "<!-- The <style> tag style your HTML with CSS. --> <!-- Check the hints for mor…" at bounding box center [898, 218] width 214 height 394
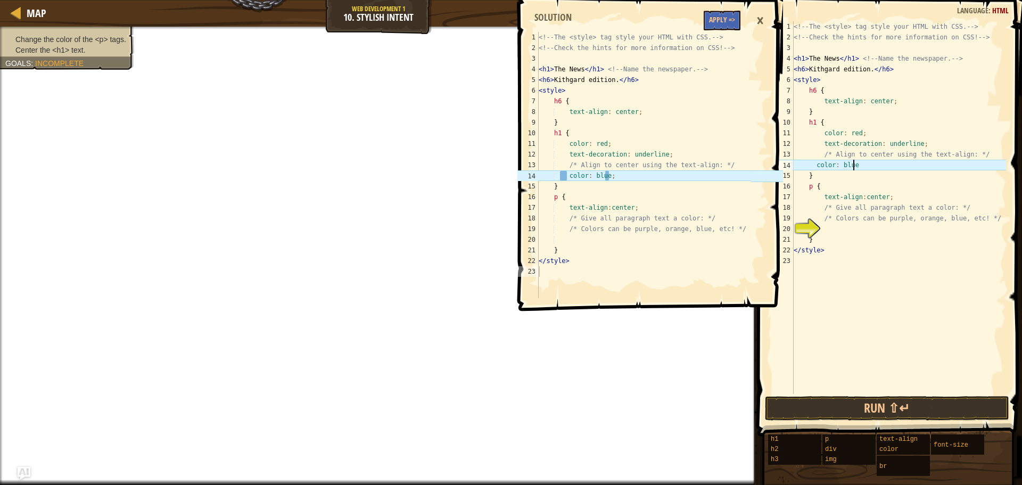
scroll to position [5, 4]
click at [811, 170] on div "<!-- The <style> tag style your HTML with CSS. --> <!-- Check the hints for mor…" at bounding box center [898, 218] width 214 height 394
click at [813, 164] on div "<!-- The <style> tag style your HTML with CSS. --> <!-- Check the hints for mor…" at bounding box center [898, 218] width 214 height 394
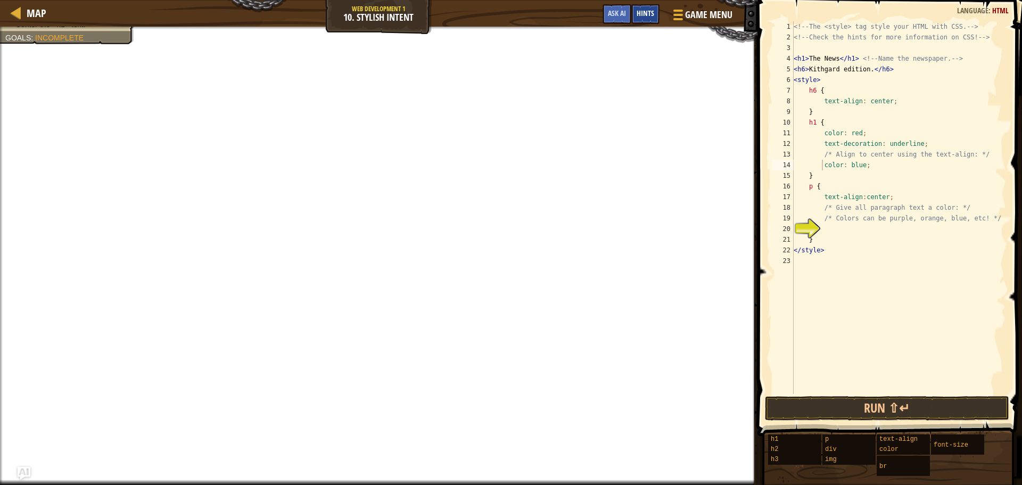
click at [638, 9] on span "Hints" at bounding box center [645, 13] width 18 height 10
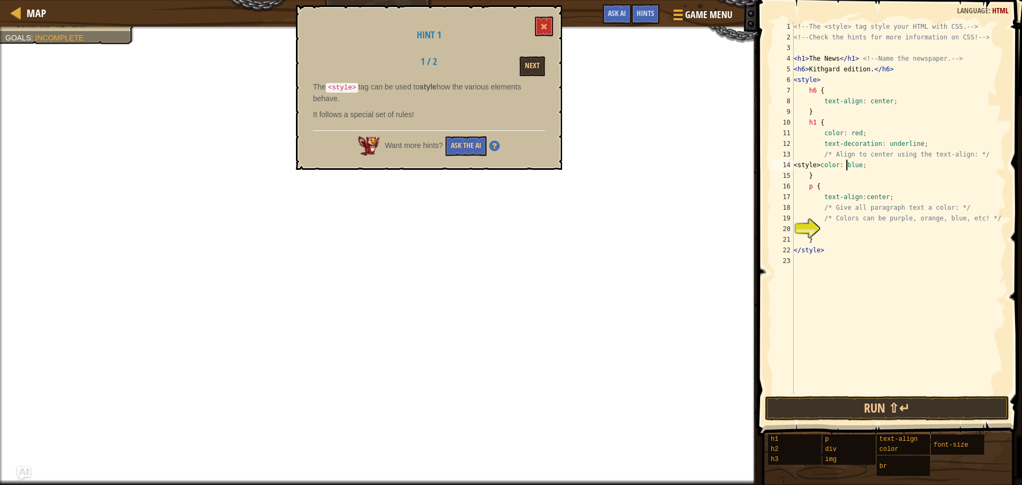
scroll to position [5, 4]
click at [901, 166] on div "<!-- The <style> tag style your HTML with CSS. --> <!-- Check the hints for mor…" at bounding box center [898, 218] width 214 height 394
type textarea "<style>color: blue;</style>"
click at [531, 62] on button "Next" at bounding box center [532, 66] width 26 height 20
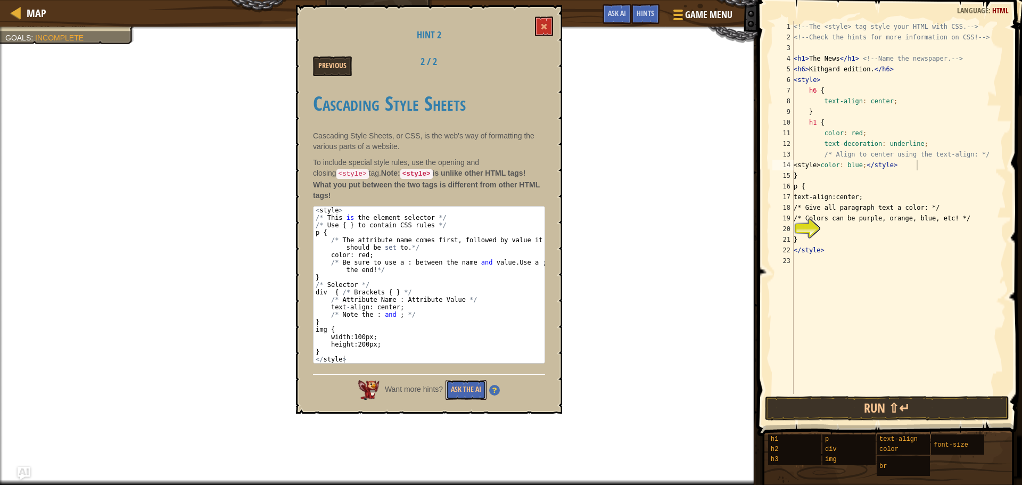
click at [463, 380] on button "Ask the AI" at bounding box center [465, 390] width 41 height 20
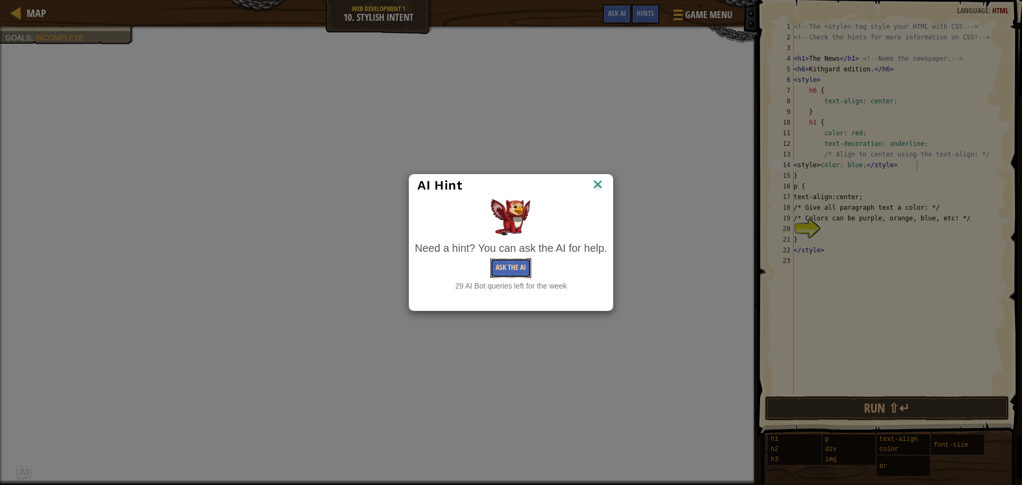
click at [515, 272] on button "Ask the AI" at bounding box center [510, 268] width 41 height 20
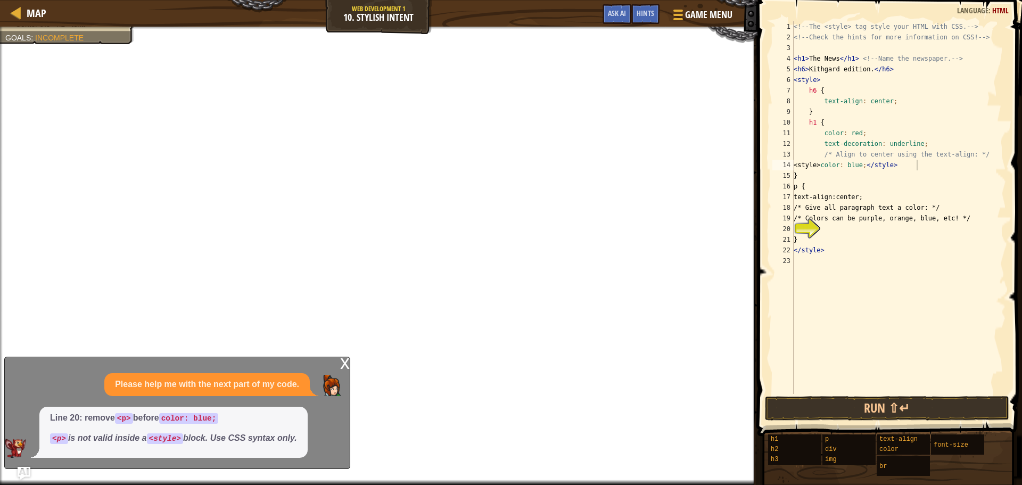
click at [283, 435] on em "<p> is not valid inside a <style> block. Use CSS syntax only." at bounding box center [173, 437] width 247 height 9
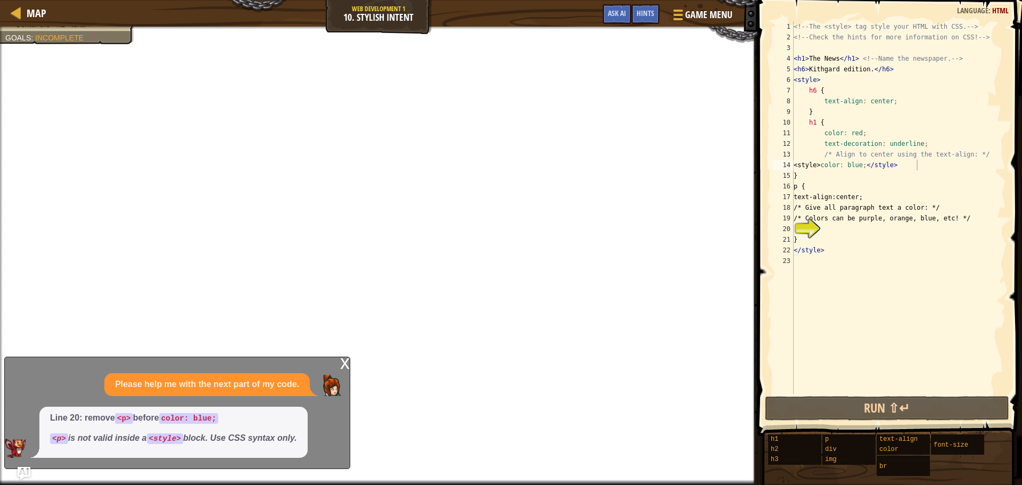
click at [168, 434] on div "Please help me with the next part of my code. Line 20: remove <p> before color:…" at bounding box center [174, 415] width 339 height 85
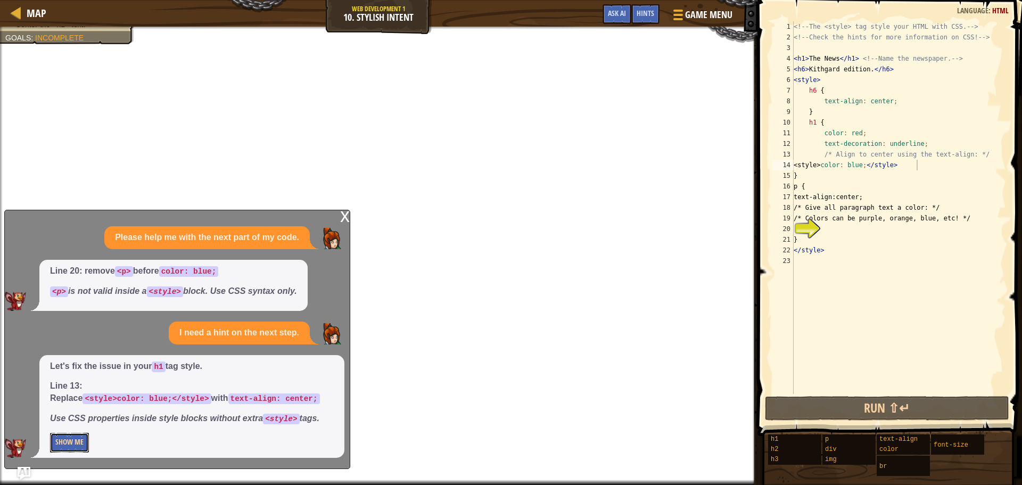
click at [85, 441] on button "Show Me" at bounding box center [69, 443] width 39 height 20
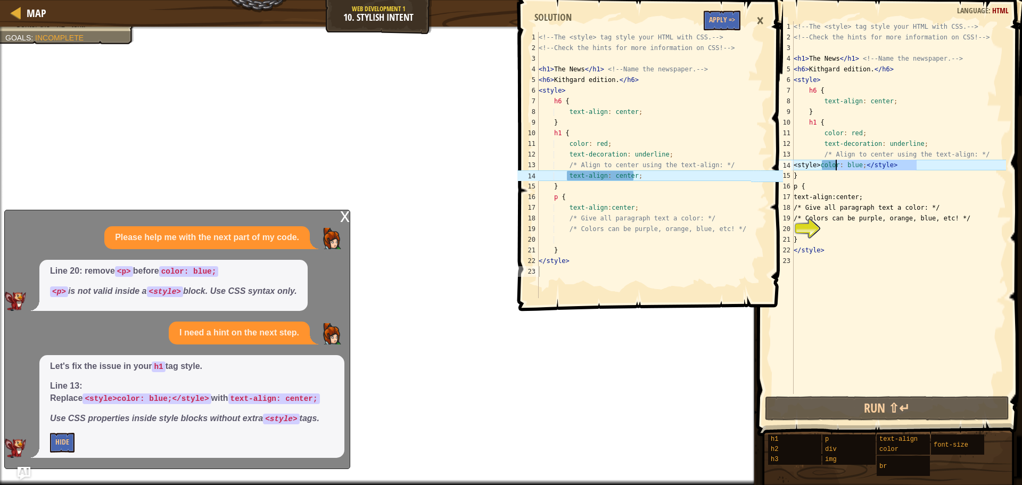
drag, startPoint x: 930, startPoint y: 164, endPoint x: 834, endPoint y: 168, distance: 95.9
click at [834, 168] on div "<!-- The <style> tag style your HTML with CSS. --> <!-- Check the hints for mor…" at bounding box center [898, 218] width 214 height 394
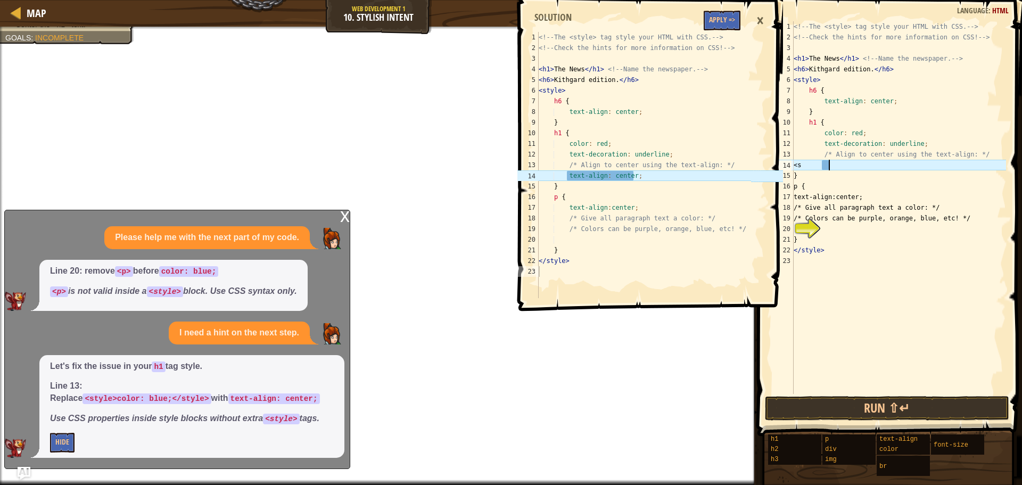
type textarea "<"
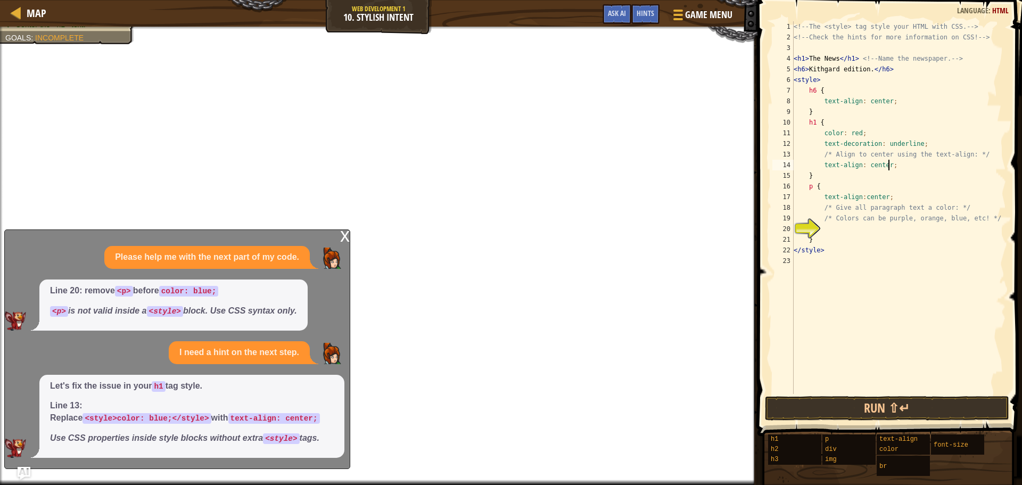
type textarea "text-align: center;"
drag, startPoint x: 259, startPoint y: 441, endPoint x: 271, endPoint y: 400, distance: 42.4
click at [271, 400] on span "Let's fix the issue in your h1 tag style. Line 13: Replace <style>color: blue;<…" at bounding box center [192, 412] width 284 height 64
drag, startPoint x: 271, startPoint y: 400, endPoint x: 273, endPoint y: 389, distance: 11.3
click at [273, 389] on span "Let's fix the issue in your h1 tag style. Line 13: Replace <style>color: blue;<…" at bounding box center [192, 412] width 284 height 64
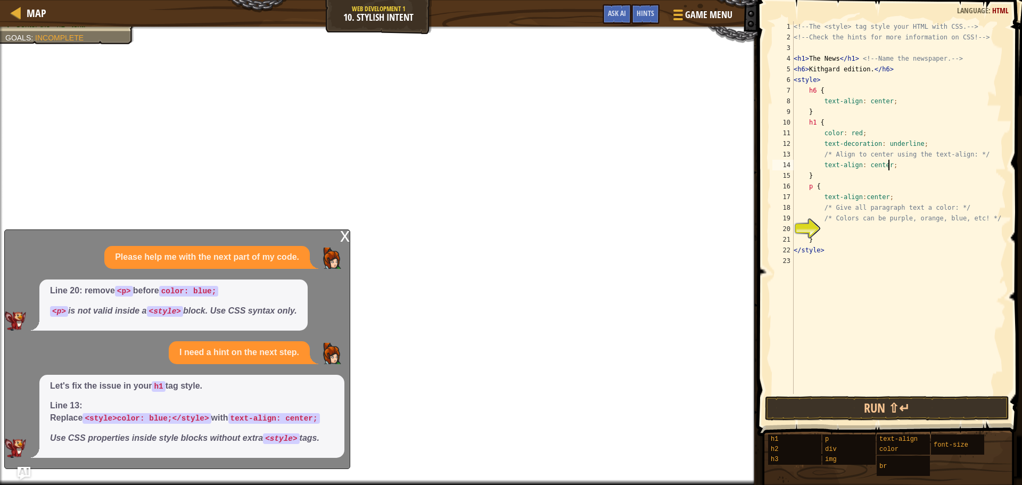
click at [909, 169] on div "<!-- The <style> tag style your HTML with CSS. --> <!-- Check the hints for mor…" at bounding box center [898, 218] width 214 height 394
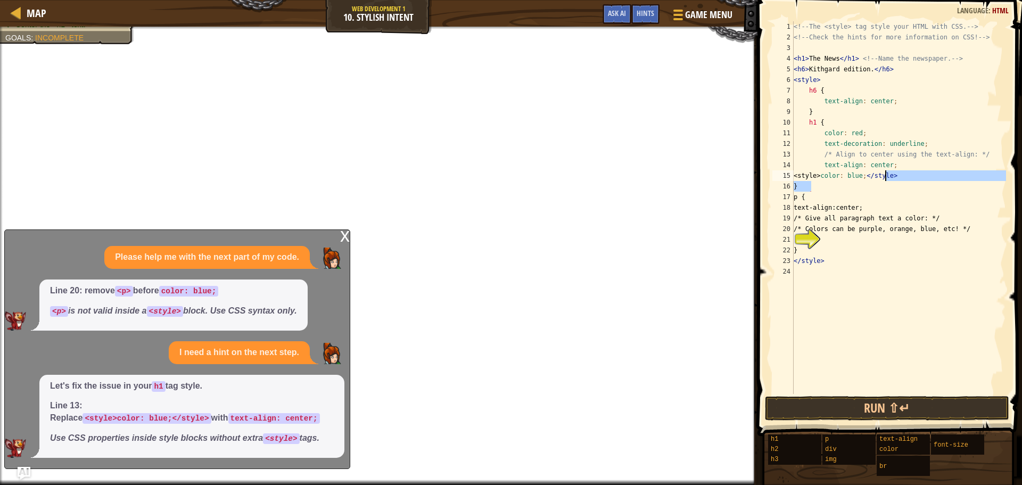
drag, startPoint x: 923, startPoint y: 183, endPoint x: 885, endPoint y: 180, distance: 37.9
click at [885, 180] on div "<!-- The <style> tag style your HTML with CSS. --> <!-- Check the hints for mor…" at bounding box center [898, 218] width 214 height 394
click at [917, 178] on div "<!-- The <style> tag style your HTML with CSS. --> <!-- Check the hints for mor…" at bounding box center [898, 207] width 214 height 372
type textarea "<style>color: blue;</style>"
drag, startPoint x: 917, startPoint y: 178, endPoint x: 818, endPoint y: 173, distance: 99.1
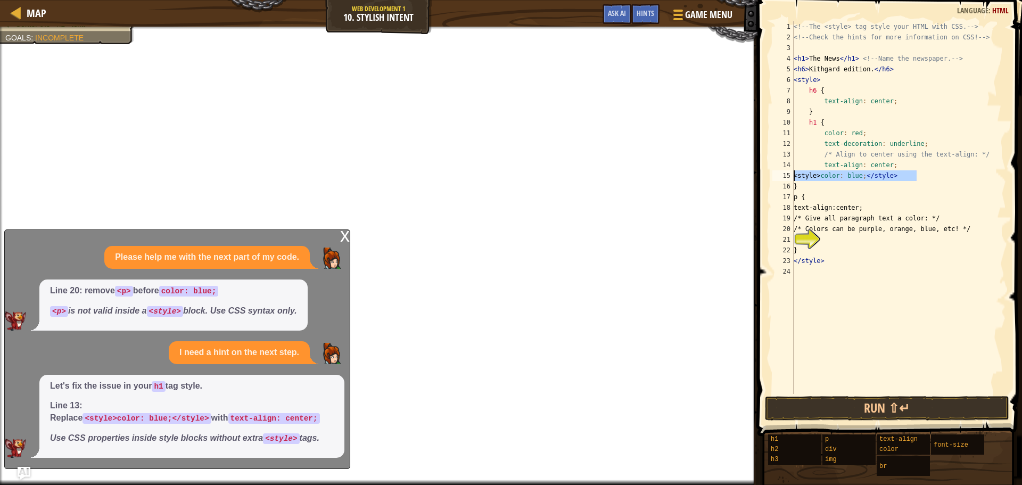
click at [818, 173] on div "<!-- The <style> tag style your HTML with CSS. --> <!-- Check the hints for mor…" at bounding box center [898, 218] width 214 height 394
click at [644, 15] on span "Hints" at bounding box center [645, 13] width 18 height 10
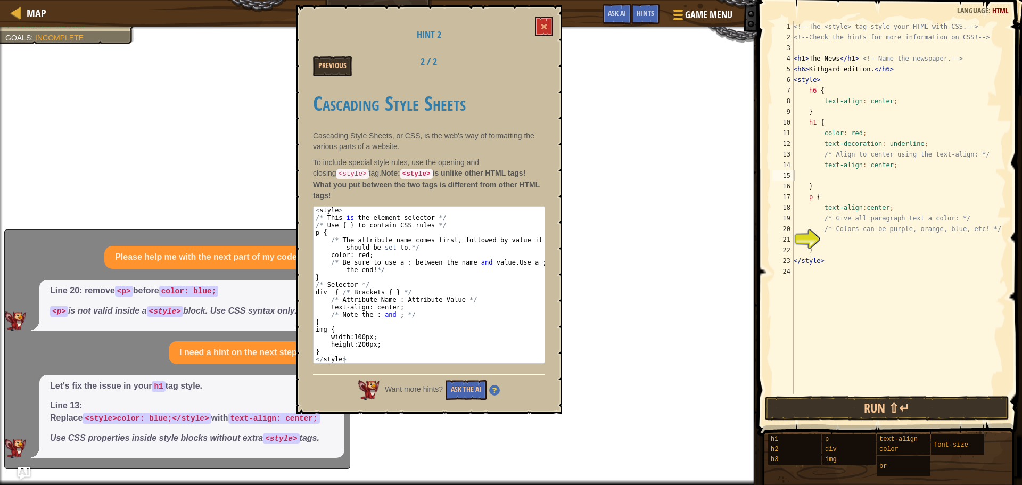
drag, startPoint x: 369, startPoint y: 164, endPoint x: 426, endPoint y: 284, distance: 132.3
click at [426, 284] on div "Cascading Style Sheets Cascading Style Sheets, or CSS, is the web's way of form…" at bounding box center [429, 224] width 232 height 287
drag, startPoint x: 431, startPoint y: 319, endPoint x: 356, endPoint y: 250, distance: 101.3
click at [356, 250] on div "< style > /* This is the element selector */ /* Use { } to contain CSS rules */…" at bounding box center [428, 291] width 231 height 171
click at [356, 250] on div "< style > /* This is the element selector */ /* Use { } to contain CSS rules */…" at bounding box center [428, 284] width 231 height 156
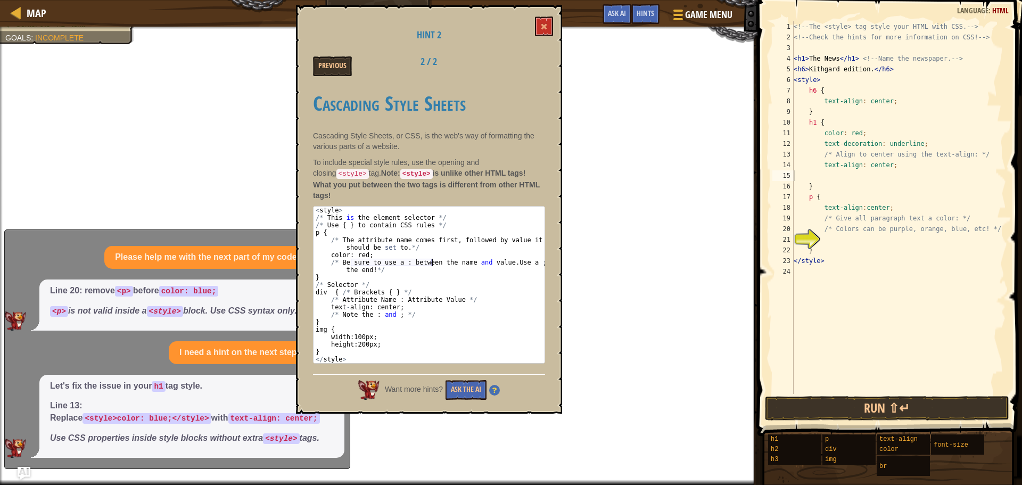
drag, startPoint x: 356, startPoint y: 250, endPoint x: 415, endPoint y: 252, distance: 58.6
click at [415, 252] on div "< style > /* This is the element selector */ /* Use { } to contain CSS rules */…" at bounding box center [428, 291] width 231 height 171
click at [416, 286] on div "< style > /* This is the element selector */ /* Use { } to contain CSS rules */…" at bounding box center [428, 291] width 231 height 171
drag, startPoint x: 365, startPoint y: 240, endPoint x: 452, endPoint y: 241, distance: 87.3
click at [452, 241] on div "< style > /* This is the element selector */ /* Use { } to contain CSS rules */…" at bounding box center [428, 291] width 231 height 171
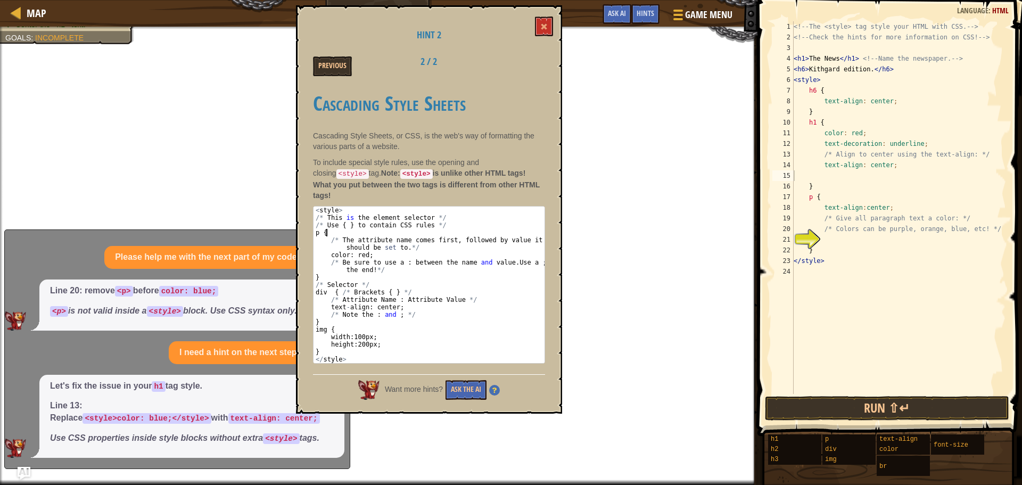
drag, startPoint x: 402, startPoint y: 237, endPoint x: 457, endPoint y: 226, distance: 56.0
click at [457, 226] on div "< style > /* This is the element selector */ /* Use { } to contain CSS rules */…" at bounding box center [428, 291] width 231 height 171
drag, startPoint x: 372, startPoint y: 251, endPoint x: 465, endPoint y: 258, distance: 92.8
click at [465, 258] on div "< style > /* This is the element selector */ /* Use { } to contain CSS rules */…" at bounding box center [428, 291] width 231 height 171
drag, startPoint x: 347, startPoint y: 206, endPoint x: 385, endPoint y: 279, distance: 82.3
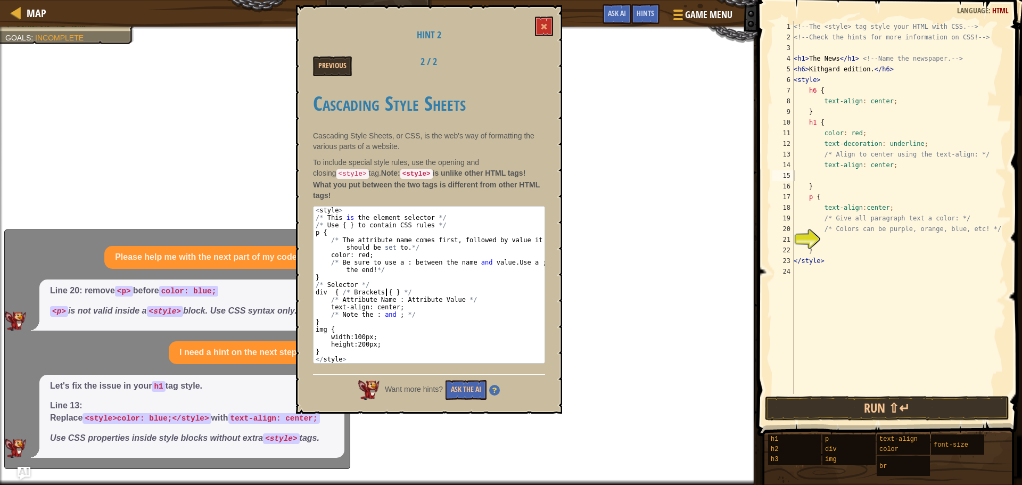
click at [385, 279] on div "< style > /* This is the element selector */ /* Use { } to contain CSS rules */…" at bounding box center [428, 291] width 231 height 171
type textarea "/* Selector */ div { /* Brackets { } */"
click at [335, 64] on button "Previous" at bounding box center [332, 66] width 39 height 20
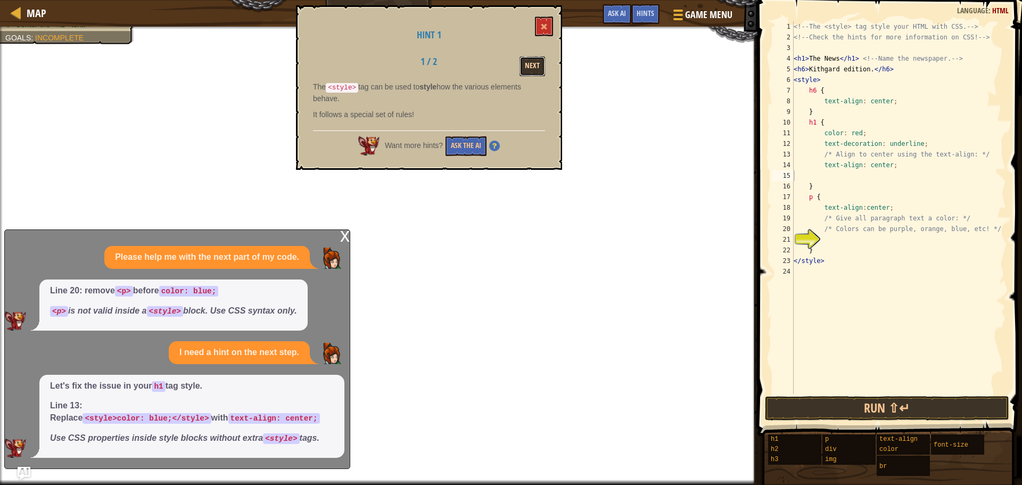
click at [541, 74] on button "Next" at bounding box center [532, 66] width 26 height 20
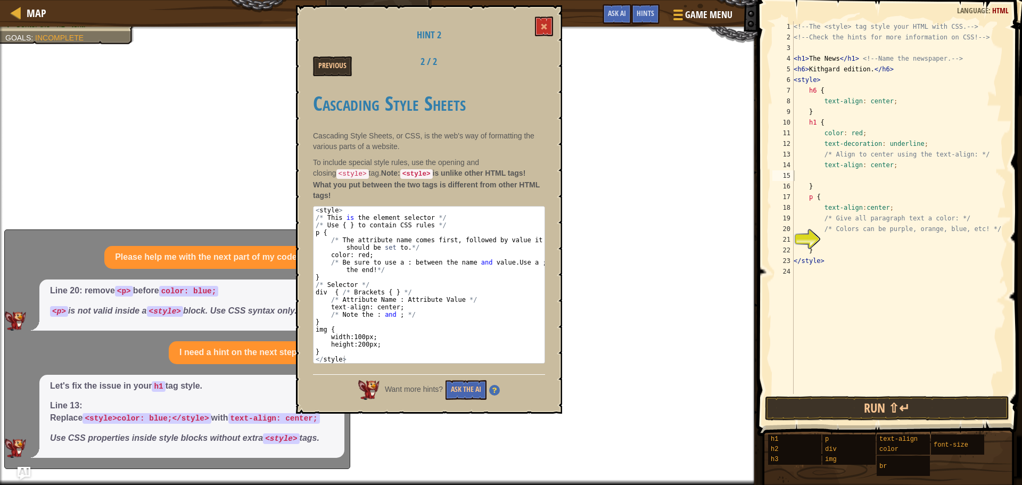
drag, startPoint x: 550, startPoint y: 15, endPoint x: 478, endPoint y: 121, distance: 127.5
click at [550, 17] on div "Hint 2 Previous 2 / 2 Cascading Style Sheets Cascading Style Sheets, or CSS, is…" at bounding box center [429, 209] width 266 height 408
click at [545, 21] on button at bounding box center [544, 26] width 18 height 20
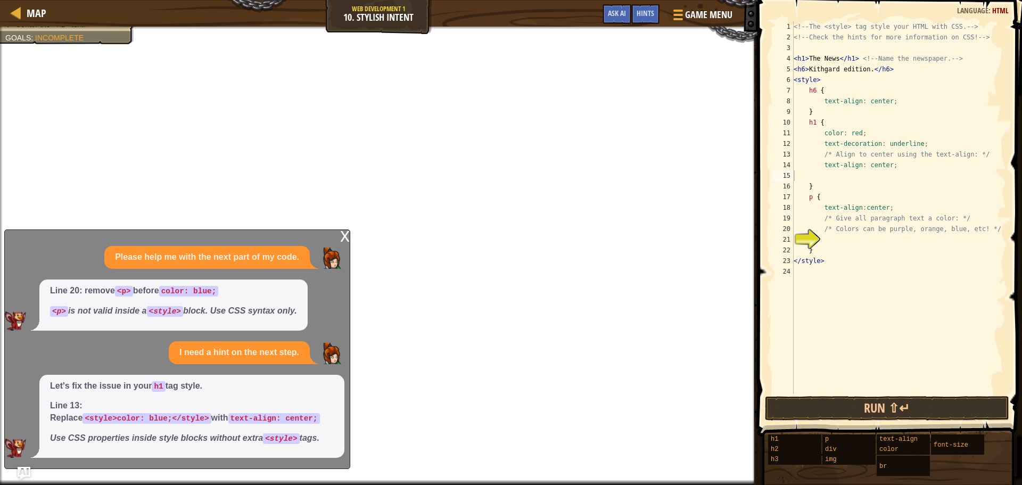
click at [345, 233] on div "x" at bounding box center [345, 235] width 10 height 11
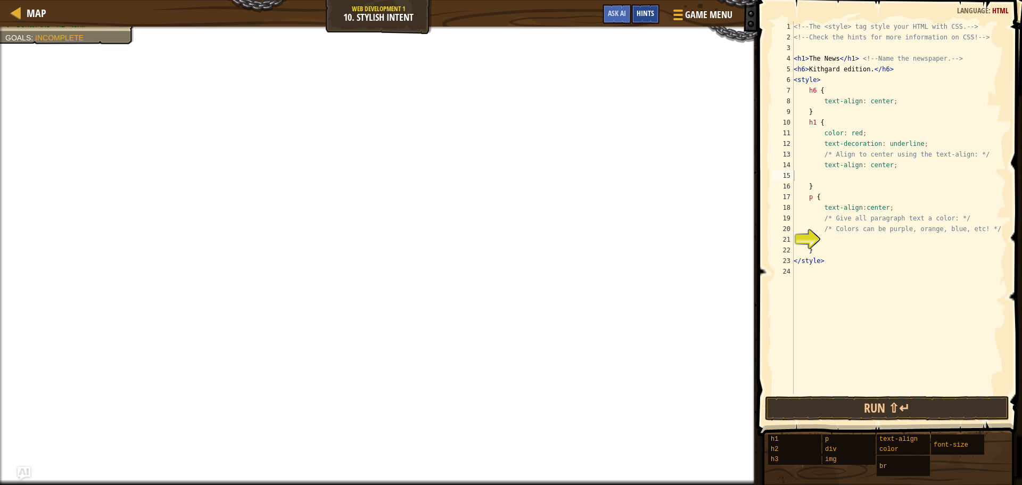
click at [639, 15] on span "Hints" at bounding box center [645, 13] width 18 height 10
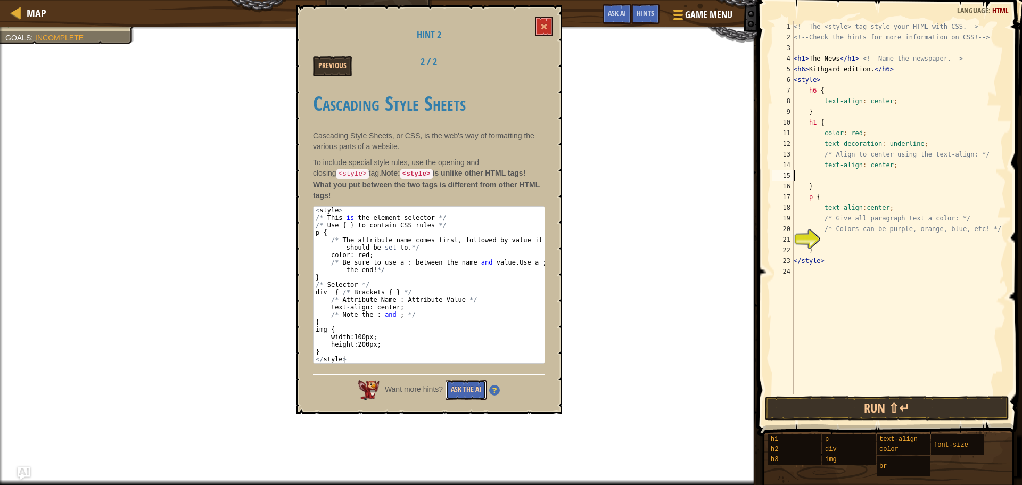
click at [474, 380] on button "Ask the AI" at bounding box center [465, 390] width 41 height 20
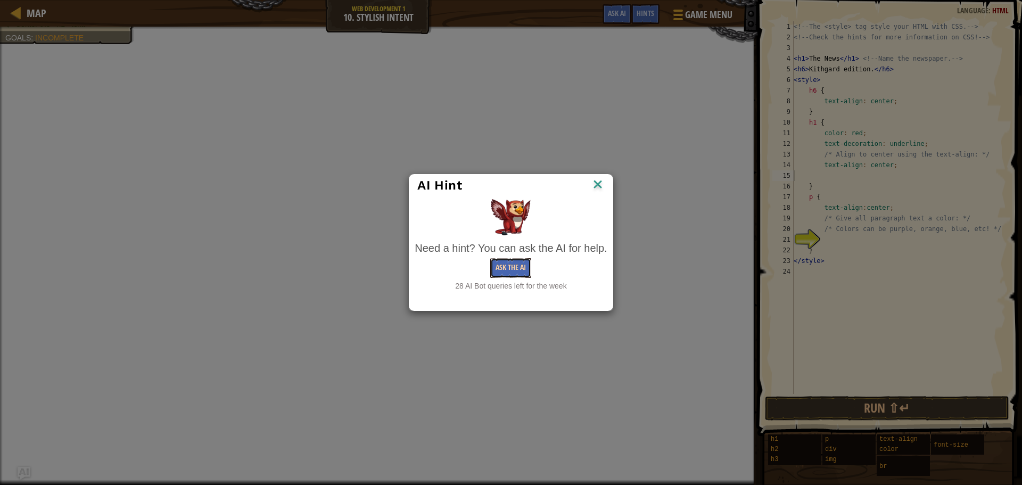
click at [510, 265] on button "Ask the AI" at bounding box center [510, 268] width 41 height 20
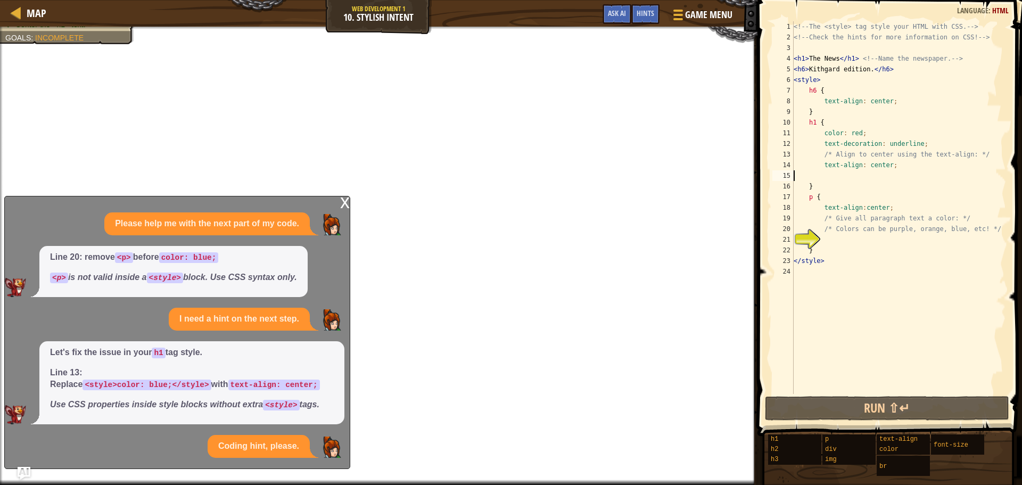
scroll to position [55, 0]
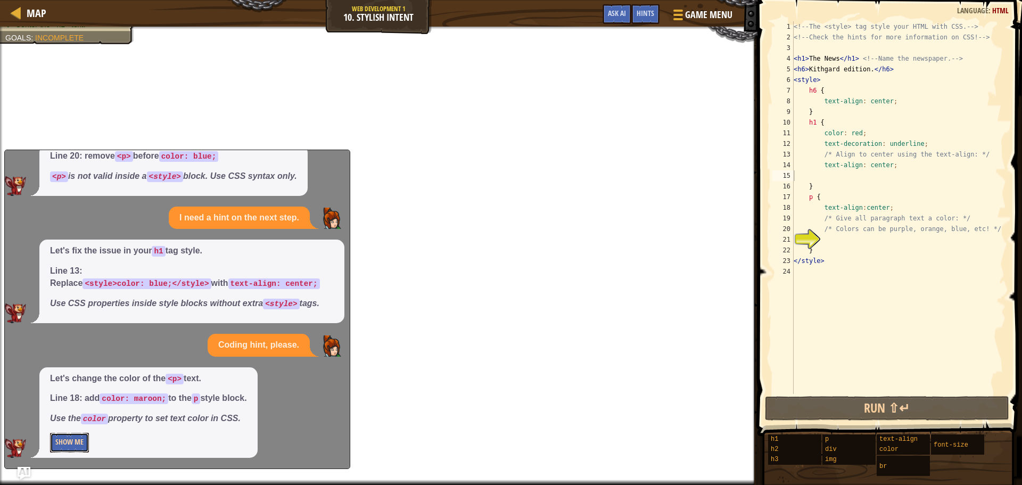
click at [82, 441] on button "Show Me" at bounding box center [69, 443] width 39 height 20
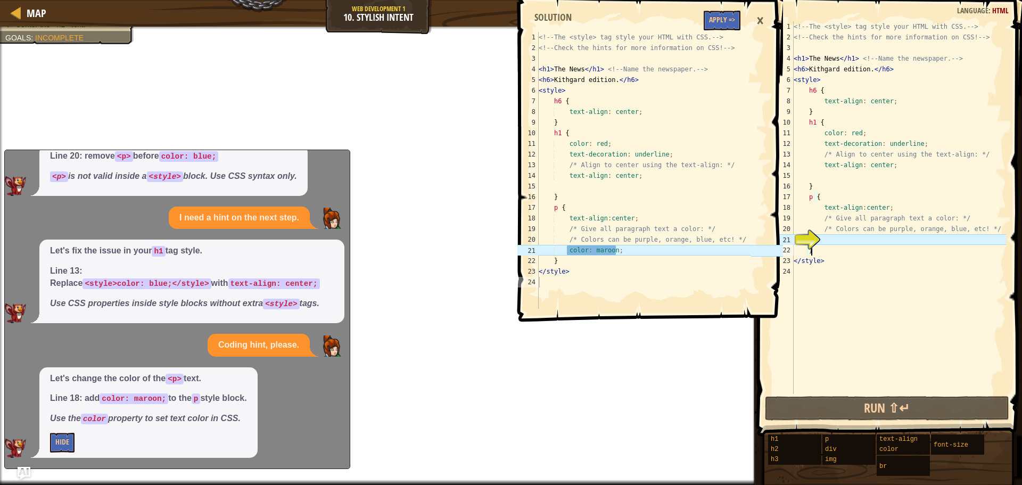
click at [836, 248] on div "<!-- The <style> tag style your HTML with CSS. --> <!-- Check the hints for mor…" at bounding box center [898, 218] width 214 height 394
drag, startPoint x: 825, startPoint y: 236, endPoint x: 836, endPoint y: 231, distance: 11.7
click at [836, 231] on div "<!-- The <style> tag style your HTML with CSS. --> <!-- Check the hints for mor…" at bounding box center [898, 218] width 214 height 394
type textarea "/* Colors can be purple, orange, blue, etc! */"
click at [831, 243] on div "<!-- The <style> tag style your HTML with CSS. --> <!-- Check the hints for mor…" at bounding box center [898, 207] width 214 height 372
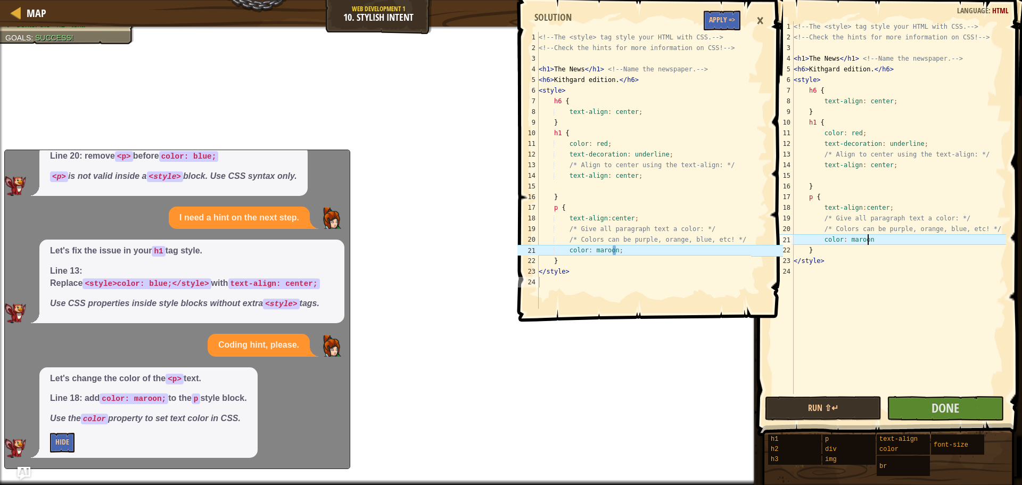
scroll to position [35, 0]
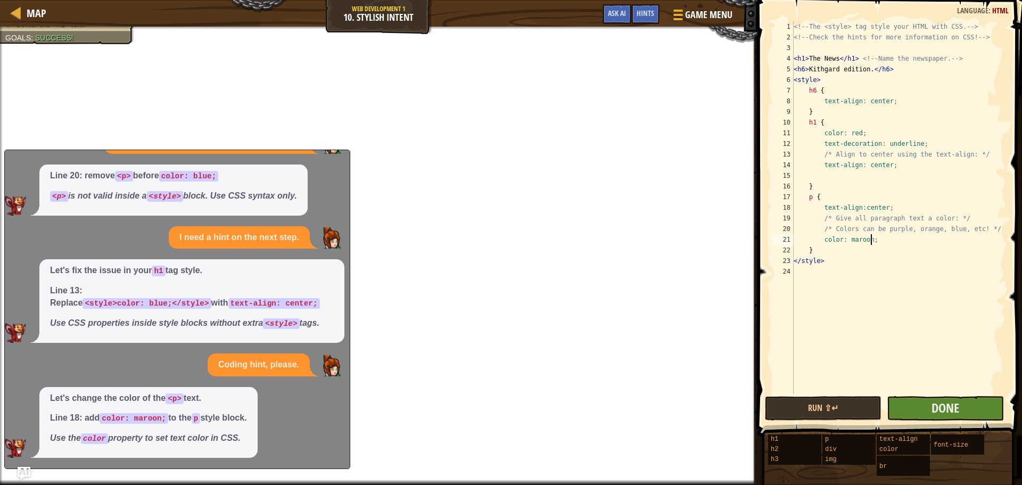
type textarea "color: maroon;"
click at [973, 405] on button "Done" at bounding box center [944, 408] width 117 height 24
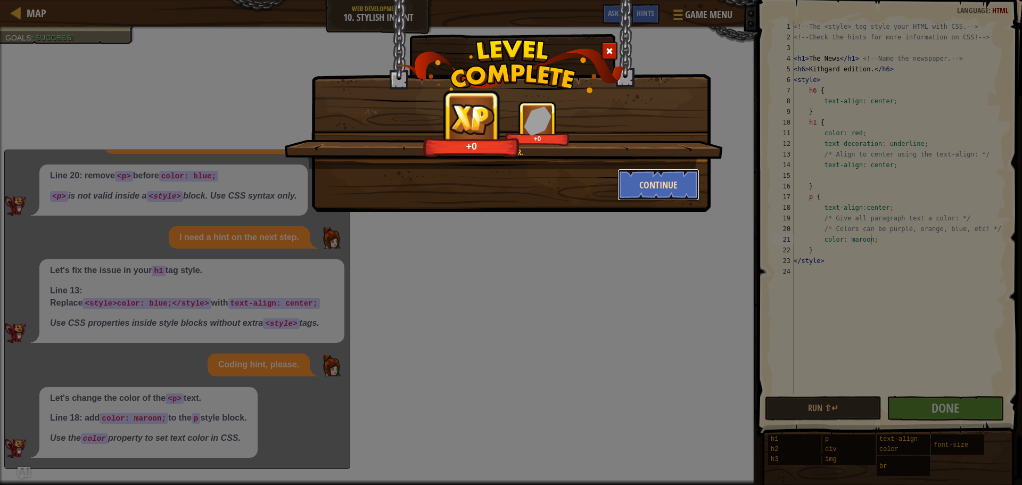
click at [673, 188] on button "Continue" at bounding box center [658, 185] width 82 height 32
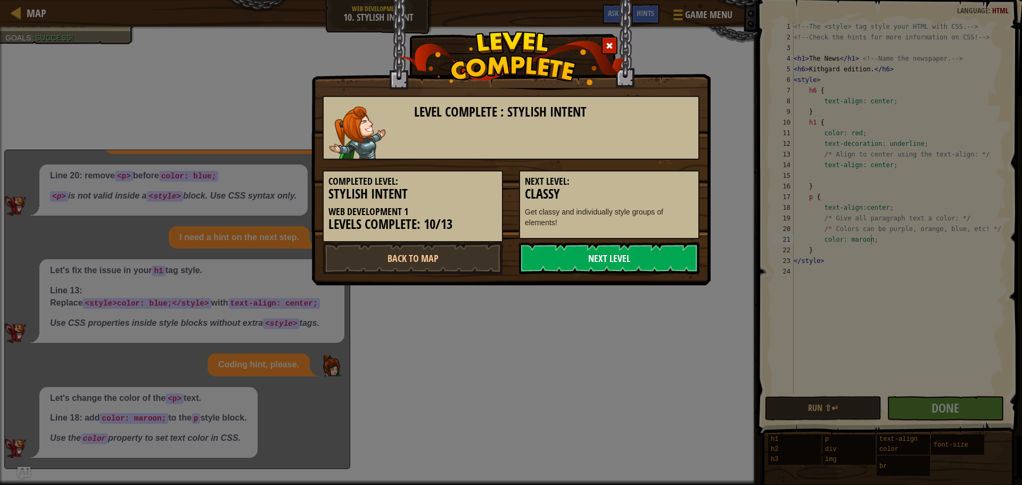
click at [638, 252] on link "Next Level" at bounding box center [609, 258] width 180 height 32
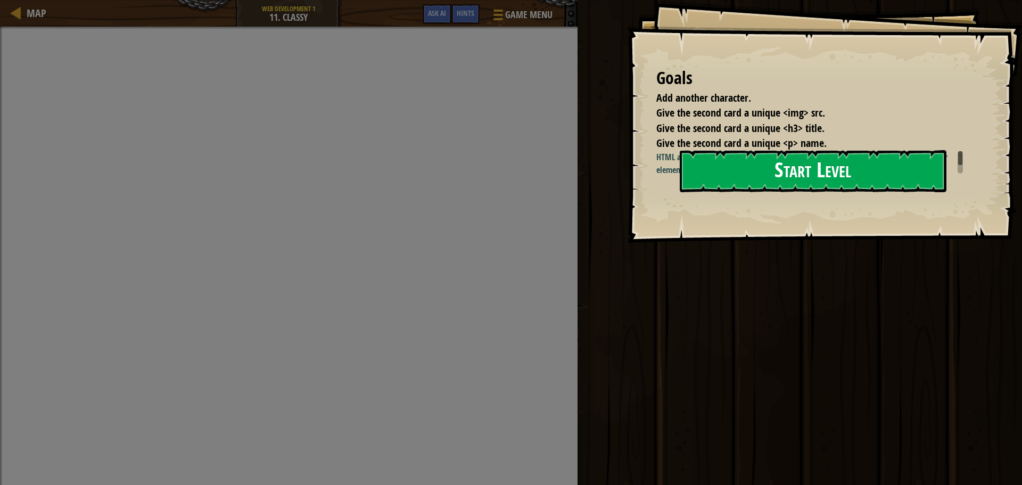
click at [783, 200] on div "Goals Add another character. Give the second card a unique <img> src. Give the …" at bounding box center [824, 121] width 395 height 243
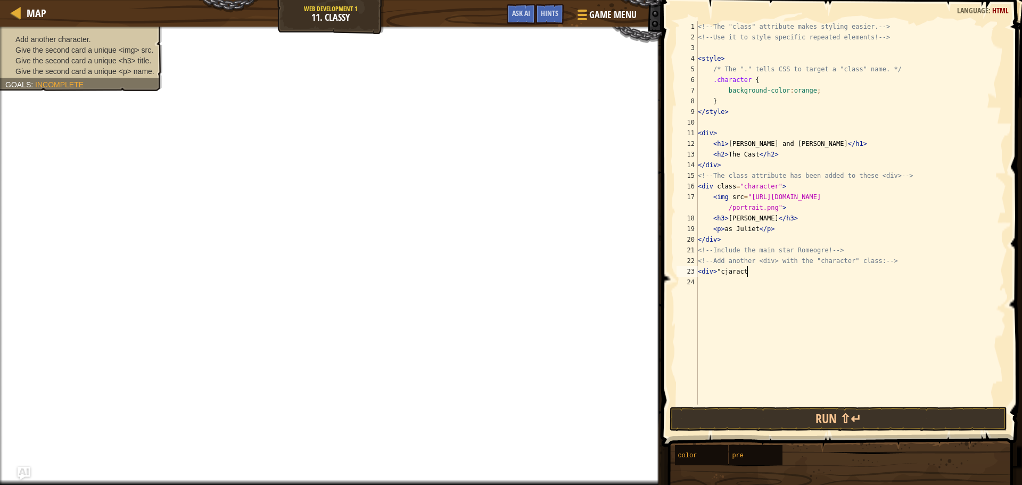
scroll to position [5, 4]
click at [728, 269] on div "<!-- The "class" attribute makes styling easier. --> <!-- Use it to style speci…" at bounding box center [850, 223] width 310 height 404
click at [756, 271] on div "<!-- The "class" attribute makes styling easier. --> <!-- Use it to style speci…" at bounding box center [850, 223] width 310 height 404
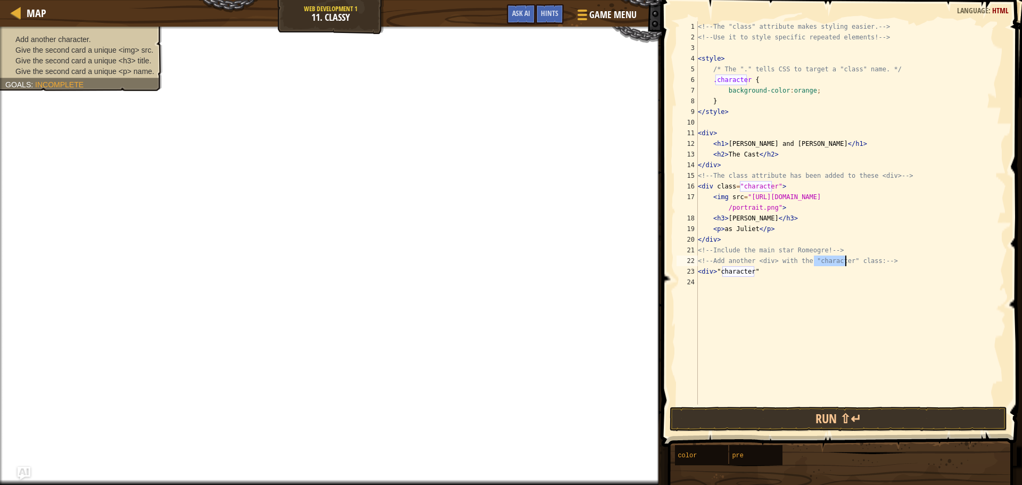
drag, startPoint x: 814, startPoint y: 265, endPoint x: 844, endPoint y: 256, distance: 31.8
click at [844, 256] on div "<!-- The "class" attribute makes styling easier. --> <!-- Use it to style speci…" at bounding box center [850, 223] width 310 height 404
type textarea "<!-- Add another <div> with the "character" class: -->"
click at [840, 281] on div "<!-- The "class" attribute makes styling easier. --> <!-- Use it to style speci…" at bounding box center [850, 223] width 310 height 404
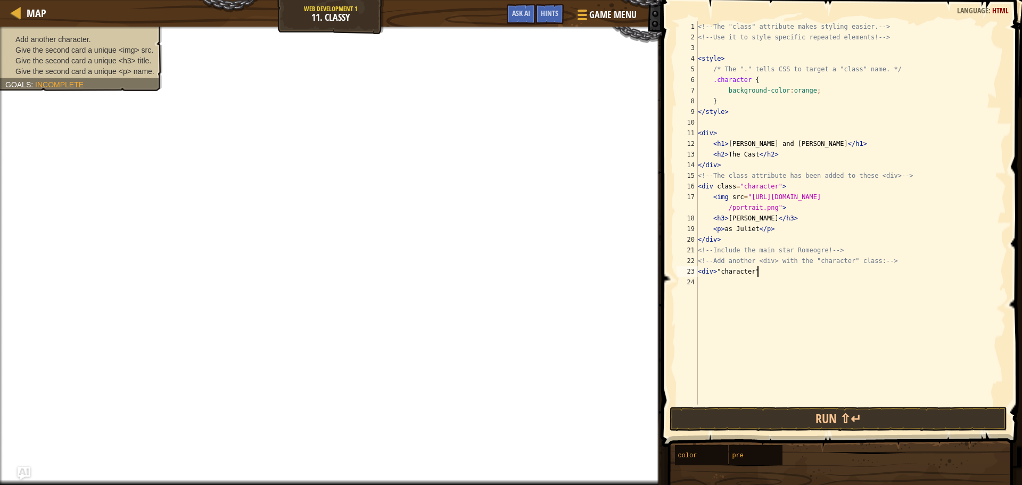
click at [768, 269] on div "<!-- The "class" attribute makes styling easier. --> <!-- Use it to style speci…" at bounding box center [850, 223] width 310 height 404
click at [717, 267] on div "<!-- The "class" attribute makes styling easier. --> <!-- Use it to style speci…" at bounding box center [850, 223] width 310 height 404
click at [720, 268] on div "<!-- The "class" attribute makes styling easier. --> <!-- Use it to style speci…" at bounding box center [850, 223] width 310 height 404
click at [717, 268] on div "<!-- The "class" attribute makes styling easier. --> <!-- Use it to style speci…" at bounding box center [850, 223] width 310 height 404
click at [755, 269] on div "<!-- The "class" attribute makes styling easier. --> <!-- Use it to style speci…" at bounding box center [850, 223] width 310 height 404
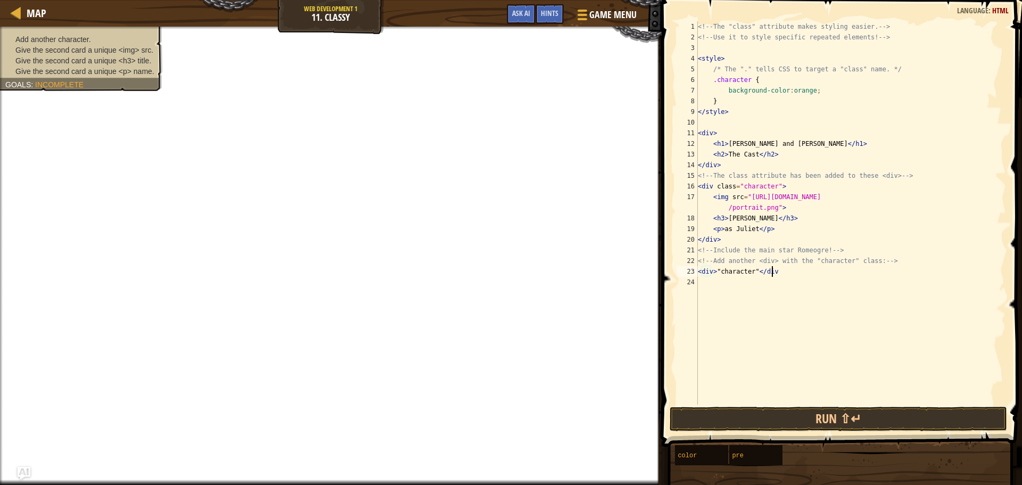
scroll to position [5, 6]
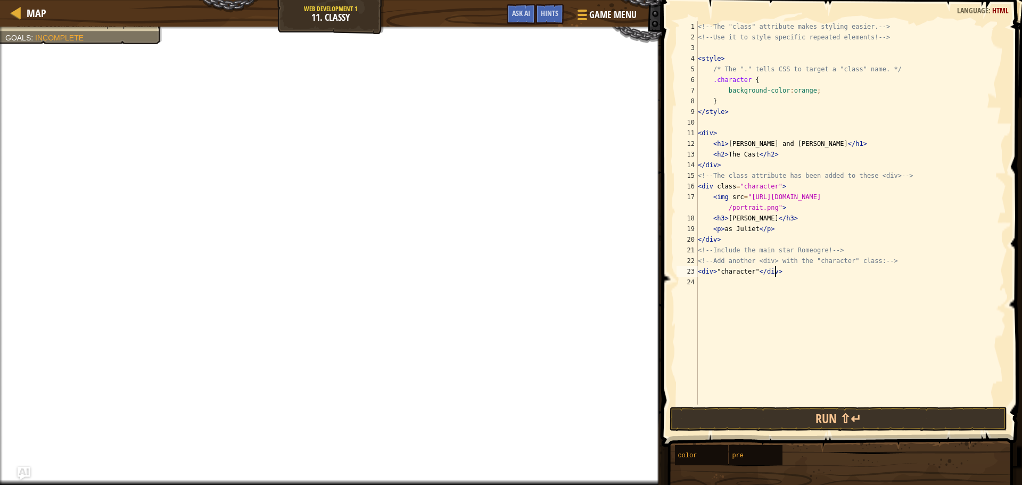
type textarea "<div>"character"</div>"
drag, startPoint x: 802, startPoint y: 277, endPoint x: 700, endPoint y: 272, distance: 101.7
click at [700, 272] on div "<!-- The "class" attribute makes styling easier. --> <!-- Use it to style speci…" at bounding box center [850, 223] width 310 height 404
type textarea "<"
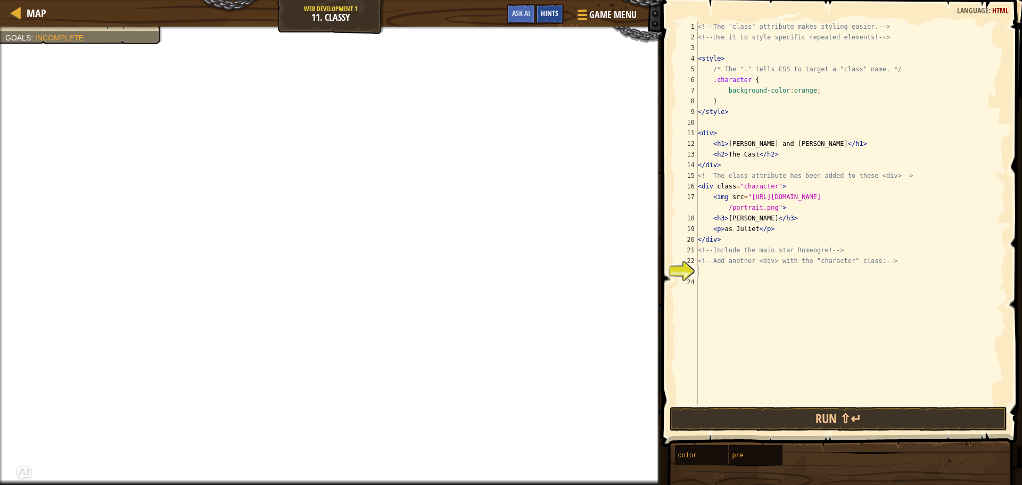
click at [543, 5] on div "Hints" at bounding box center [549, 14] width 28 height 20
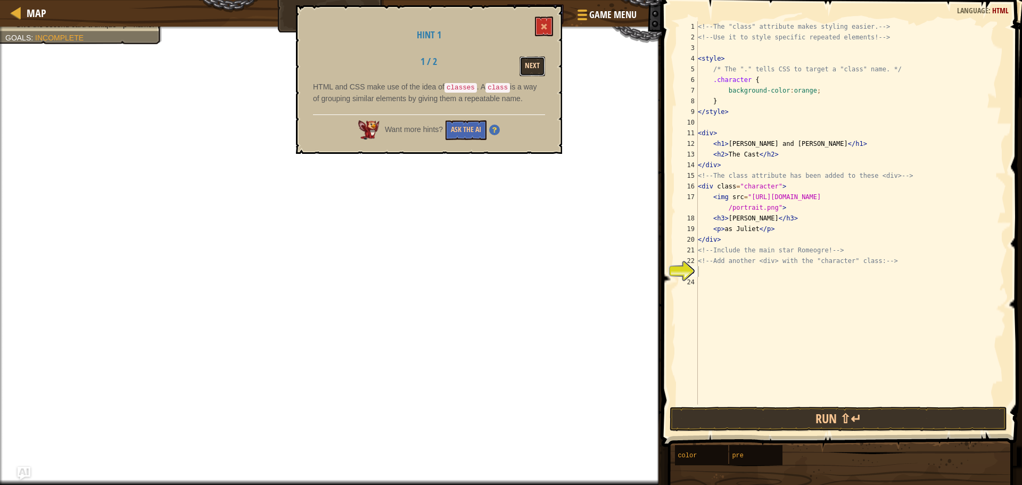
click at [535, 61] on button "Next" at bounding box center [532, 66] width 26 height 20
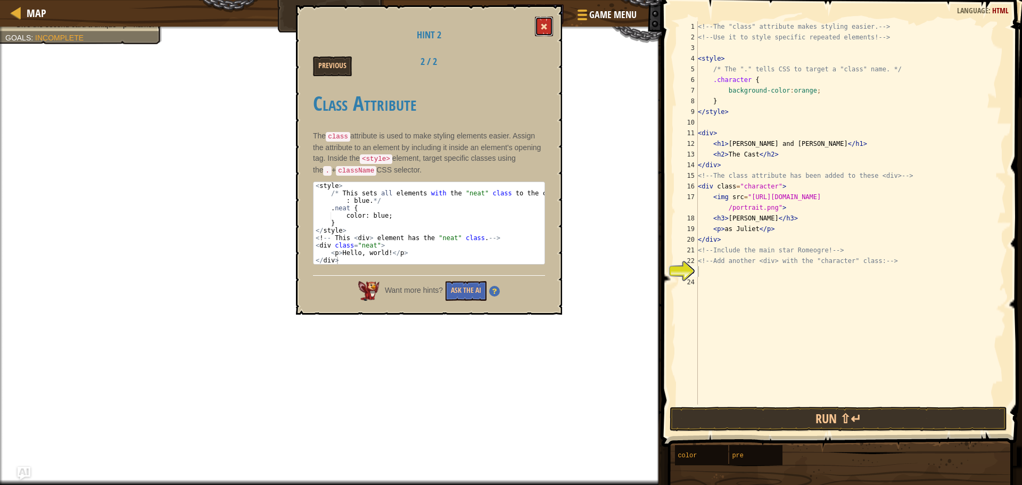
click at [547, 26] on span at bounding box center [543, 26] width 7 height 7
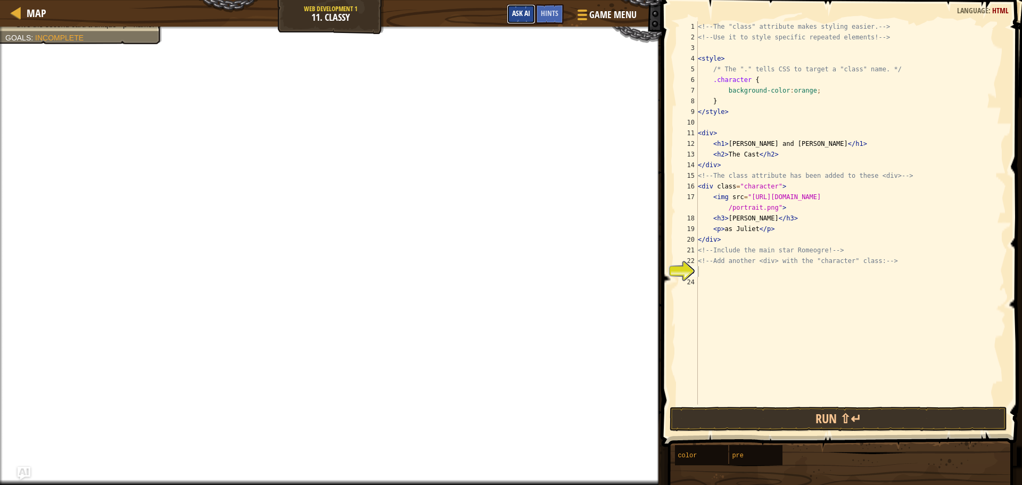
click at [512, 14] on span "Ask AI" at bounding box center [521, 13] width 18 height 10
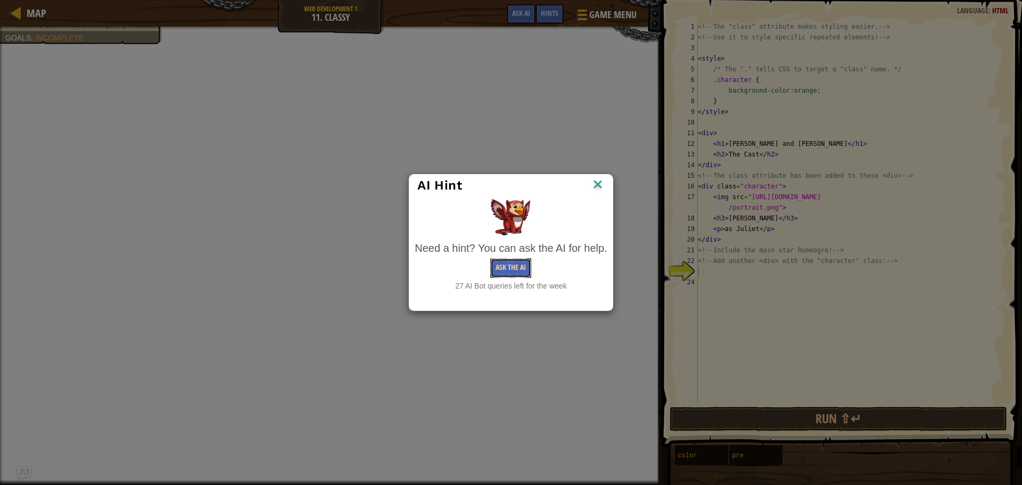
click at [511, 265] on button "Ask the AI" at bounding box center [510, 268] width 41 height 20
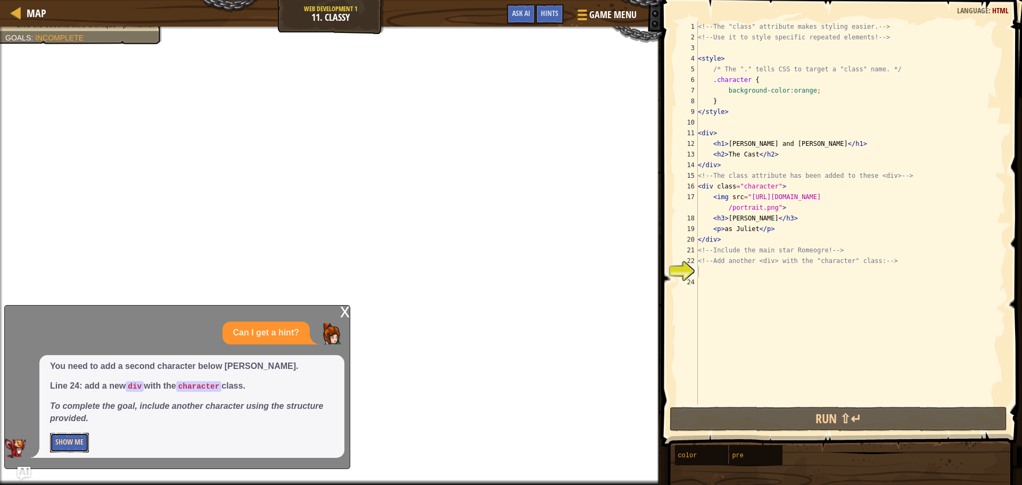
click at [55, 439] on button "Show Me" at bounding box center [69, 443] width 39 height 20
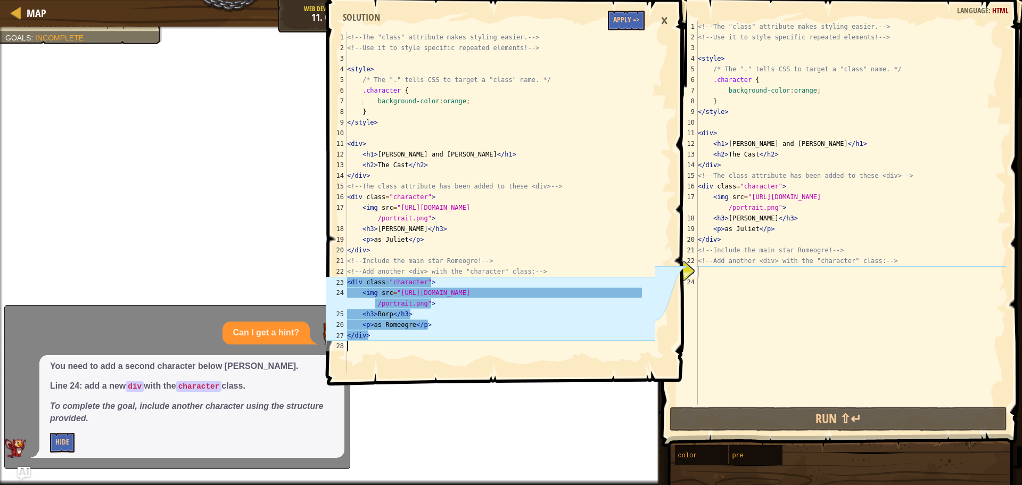
drag, startPoint x: 346, startPoint y: 279, endPoint x: 358, endPoint y: 284, distance: 12.9
click at [358, 284] on div "1 2 3 4 5 6 7 8 9 10 11 12 13 14 15 16 17 18 19 20 21 22 23 24 25 26 27 28 <!--…" at bounding box center [488, 202] width 331 height 341
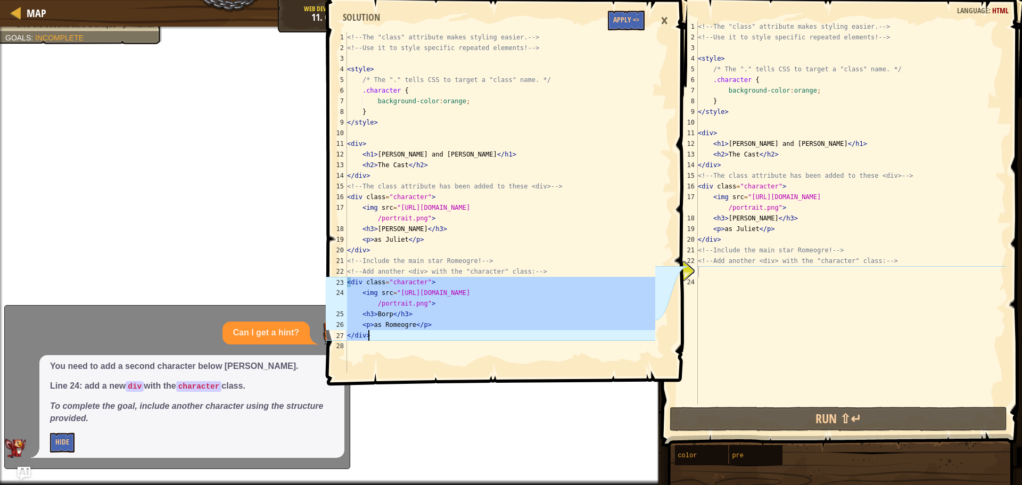
drag, startPoint x: 352, startPoint y: 284, endPoint x: 421, endPoint y: 335, distance: 86.0
click at [421, 335] on div "<!-- The "class" attribute makes styling easier. --> <!-- Use it to style speci…" at bounding box center [500, 213] width 310 height 362
type textarea "<p>as Romeogre</p> </div>"
click at [663, 19] on div "×" at bounding box center [664, 21] width 18 height 24
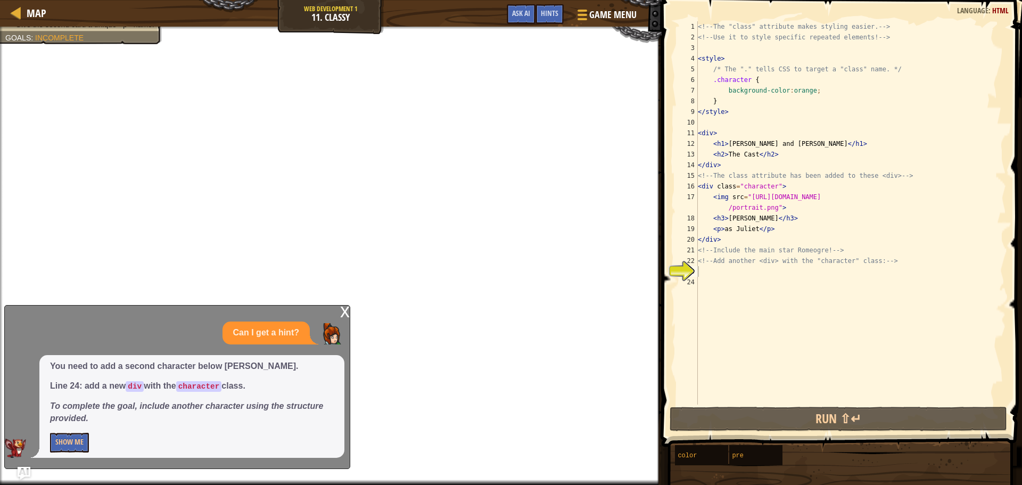
click at [344, 311] on div "x" at bounding box center [345, 310] width 10 height 11
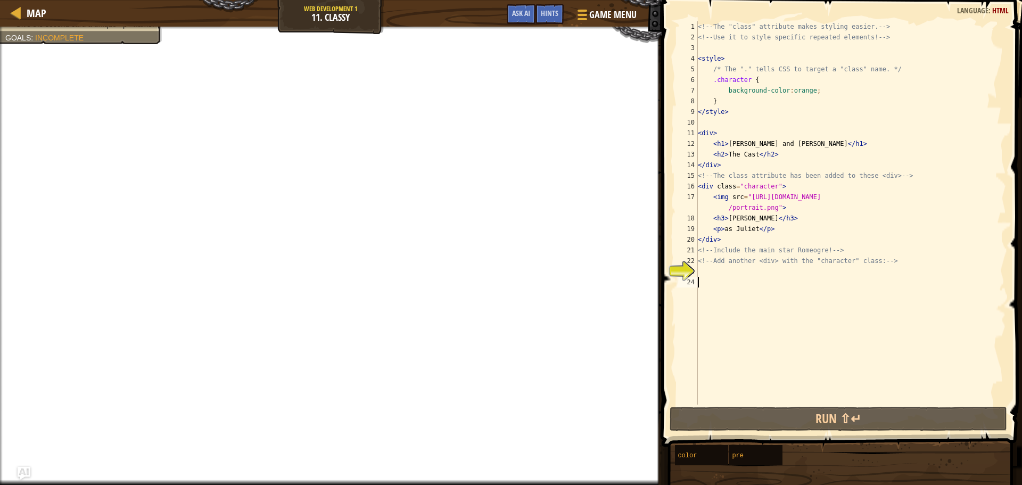
click at [731, 278] on div "<!-- The "class" attribute makes styling easier. --> <!-- Use it to style speci…" at bounding box center [850, 223] width 310 height 404
click at [710, 274] on div "<!-- The "class" attribute makes styling easier. --> <!-- Use it to style speci…" at bounding box center [850, 223] width 310 height 404
paste textarea "</div>"
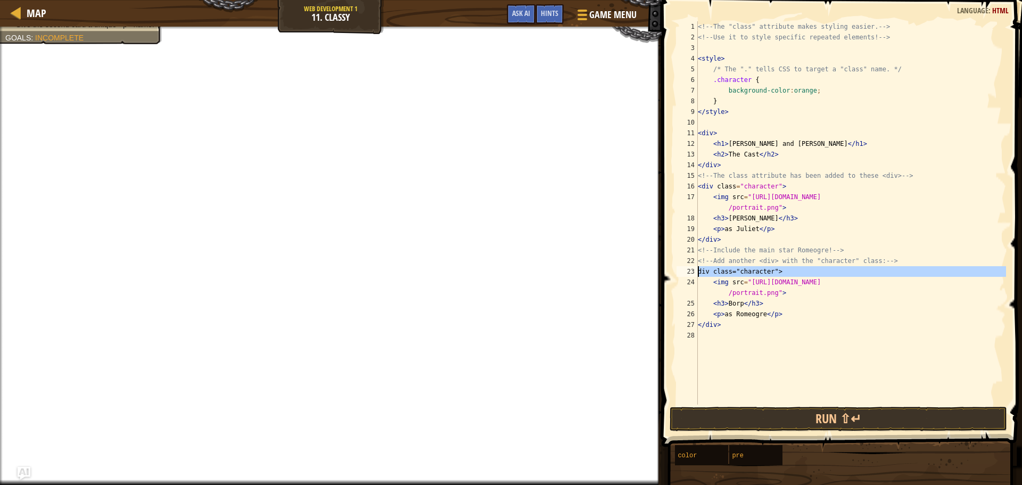
click at [698, 271] on div "</div> 1 2 3 4 5 6 7 8 9 10 11 12 13 14 15 16 17 18 19 20 21 22 23 24 25 26 27 …" at bounding box center [839, 212] width 331 height 383
click at [698, 269] on div "<!-- The "class" attribute makes styling easier. --> <!-- Use it to style speci…" at bounding box center [850, 212] width 310 height 383
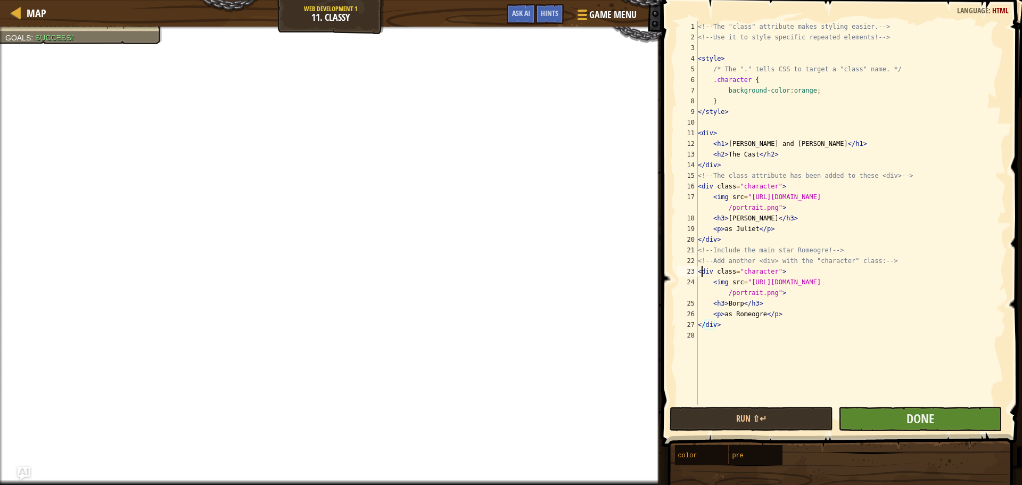
type textarea "<div class="character">"
click at [904, 414] on button "Done" at bounding box center [919, 418] width 163 height 24
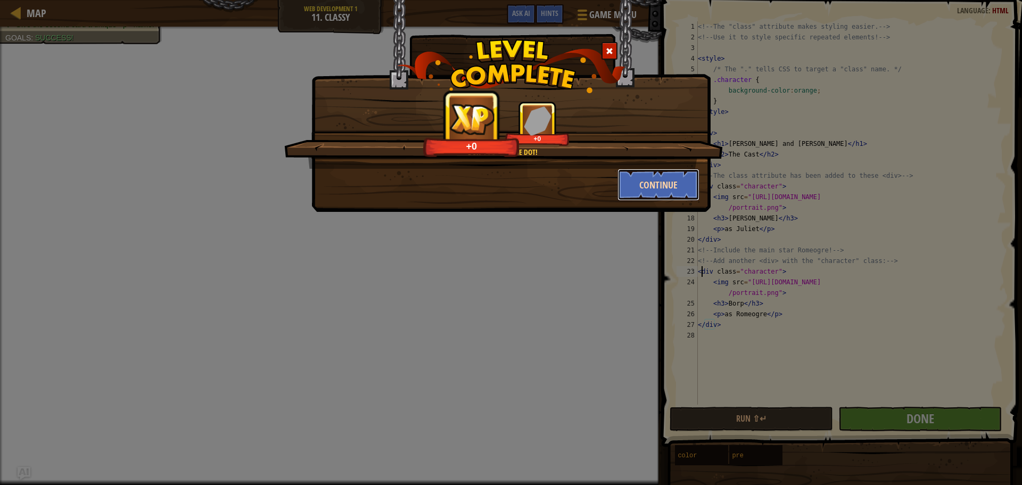
click at [653, 180] on button "Continue" at bounding box center [658, 185] width 82 height 32
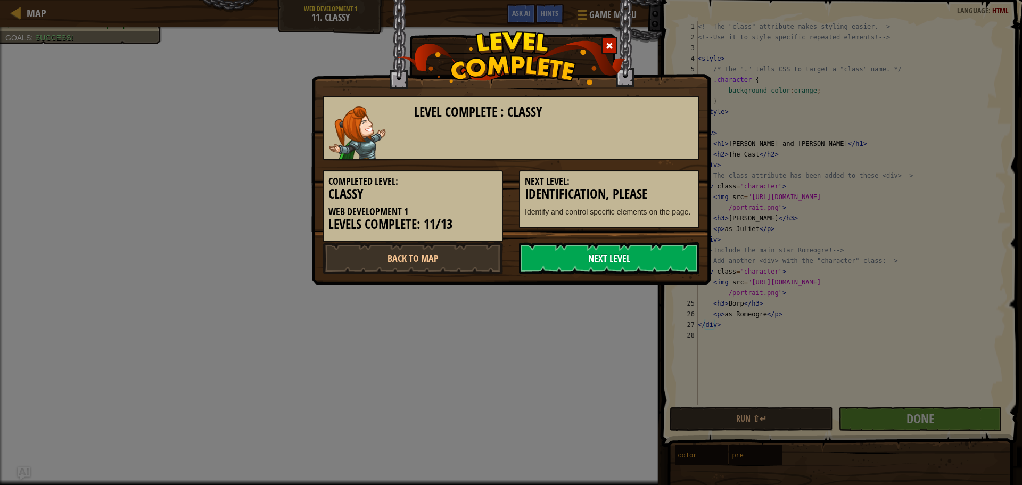
click at [673, 247] on link "Next Level" at bounding box center [609, 258] width 180 height 32
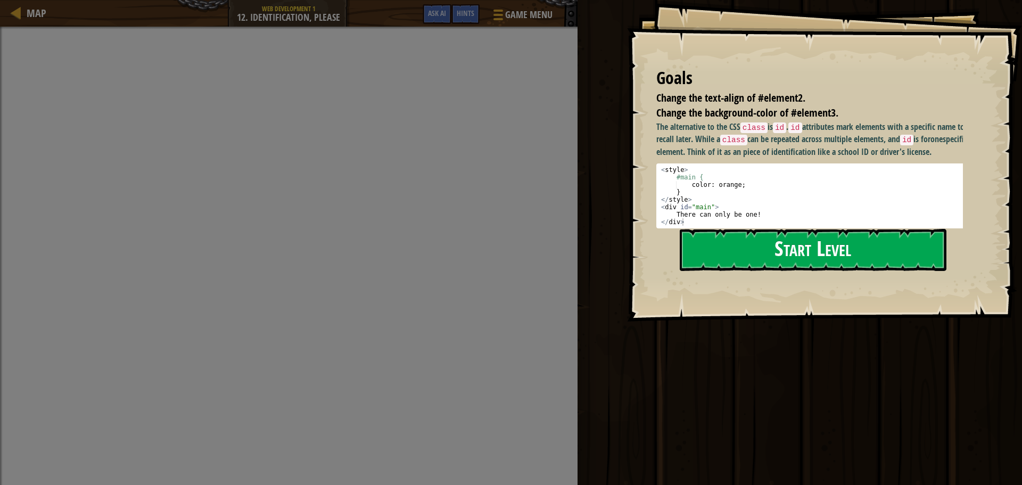
click at [849, 237] on button "Start Level" at bounding box center [812, 250] width 267 height 42
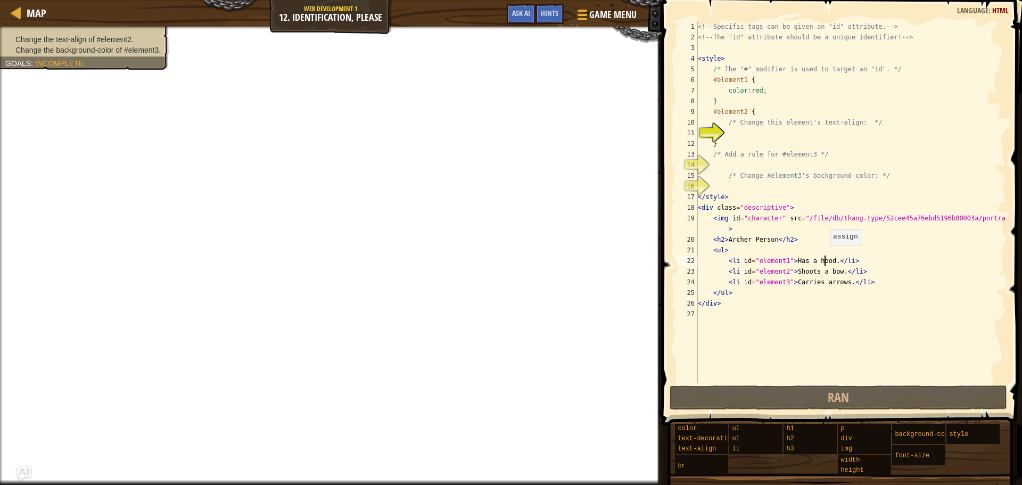
click at [824, 255] on div "<!-- Specific tags can be given an "id" attribute. --> <!-- The "id" attribute …" at bounding box center [850, 212] width 310 height 383
click at [735, 140] on div "<!-- Specific tags can be given an "id" attribute. --> <!-- The "id" attribute …" at bounding box center [850, 212] width 310 height 383
type textarea "}"
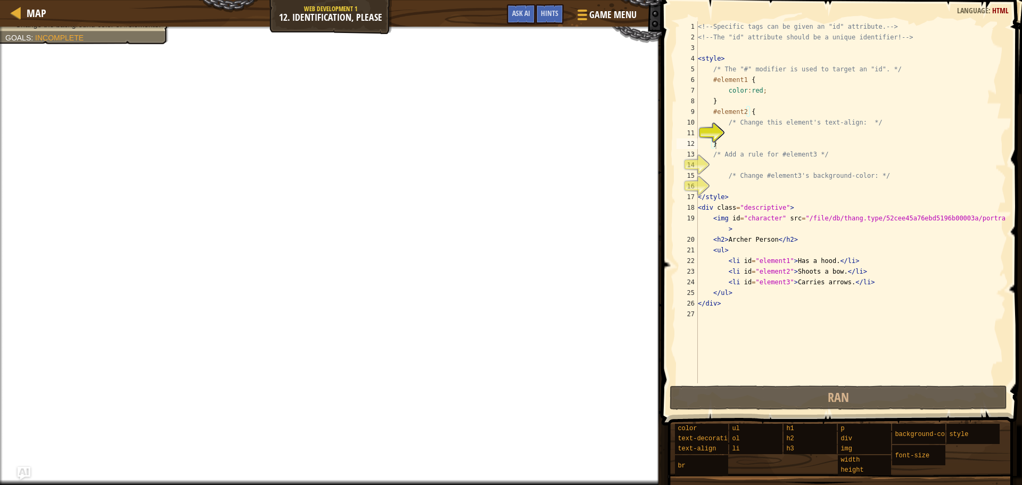
click at [699, 315] on div "<!-- Specific tags can be given an "id" attribute. --> <!-- The "id" attribute …" at bounding box center [850, 212] width 310 height 383
click at [694, 268] on div "23" at bounding box center [686, 271] width 21 height 11
click at [700, 252] on div "<!-- Specific tags can be given an "id" attribute. --> <!-- The "id" attribute …" at bounding box center [850, 212] width 310 height 383
click at [696, 262] on div "22" at bounding box center [686, 260] width 21 height 11
click at [697, 243] on div "20" at bounding box center [686, 239] width 21 height 11
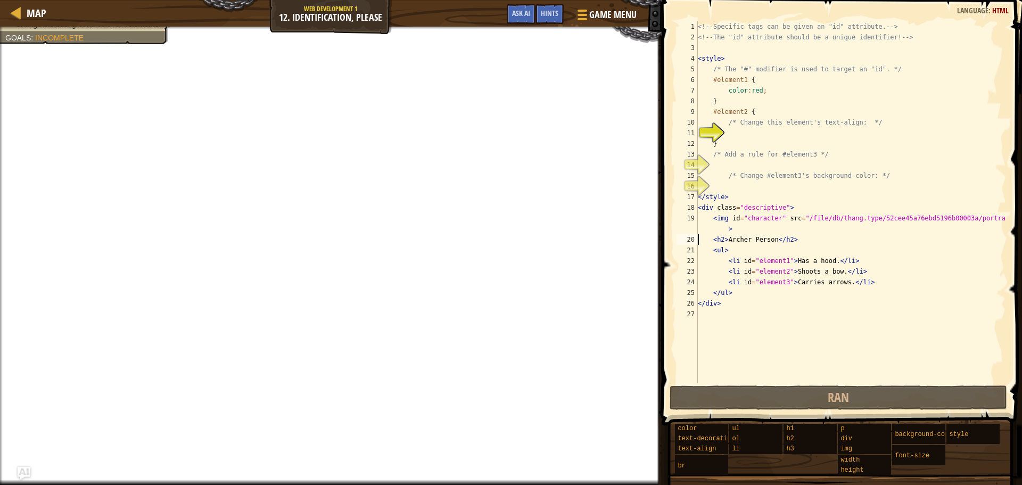
click at [697, 255] on div "22" at bounding box center [686, 260] width 21 height 11
click at [696, 268] on div "23" at bounding box center [686, 271] width 21 height 11
click at [697, 279] on div "24" at bounding box center [686, 282] width 21 height 11
click at [697, 286] on div "24" at bounding box center [686, 282] width 21 height 11
click at [698, 293] on div "<!-- Specific tags can be given an "id" attribute. --> <!-- The "id" attribute …" at bounding box center [850, 212] width 310 height 383
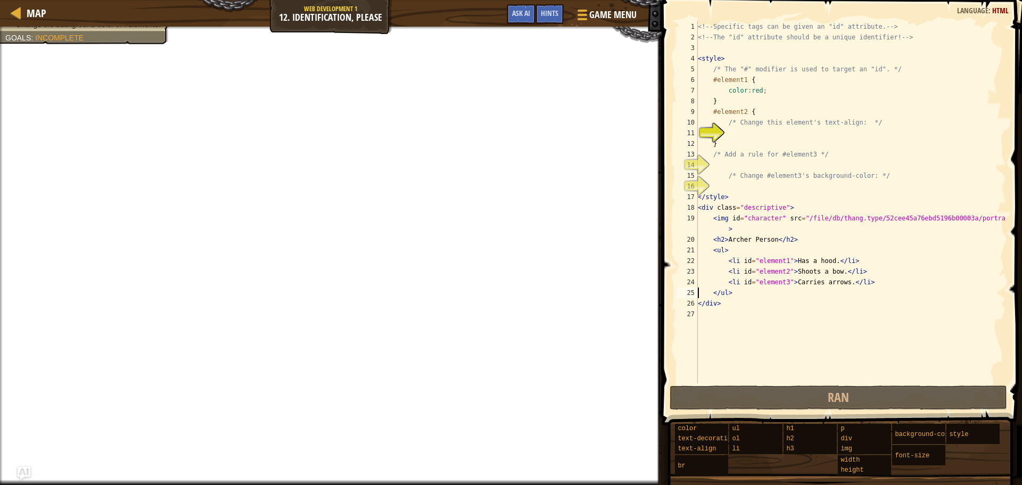
click at [698, 275] on div "<!-- Specific tags can be given an "id" attribute. --> <!-- The "id" attribute …" at bounding box center [850, 212] width 310 height 383
click at [695, 281] on div "24" at bounding box center [686, 282] width 21 height 11
click at [698, 272] on div "<!-- Specific tags can be given an "id" attribute. --> <!-- The "id" attribute …" at bounding box center [850, 212] width 310 height 383
click at [699, 263] on div "<!-- Specific tags can be given an "id" attribute. --> <!-- The "id" attribute …" at bounding box center [850, 212] width 310 height 383
click at [700, 272] on div "<!-- Specific tags can be given an "id" attribute. --> <!-- The "id" attribute …" at bounding box center [850, 212] width 310 height 383
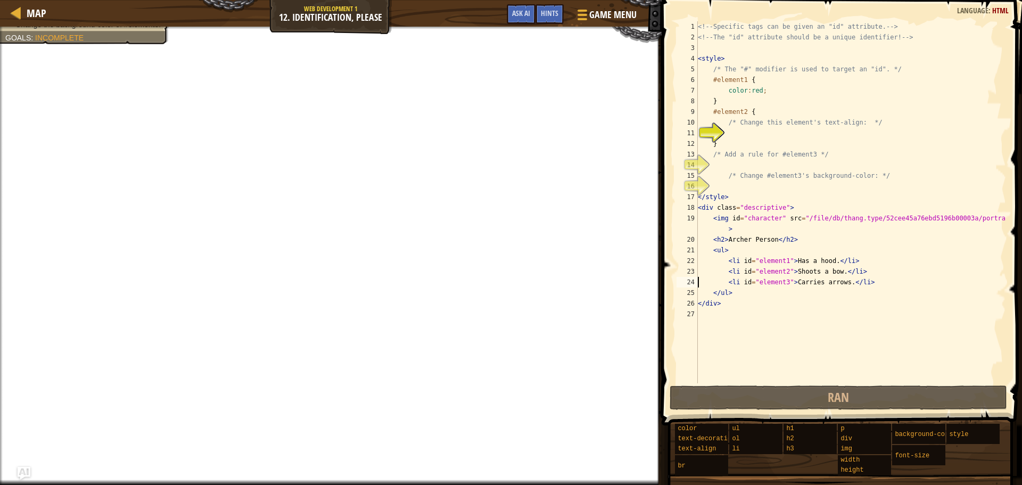
click at [699, 277] on div "<!-- Specific tags can be given an "id" attribute. --> <!-- The "id" attribute …" at bounding box center [850, 212] width 310 height 383
click at [699, 286] on div "<!-- Specific tags can be given an "id" attribute. --> <!-- The "id" attribute …" at bounding box center [850, 212] width 310 height 383
click at [698, 292] on div "<!-- Specific tags can be given an "id" attribute. --> <!-- The "id" attribute …" at bounding box center [850, 212] width 310 height 383
click at [698, 274] on div "<!-- Specific tags can be given an "id" attribute. --> <!-- The "id" attribute …" at bounding box center [850, 212] width 310 height 383
click at [695, 261] on div "22" at bounding box center [686, 260] width 21 height 11
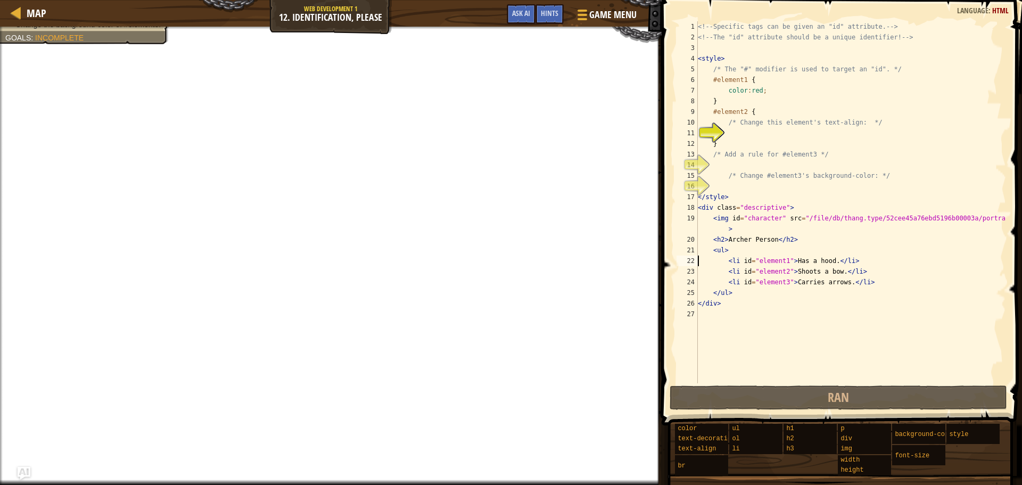
click at [695, 250] on div "21" at bounding box center [686, 250] width 21 height 11
type textarea "<ul>"
click at [709, 317] on div "<!-- Specific tags can be given an "id" attribute. --> <!-- The "id" attribute …" at bounding box center [850, 212] width 310 height 383
click at [529, 10] on span "Ask AI" at bounding box center [521, 13] width 18 height 10
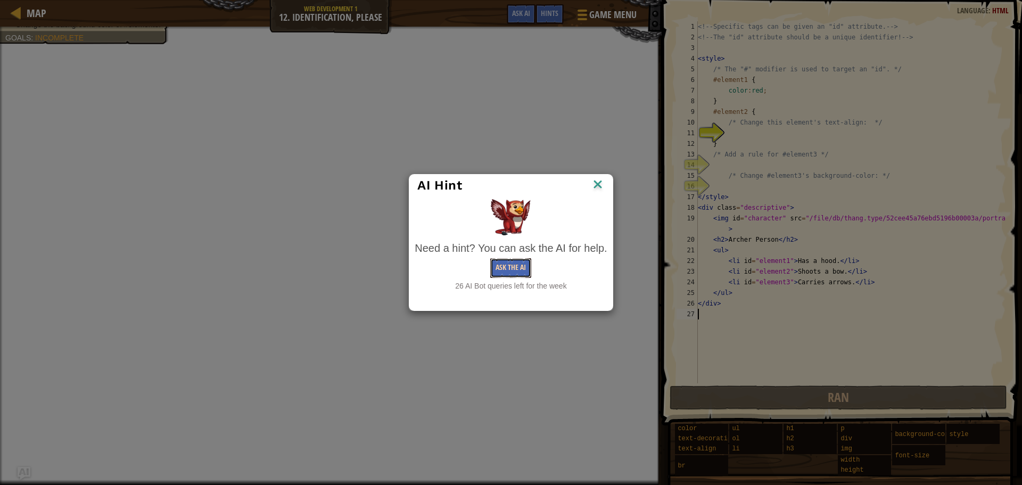
click at [519, 264] on button "Ask the AI" at bounding box center [510, 268] width 41 height 20
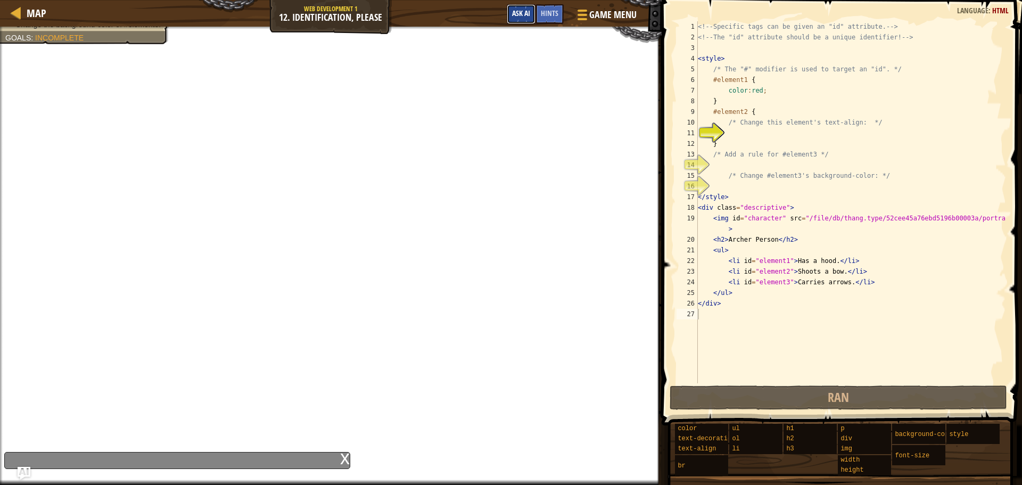
click at [521, 15] on span "Ask AI" at bounding box center [521, 13] width 18 height 10
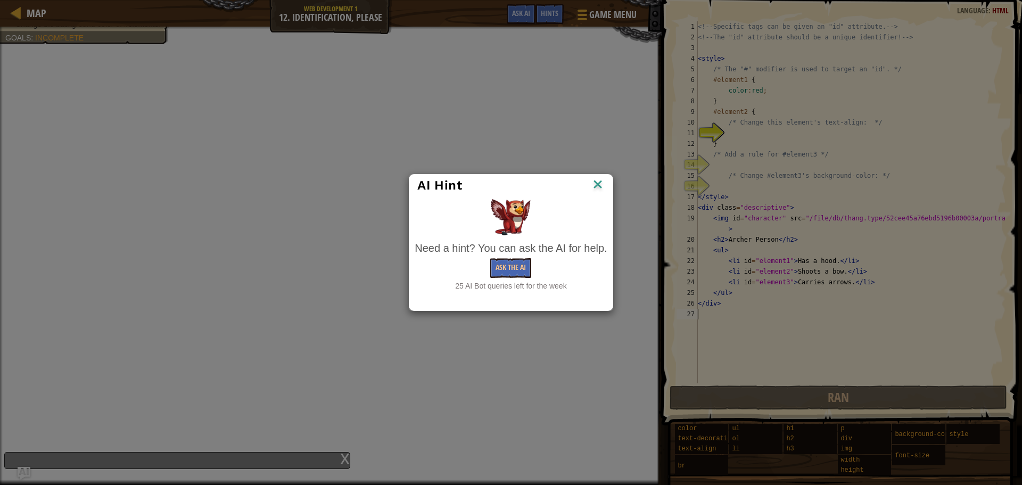
click at [602, 182] on img at bounding box center [598, 185] width 14 height 16
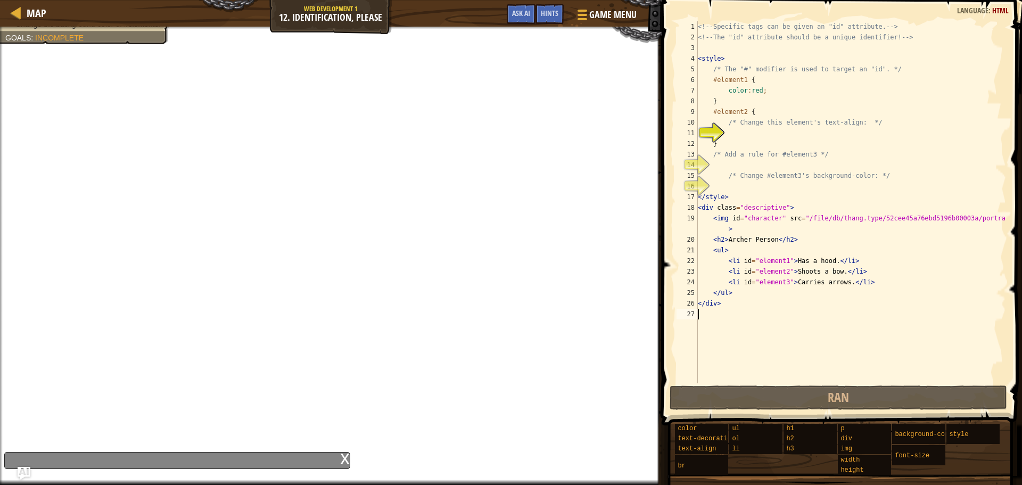
click at [333, 463] on div "x" at bounding box center [177, 460] width 346 height 17
click at [348, 454] on div "x" at bounding box center [345, 457] width 10 height 11
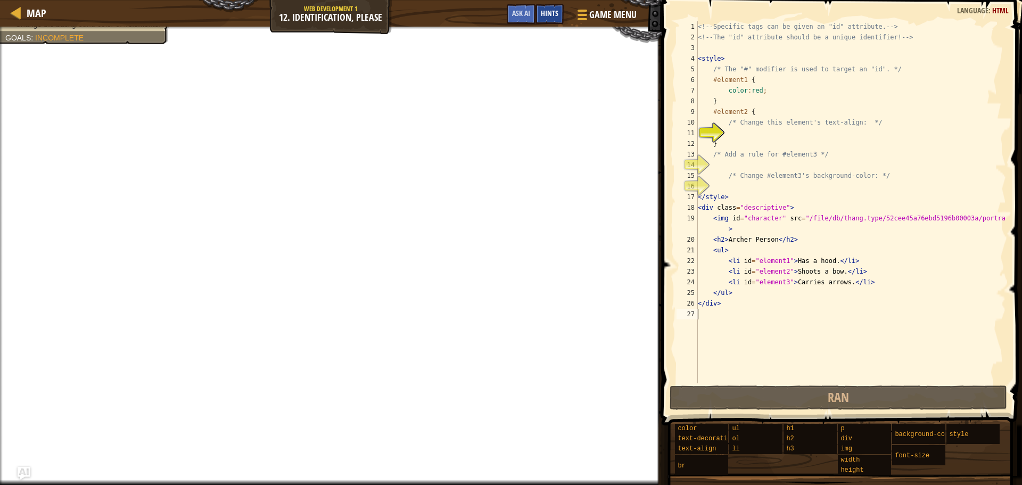
click at [548, 11] on span "Hints" at bounding box center [550, 13] width 18 height 10
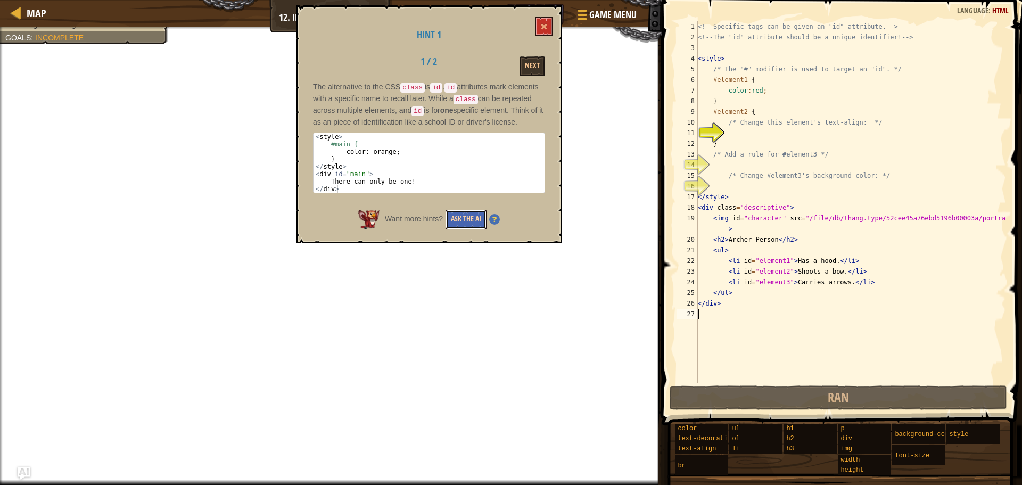
click at [459, 222] on button "Ask the AI" at bounding box center [465, 220] width 41 height 20
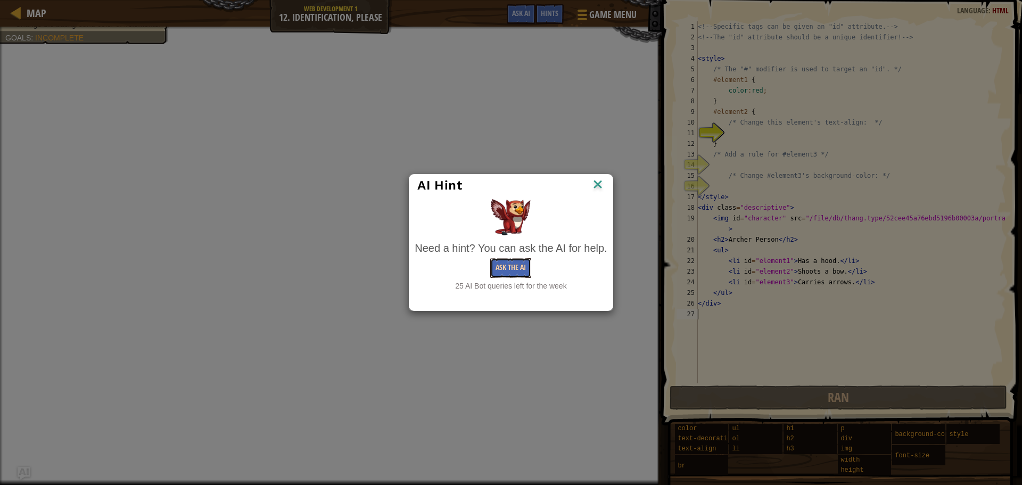
click at [510, 268] on button "Ask the AI" at bounding box center [510, 268] width 41 height 20
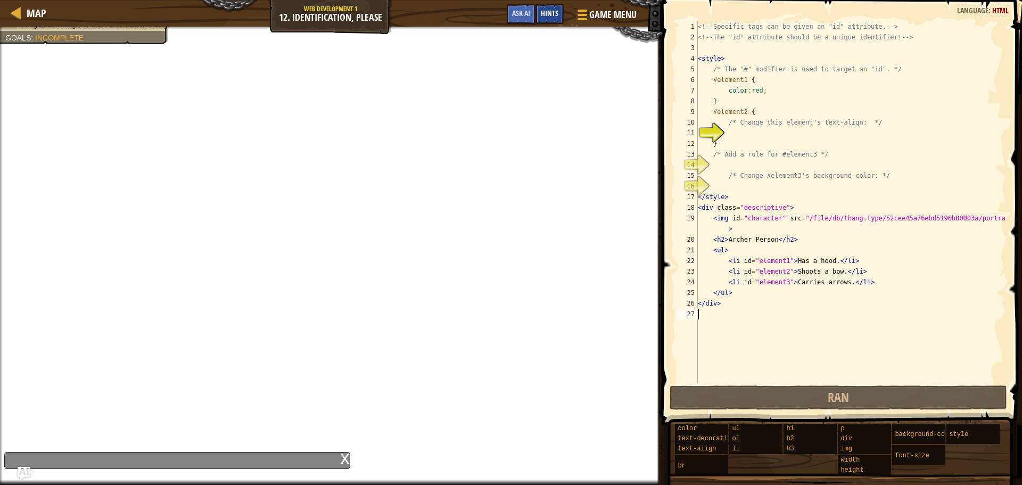
click at [546, 14] on span "Hints" at bounding box center [550, 13] width 18 height 10
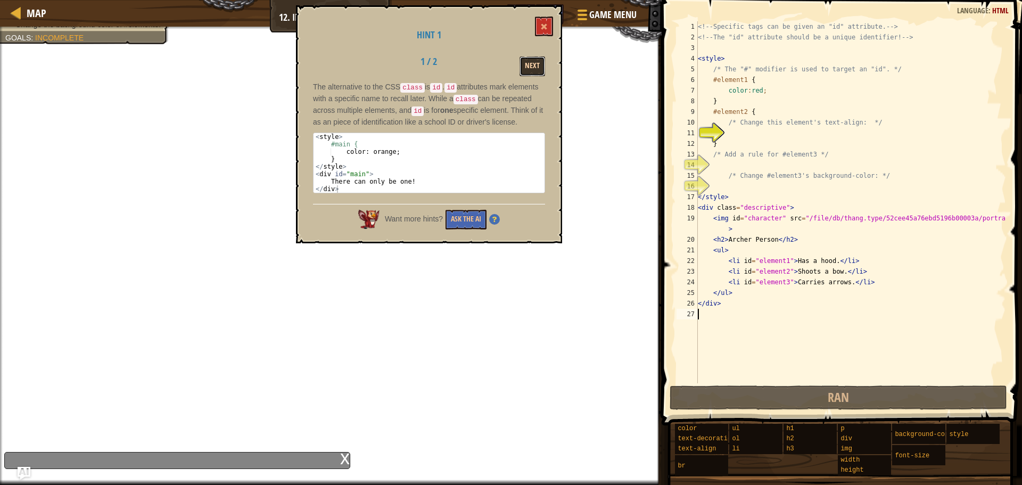
click at [532, 69] on button "Next" at bounding box center [532, 66] width 26 height 20
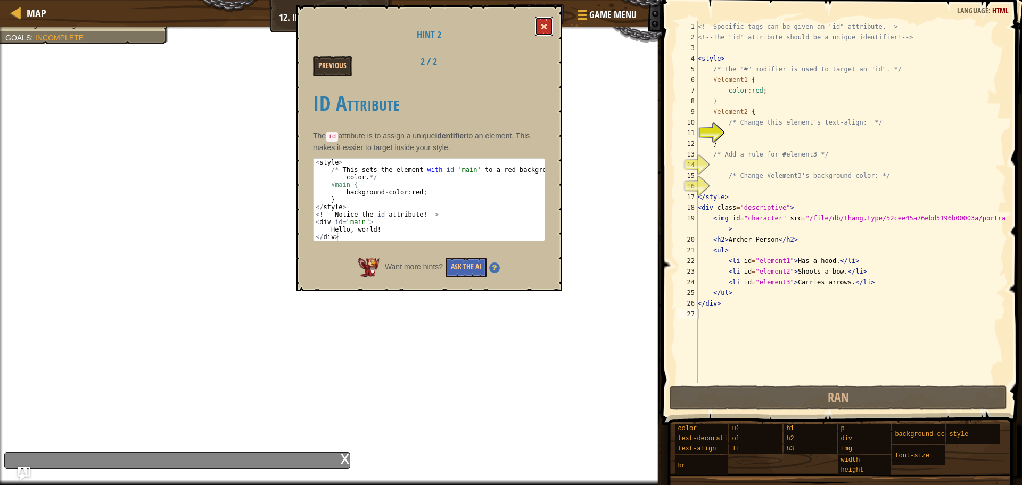
click at [541, 25] on button at bounding box center [544, 26] width 18 height 20
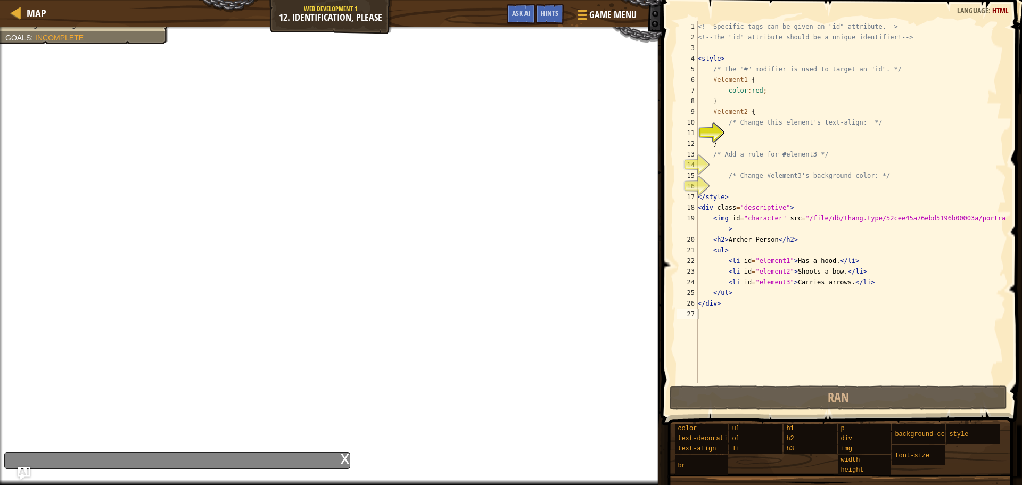
click at [344, 462] on div "x" at bounding box center [345, 457] width 10 height 11
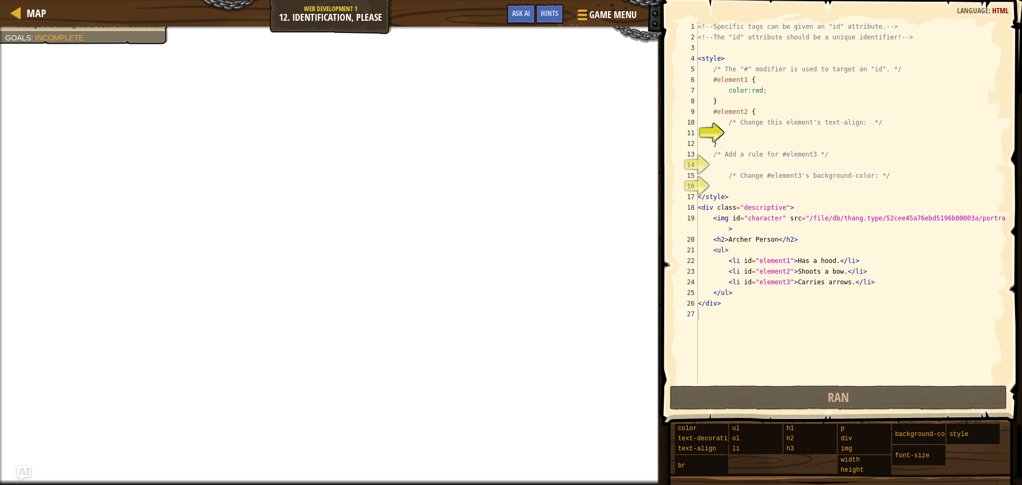
click at [28, 472] on img "Ask AI" at bounding box center [24, 473] width 14 height 14
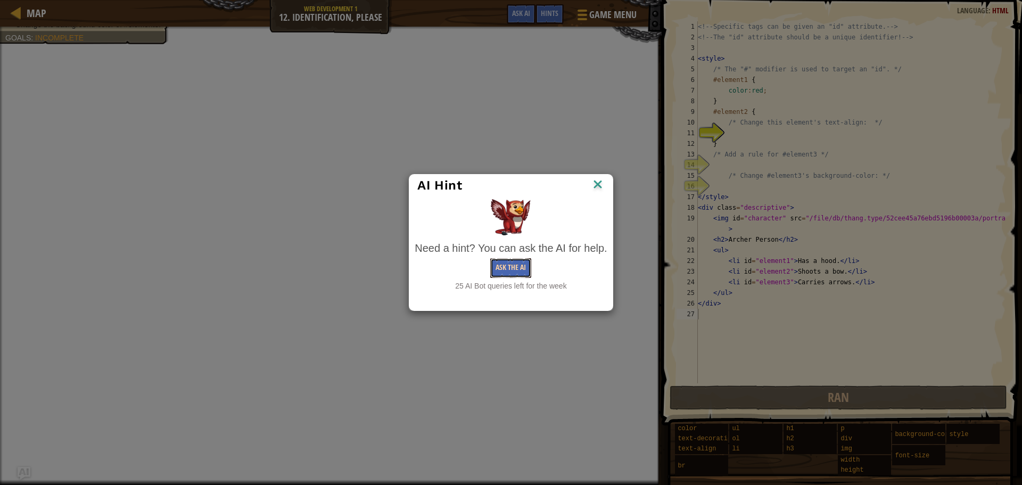
click at [526, 260] on button "Ask the AI" at bounding box center [510, 268] width 41 height 20
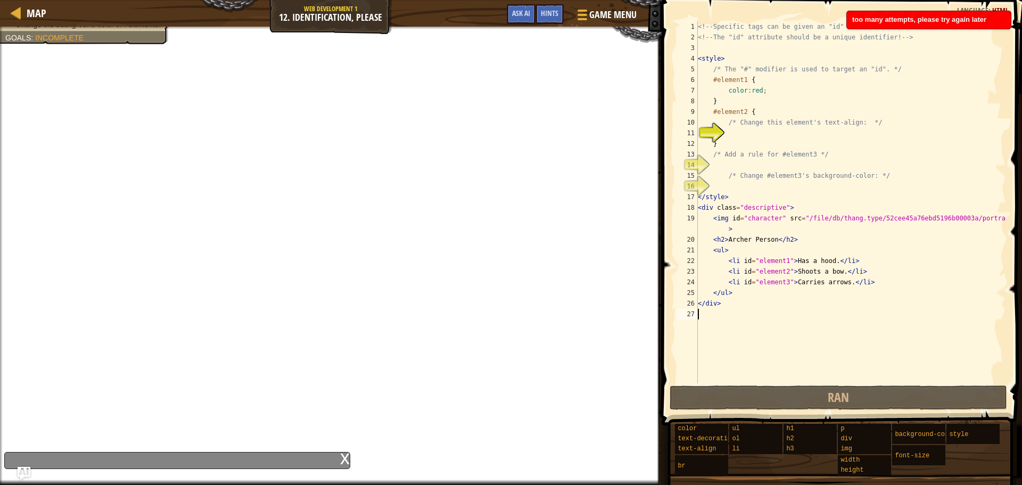
click at [346, 456] on div "x" at bounding box center [345, 457] width 10 height 11
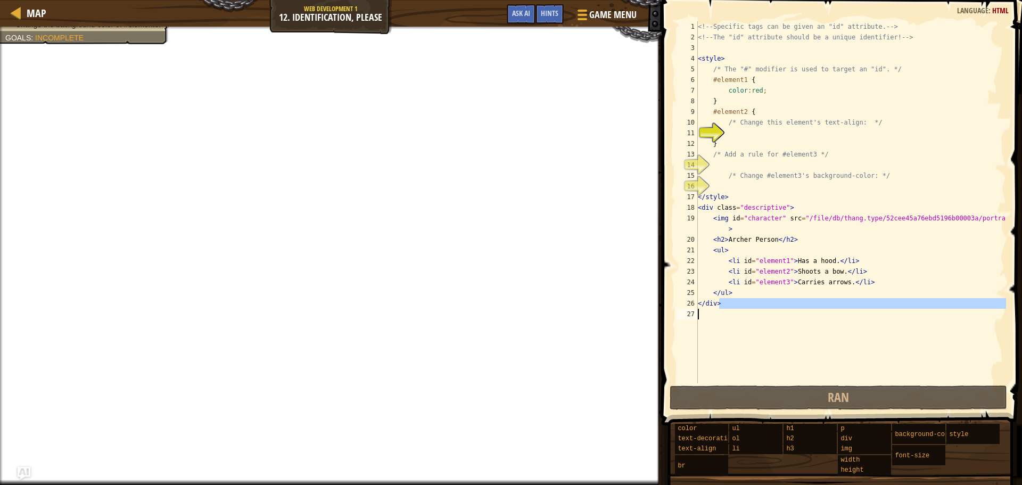
type textarea "</div>"
click at [743, 337] on div "<!-- Specific tags can be given an "id" attribute. --> <!-- The "id" attribute …" at bounding box center [850, 202] width 310 height 362
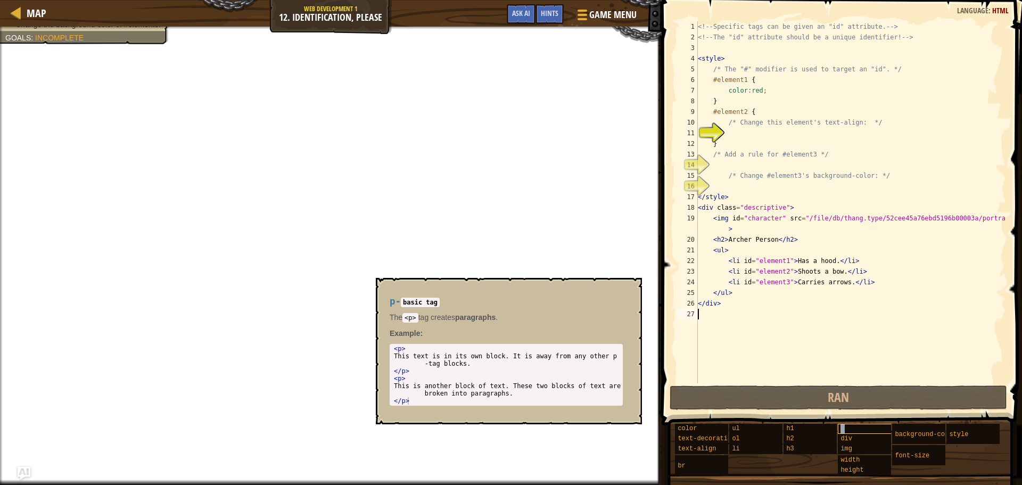
click at [860, 426] on div "p" at bounding box center [888, 429] width 102 height 10
click at [860, 439] on div "div" at bounding box center [888, 439] width 102 height 10
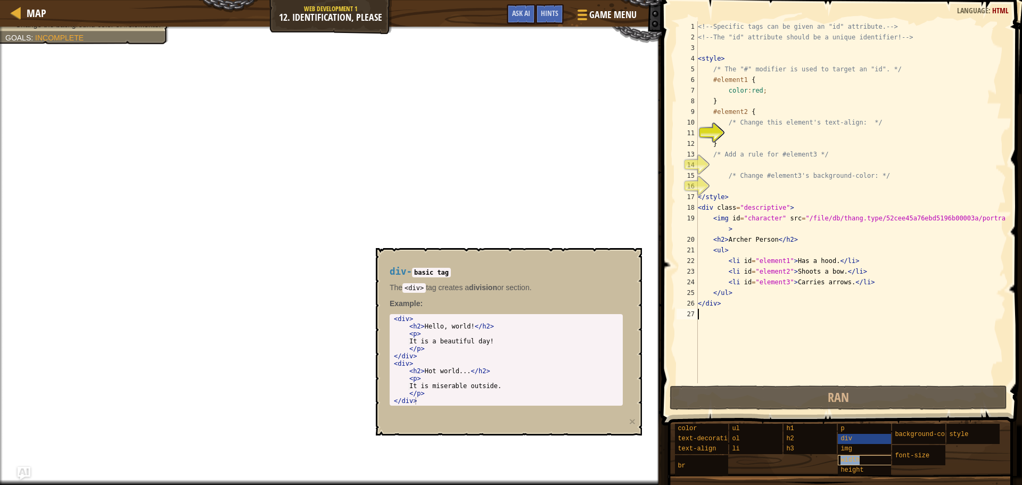
click at [856, 455] on div "width" at bounding box center [888, 460] width 102 height 10
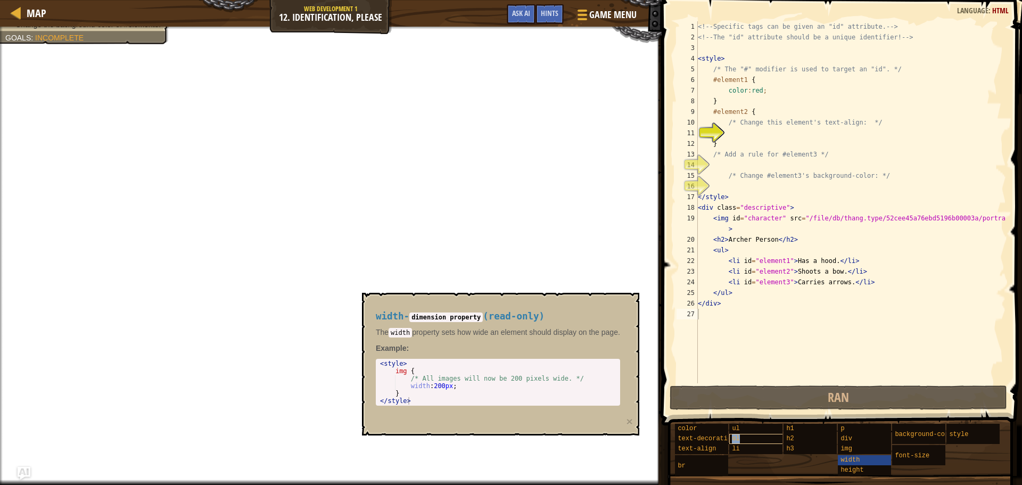
click at [782, 441] on div "ol" at bounding box center [780, 439] width 102 height 10
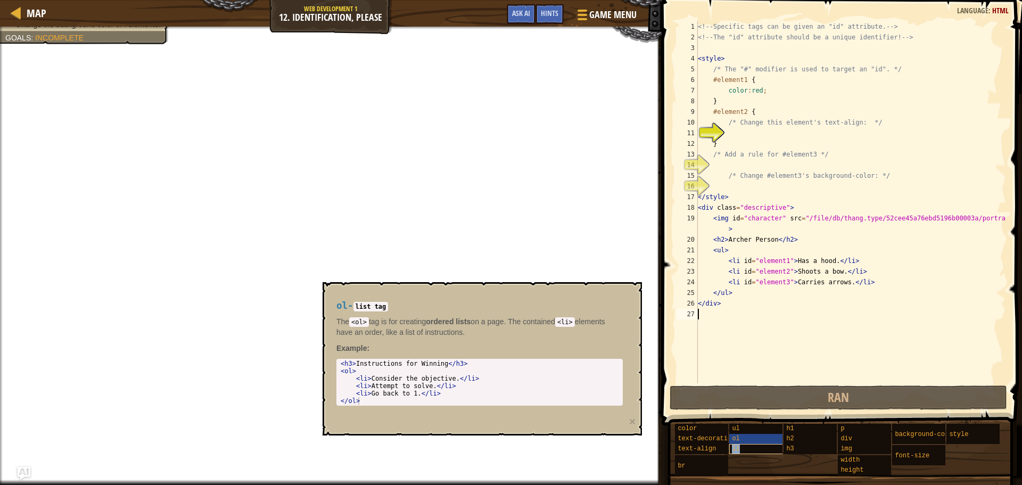
click at [780, 446] on div "li" at bounding box center [780, 449] width 102 height 10
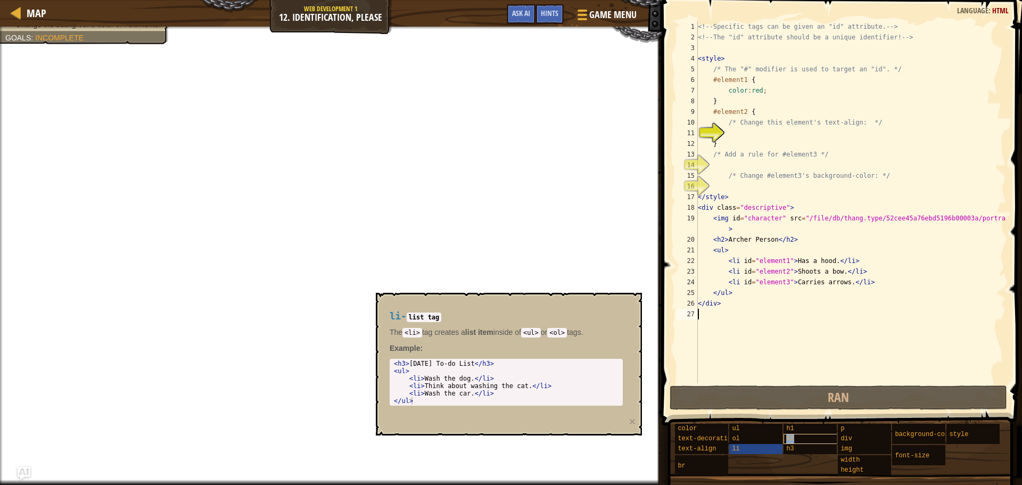
click at [794, 442] on div "h2" at bounding box center [834, 439] width 102 height 10
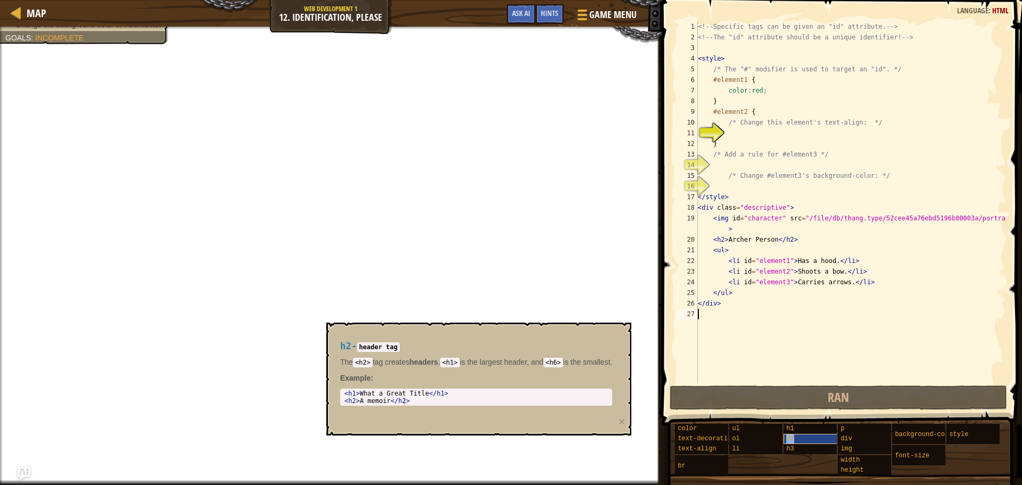
click at [795, 434] on div "h2" at bounding box center [834, 439] width 102 height 10
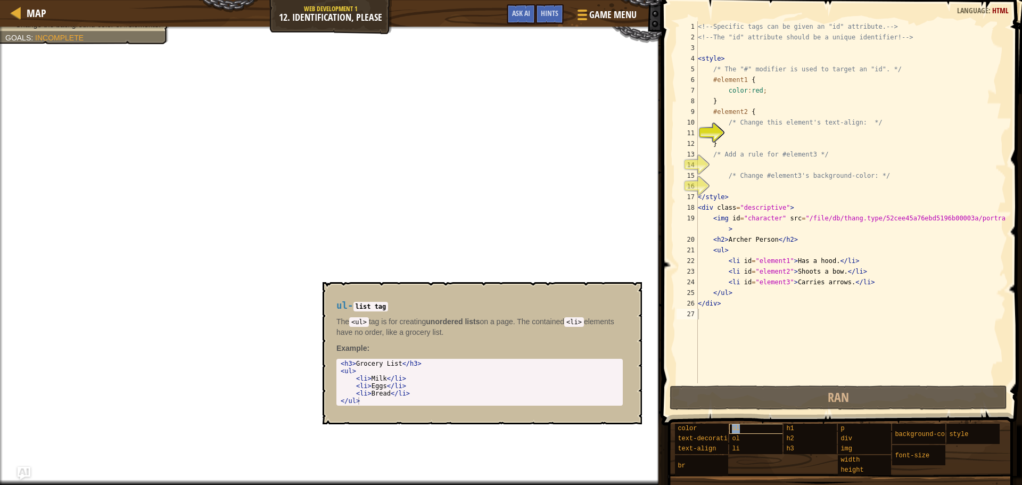
click at [750, 431] on div "ul" at bounding box center [780, 429] width 102 height 10
click at [747, 441] on div "ol" at bounding box center [780, 439] width 102 height 10
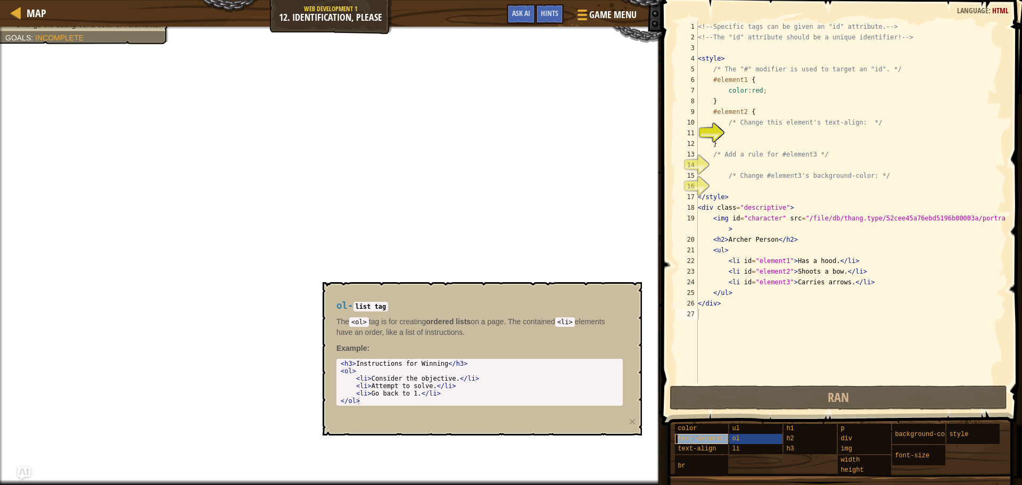
click at [692, 436] on span "text-decoration" at bounding box center [705, 438] width 57 height 7
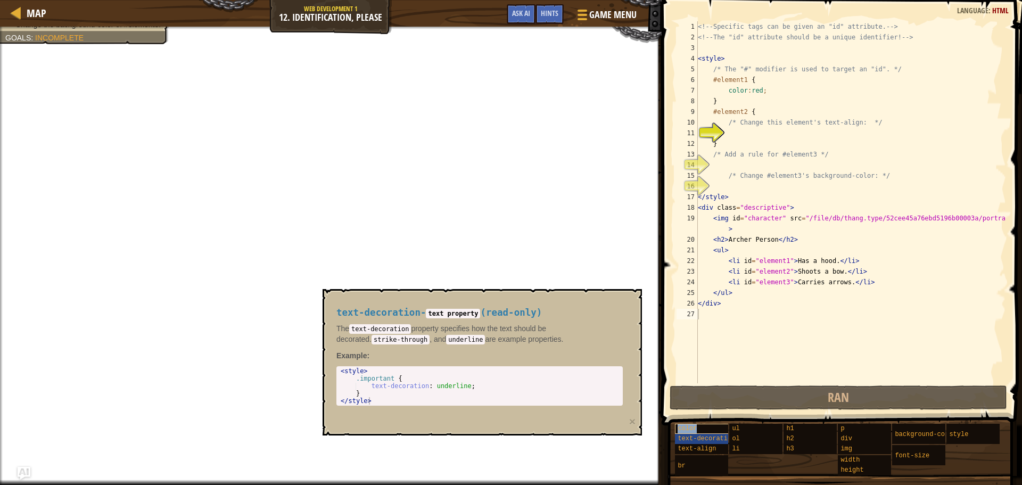
click at [690, 429] on span "color" at bounding box center [686, 428] width 19 height 7
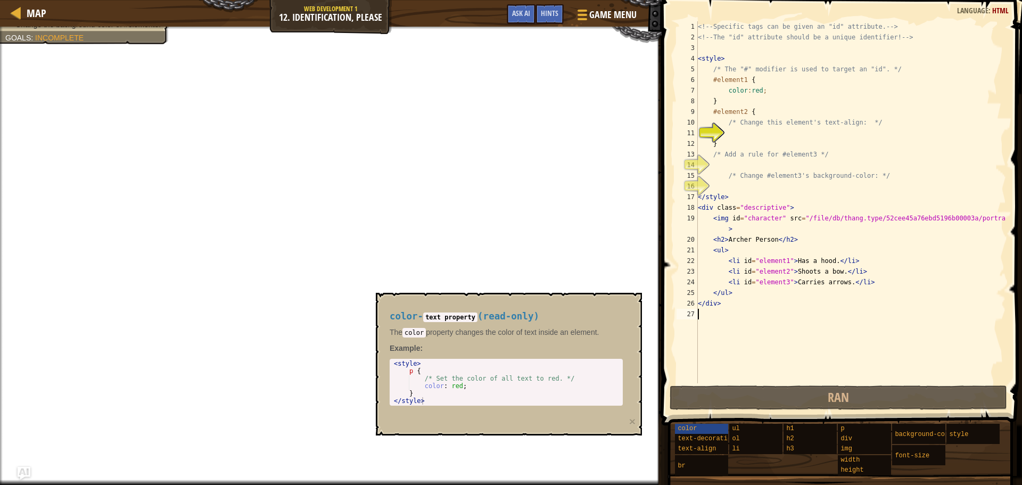
click at [700, 319] on div "<!-- Specific tags can be given an "id" attribute. --> <!-- The "id" attribute …" at bounding box center [850, 212] width 310 height 383
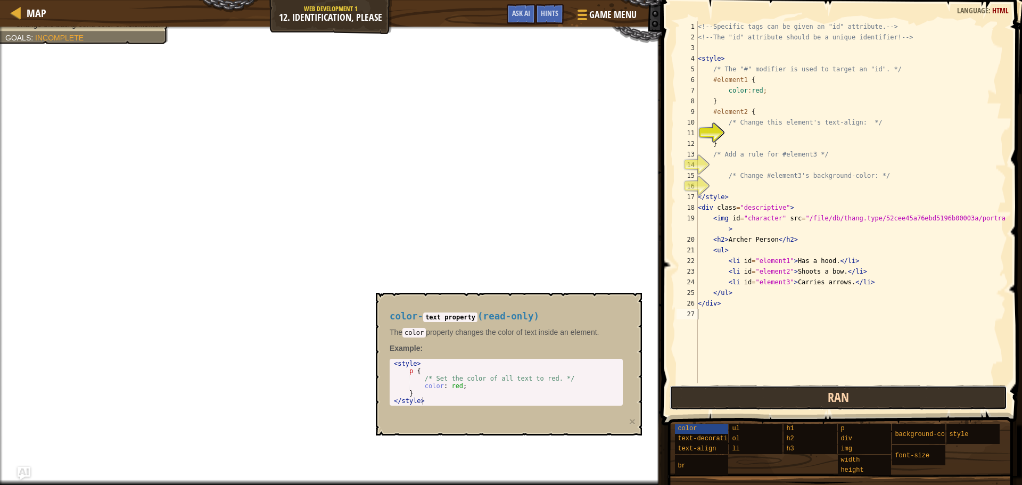
click at [747, 394] on button "Ran" at bounding box center [837, 397] width 337 height 24
click at [748, 394] on button "Ran" at bounding box center [837, 397] width 337 height 24
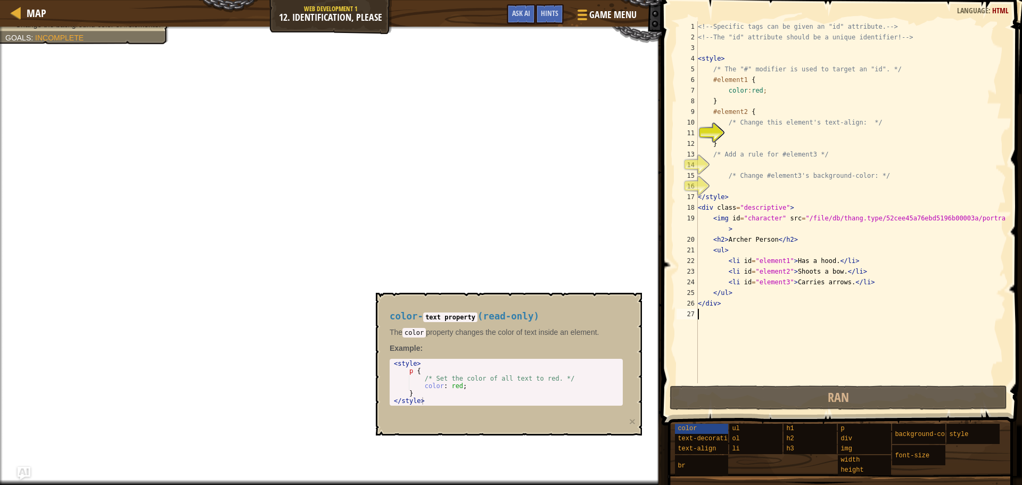
click at [724, 320] on div "<!-- Specific tags can be given an "id" attribute. --> <!-- The "id" attribute …" at bounding box center [850, 212] width 310 height 383
drag, startPoint x: 568, startPoint y: 338, endPoint x: 454, endPoint y: 394, distance: 127.3
click at [454, 394] on div "color - text property ( read-only ) The color property changes the color of tex…" at bounding box center [506, 358] width 248 height 114
click at [489, 394] on div "< style > p { /* Set the color of all text to red. */ color : red ; } </ style >" at bounding box center [506, 382] width 229 height 45
type textarea "}"
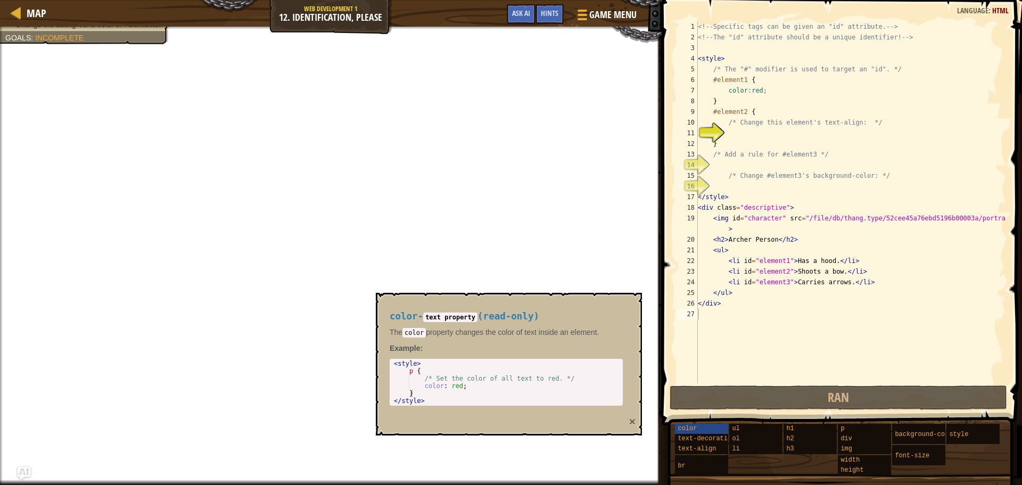
click at [630, 420] on button "×" at bounding box center [632, 421] width 6 height 11
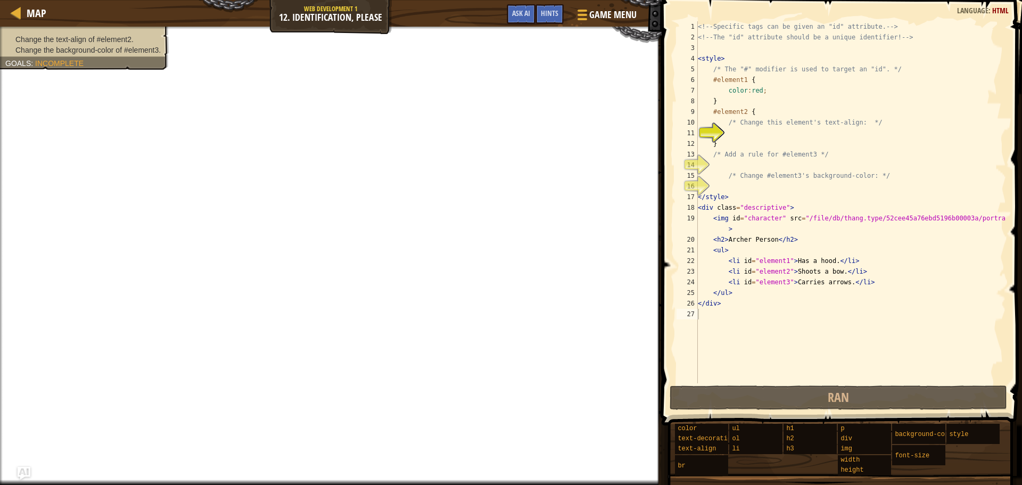
drag, startPoint x: 22, startPoint y: 36, endPoint x: 121, endPoint y: 43, distance: 99.7
click at [119, 44] on li "Change the text-align of #element2." at bounding box center [82, 39] width 155 height 11
drag, startPoint x: 122, startPoint y: 42, endPoint x: 52, endPoint y: 44, distance: 70.8
click at [52, 44] on li "Change the text-align of #element2." at bounding box center [82, 39] width 155 height 11
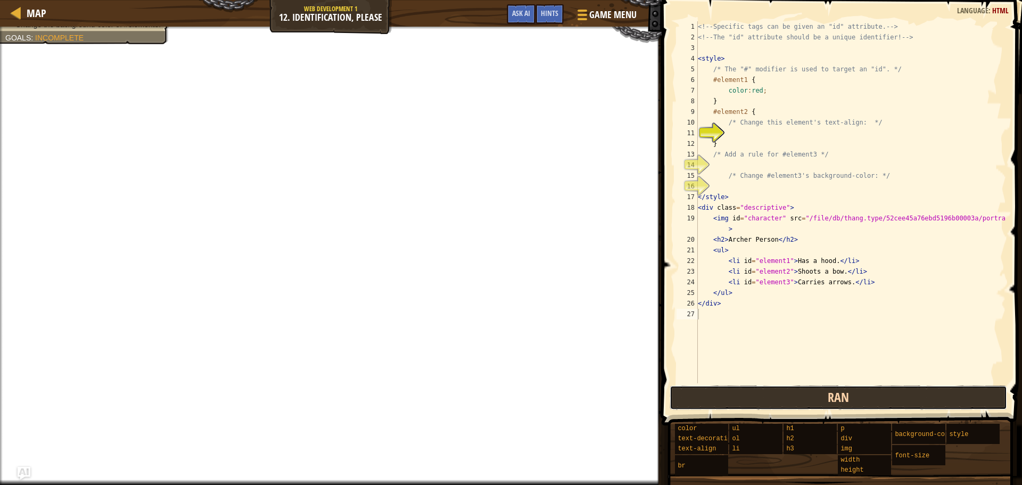
click at [734, 391] on button "Ran" at bounding box center [837, 397] width 337 height 24
drag, startPoint x: 733, startPoint y: 391, endPoint x: 728, endPoint y: 387, distance: 6.1
click at [728, 387] on button "Ran" at bounding box center [837, 397] width 337 height 24
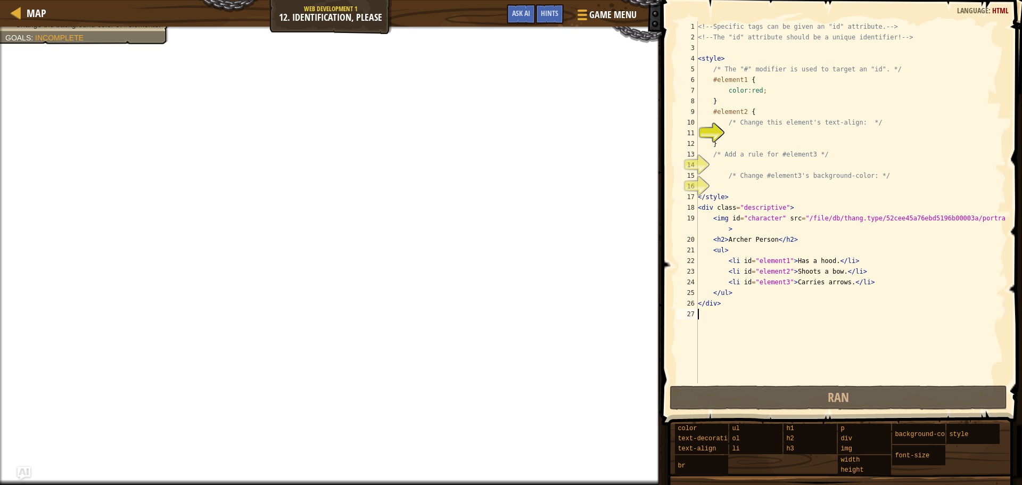
scroll to position [5, 0]
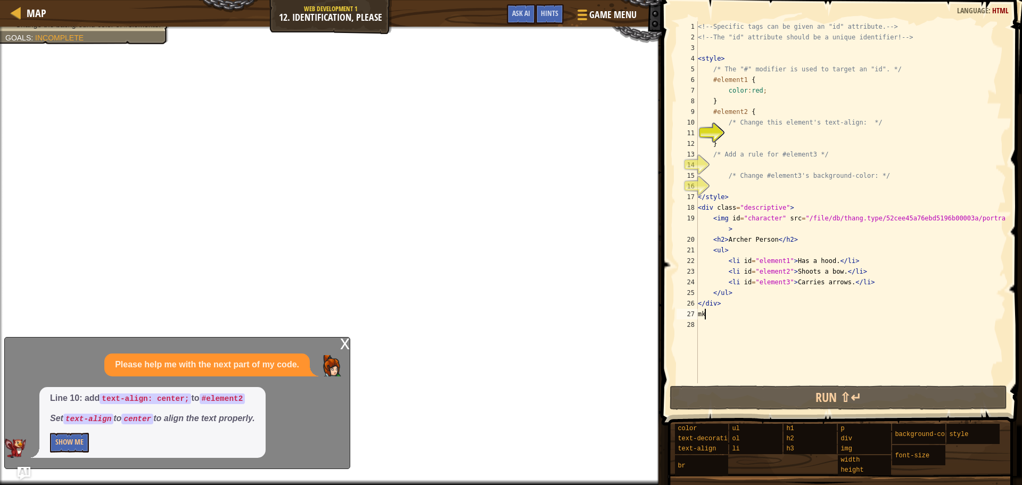
type textarea "m"
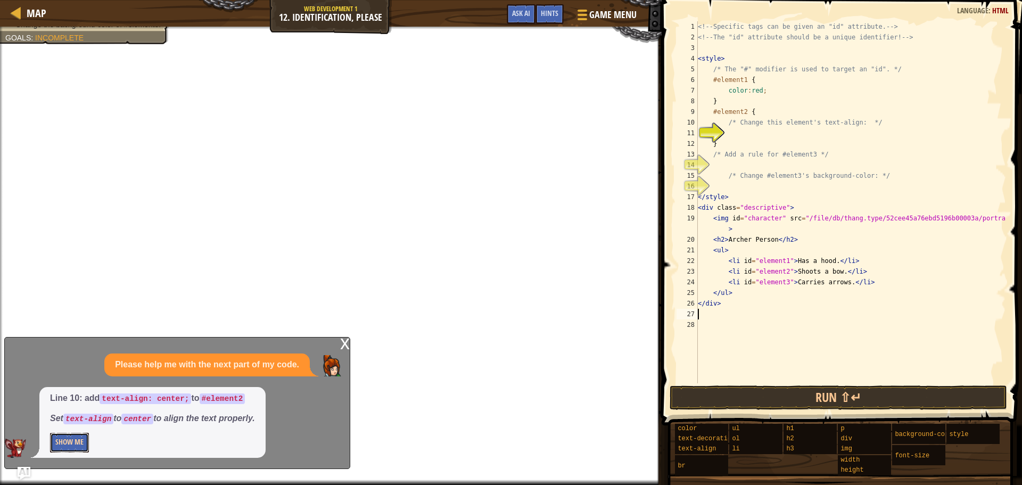
drag, startPoint x: 73, startPoint y: 443, endPoint x: 71, endPoint y: 437, distance: 6.1
click at [72, 443] on button "Show Me" at bounding box center [69, 443] width 39 height 20
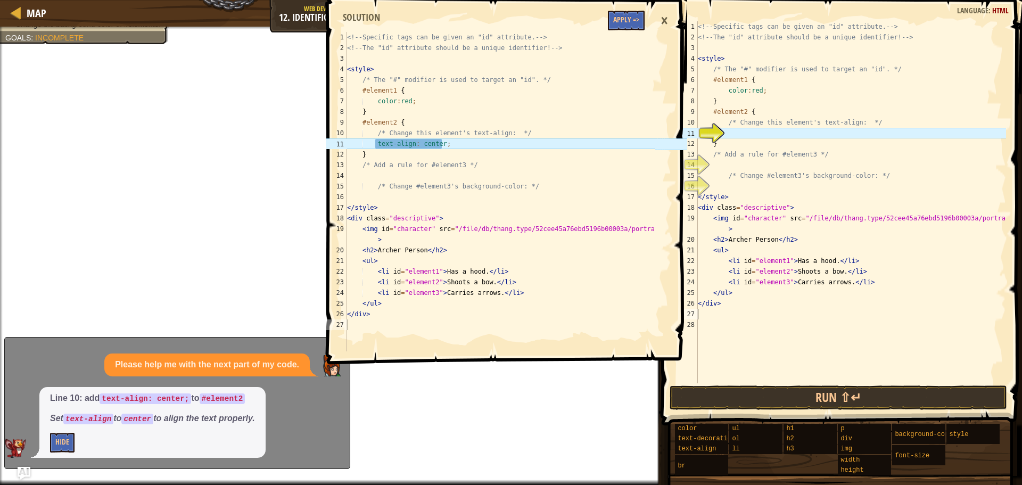
type textarea "text-align: center;"
drag, startPoint x: 452, startPoint y: 147, endPoint x: 371, endPoint y: 141, distance: 81.1
click at [371, 141] on div "<!-- Specific tags can be given an "id" attribute. --> <!-- The "id" attribute …" at bounding box center [500, 202] width 310 height 341
click at [734, 134] on div "<!-- Specific tags can be given an "id" attribute. --> <!-- The "id" attribute …" at bounding box center [850, 212] width 310 height 383
paste textarea "text-align: center;"
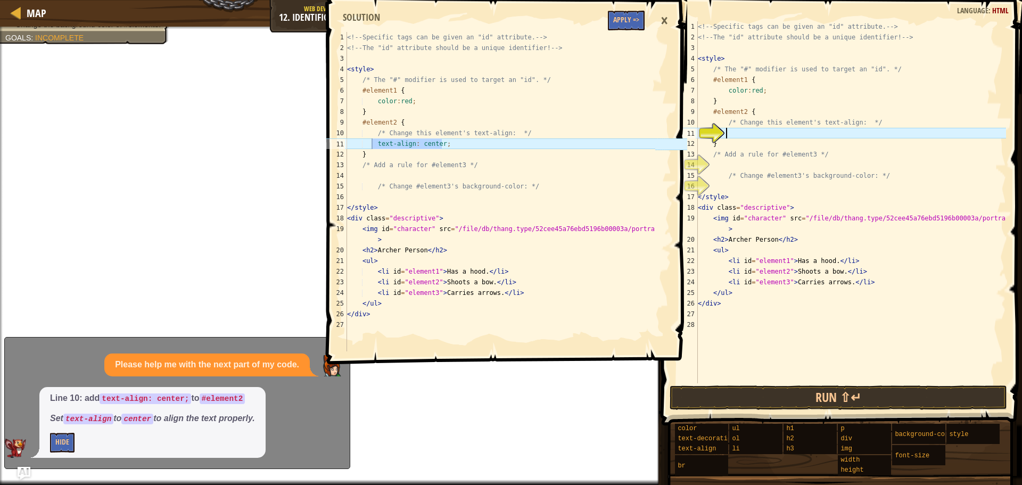
type textarea "text-align: center;"
type textarea "#element2 {"
click at [607, 123] on div "<!-- Specific tags can be given an "id" attribute. --> <!-- The "id" attribute …" at bounding box center [500, 202] width 310 height 341
click at [663, 15] on div "×" at bounding box center [664, 21] width 18 height 24
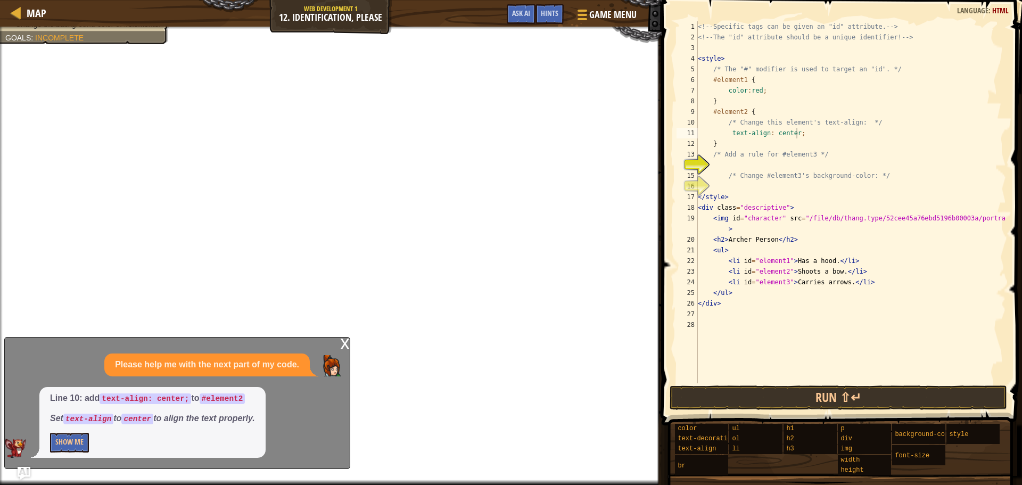
click at [338, 344] on div "x Please help me with the next part of my code. Line 10: add text-align: center…" at bounding box center [177, 403] width 346 height 132
click at [342, 339] on div "x" at bounding box center [345, 342] width 10 height 11
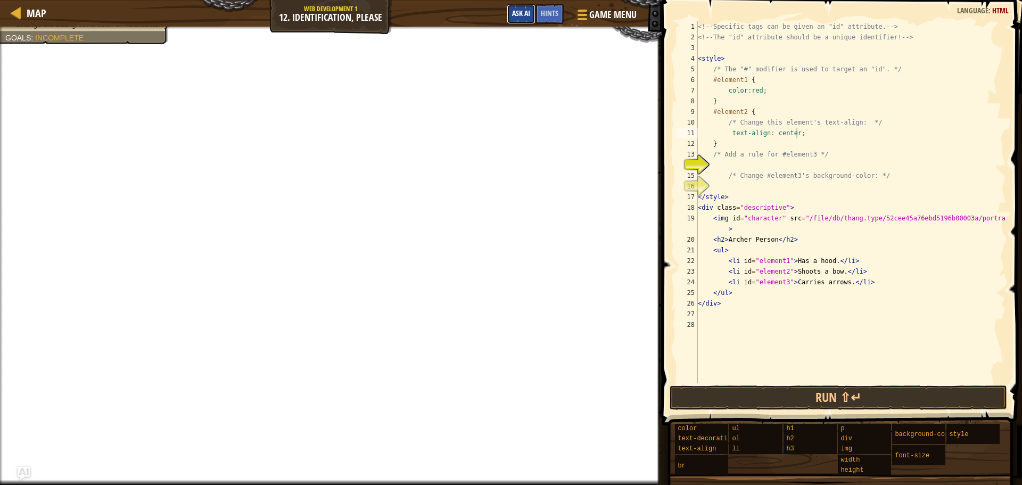
click at [515, 10] on span "Ask AI" at bounding box center [521, 13] width 18 height 10
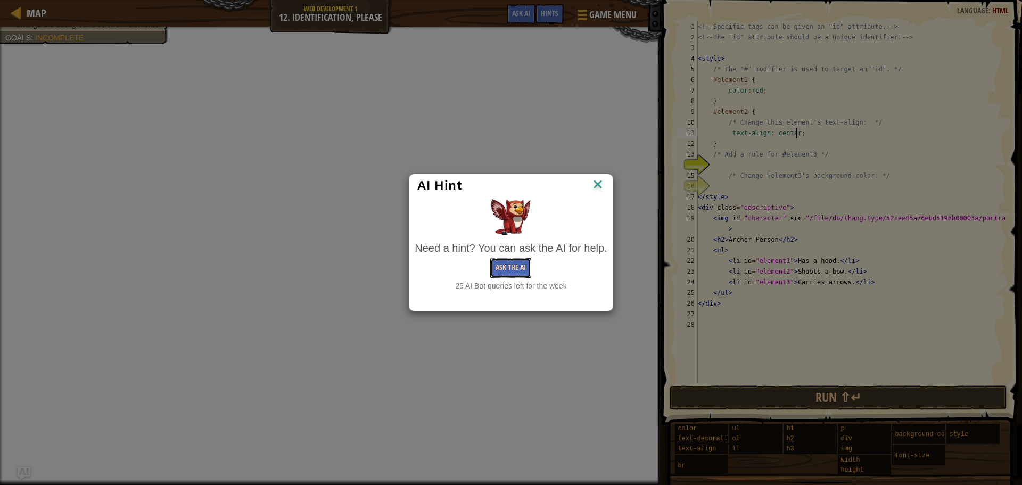
click at [508, 265] on button "Ask the AI" at bounding box center [510, 268] width 41 height 20
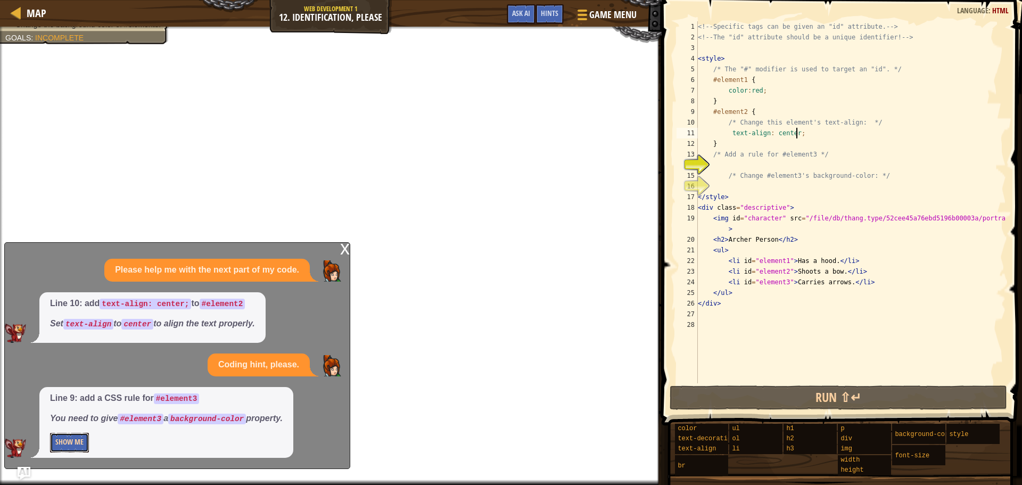
click at [76, 442] on button "Show Me" at bounding box center [69, 443] width 39 height 20
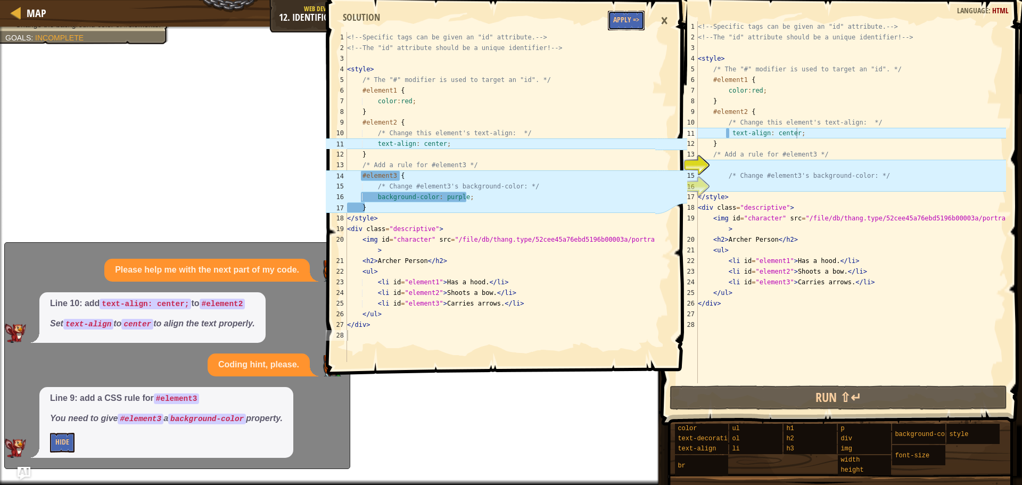
click at [621, 14] on button "Apply =>" at bounding box center [626, 21] width 37 height 20
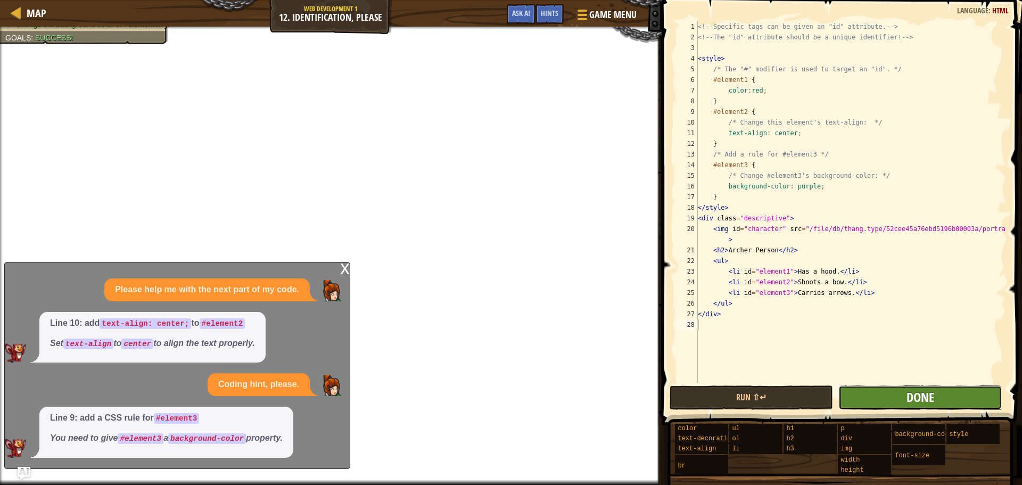
click at [927, 393] on span "Done" at bounding box center [920, 396] width 28 height 17
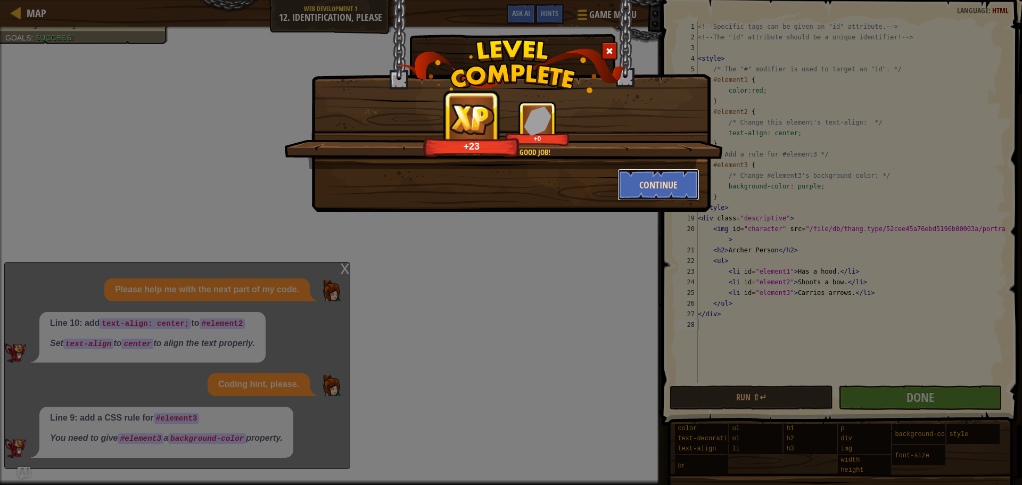
click at [666, 180] on button "Continue" at bounding box center [658, 185] width 82 height 32
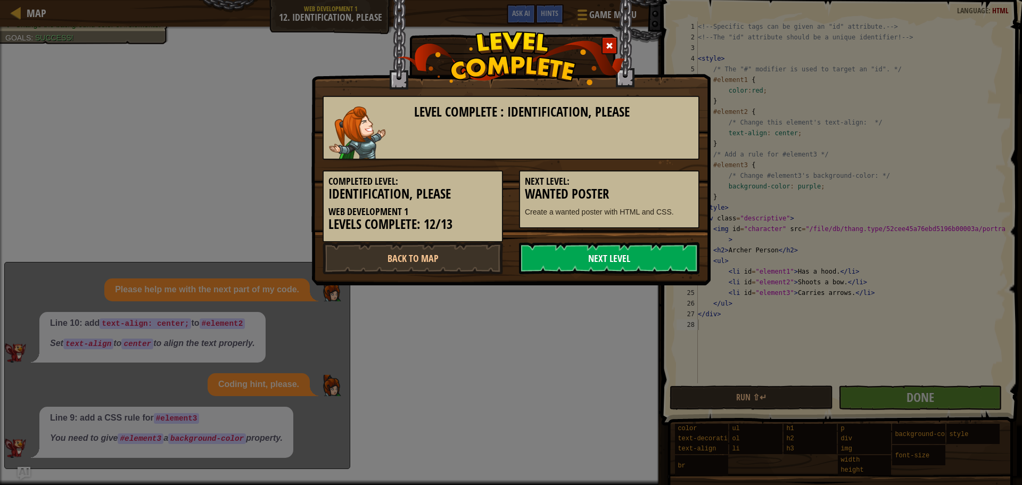
click at [643, 264] on link "Next Level" at bounding box center [609, 258] width 180 height 32
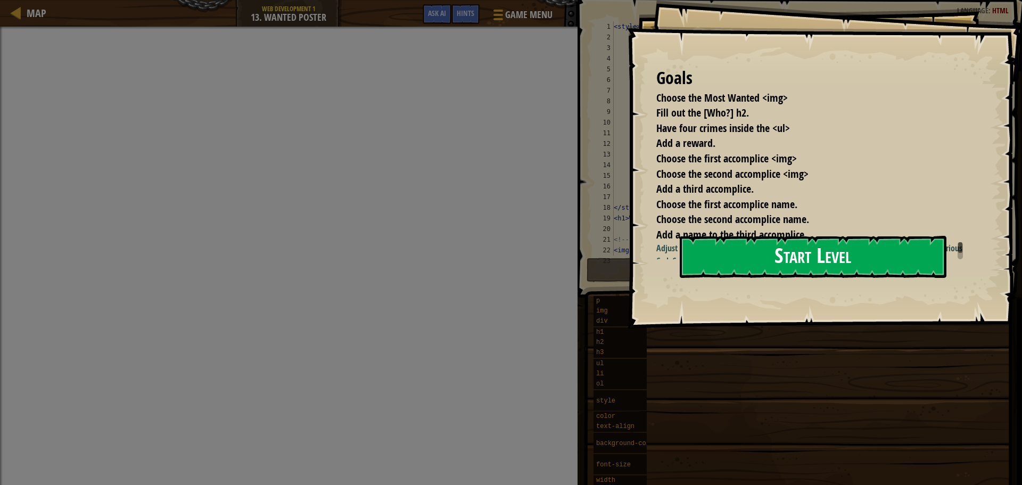
click at [790, 278] on button "Start Level" at bounding box center [812, 257] width 267 height 42
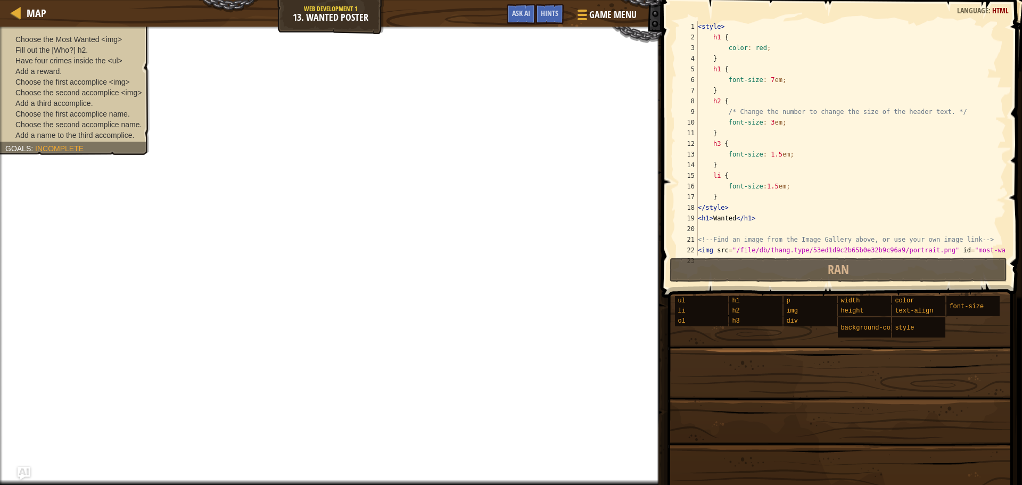
scroll to position [234, 0]
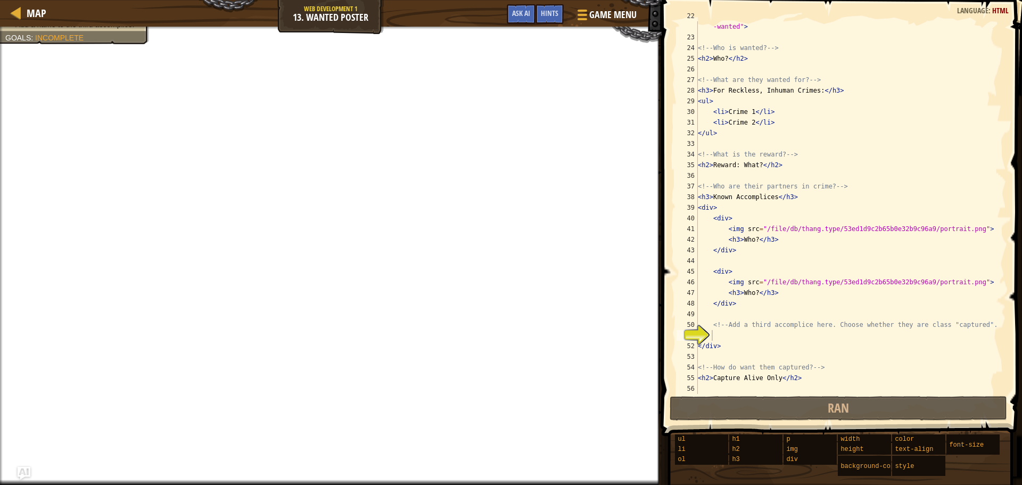
type textarea "</div>"
click at [742, 342] on div "< img src = "/file/db/thang.type/53ed1d9c2b65b0e32b9c96a9/portrait.png" id = "m…" at bounding box center [846, 213] width 302 height 404
click at [724, 336] on div "< img src = "/file/db/thang.type/53ed1d9c2b65b0e32b9c96a9/portrait.png" id = "m…" at bounding box center [846, 213] width 302 height 404
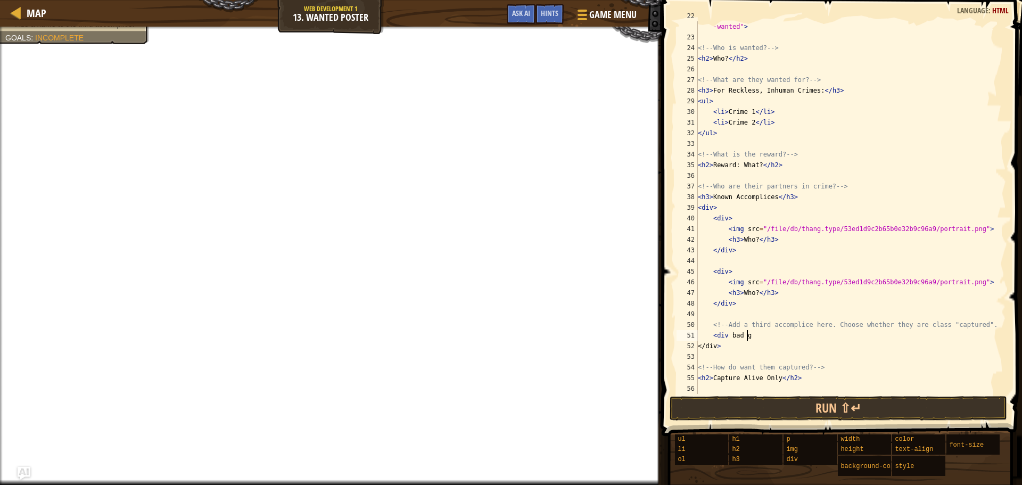
scroll to position [5, 4]
type textarea "<div bad guy"
